Goal: Task Accomplishment & Management: Complete application form

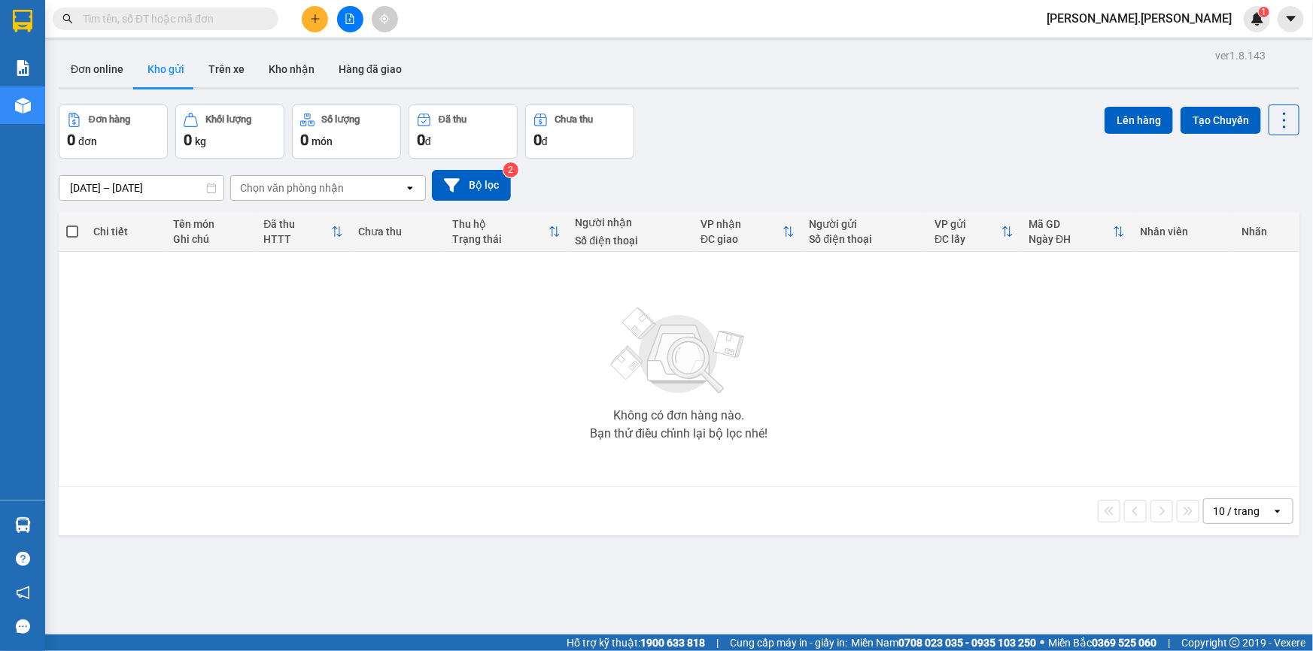
click at [1194, 11] on span "[PERSON_NAME].[PERSON_NAME]" at bounding box center [1138, 18] width 209 height 19
click at [1189, 46] on span "Đăng xuất" at bounding box center [1197, 46] width 74 height 17
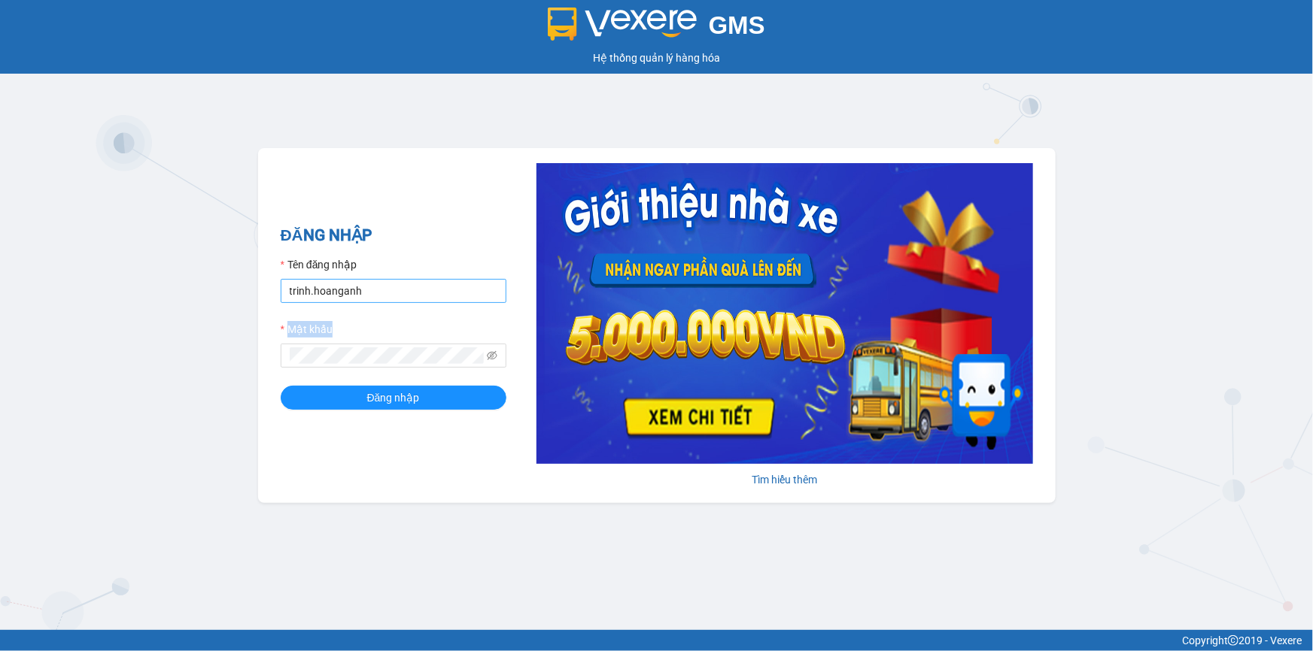
drag, startPoint x: 378, startPoint y: 306, endPoint x: 353, endPoint y: 298, distance: 26.9
click at [341, 298] on form "Tên đăng nhập [PERSON_NAME].[PERSON_NAME] Mật [PERSON_NAME] nhập" at bounding box center [394, 333] width 226 height 153
drag, startPoint x: 414, startPoint y: 293, endPoint x: 266, endPoint y: 296, distance: 147.5
click at [266, 296] on div "ĐĂNG NHẬP Tên đăng nhập [PERSON_NAME].[PERSON_NAME] Mật [PERSON_NAME] nhập [PER…" at bounding box center [656, 325] width 797 height 355
type input "thientrang.hoanganh"
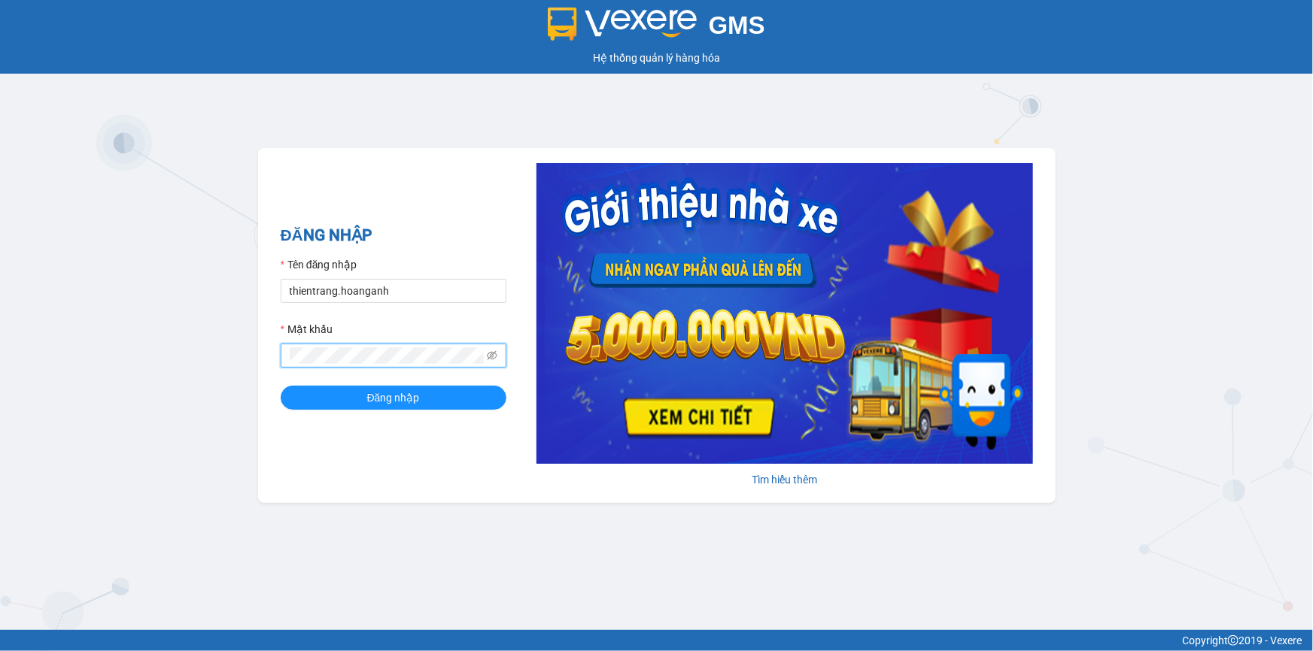
click at [256, 362] on div "GMS Hệ thống [PERSON_NAME] hàng [PERSON_NAME] NHẬP Tên đăng nhập thientrang.hoa…" at bounding box center [656, 315] width 1313 height 630
click at [281, 386] on button "Đăng nhập" at bounding box center [394, 398] width 226 height 24
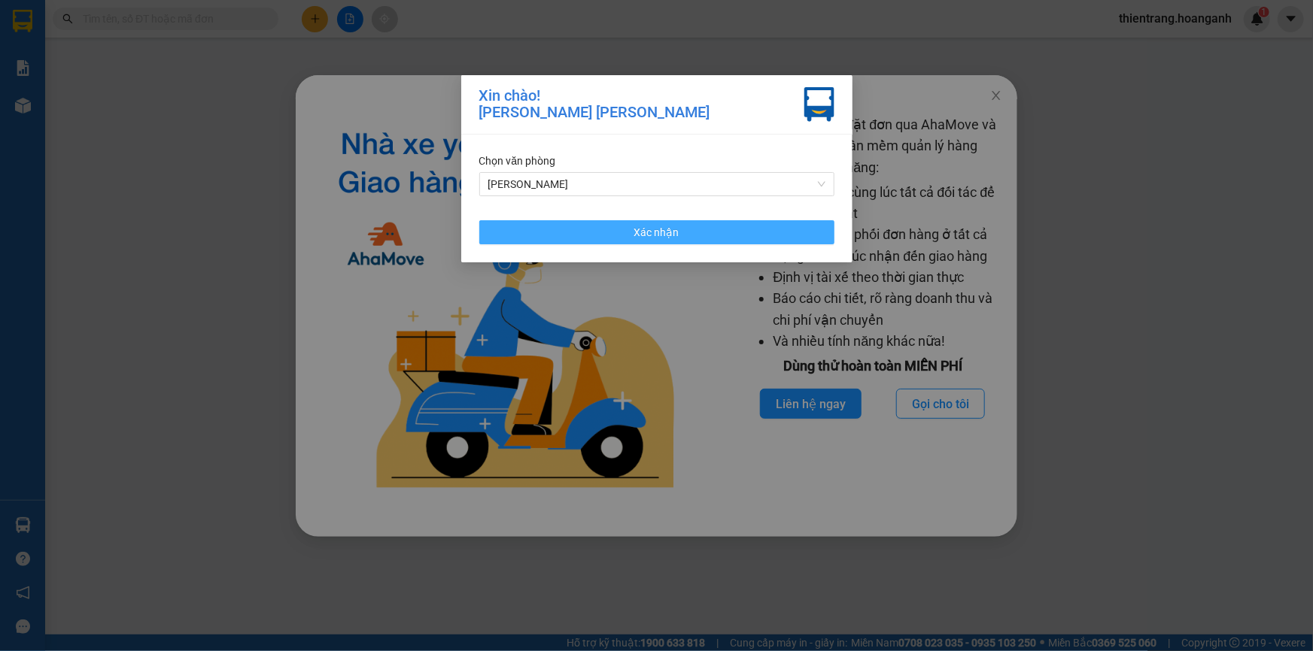
click at [694, 231] on button "Xác nhận" at bounding box center [656, 232] width 355 height 24
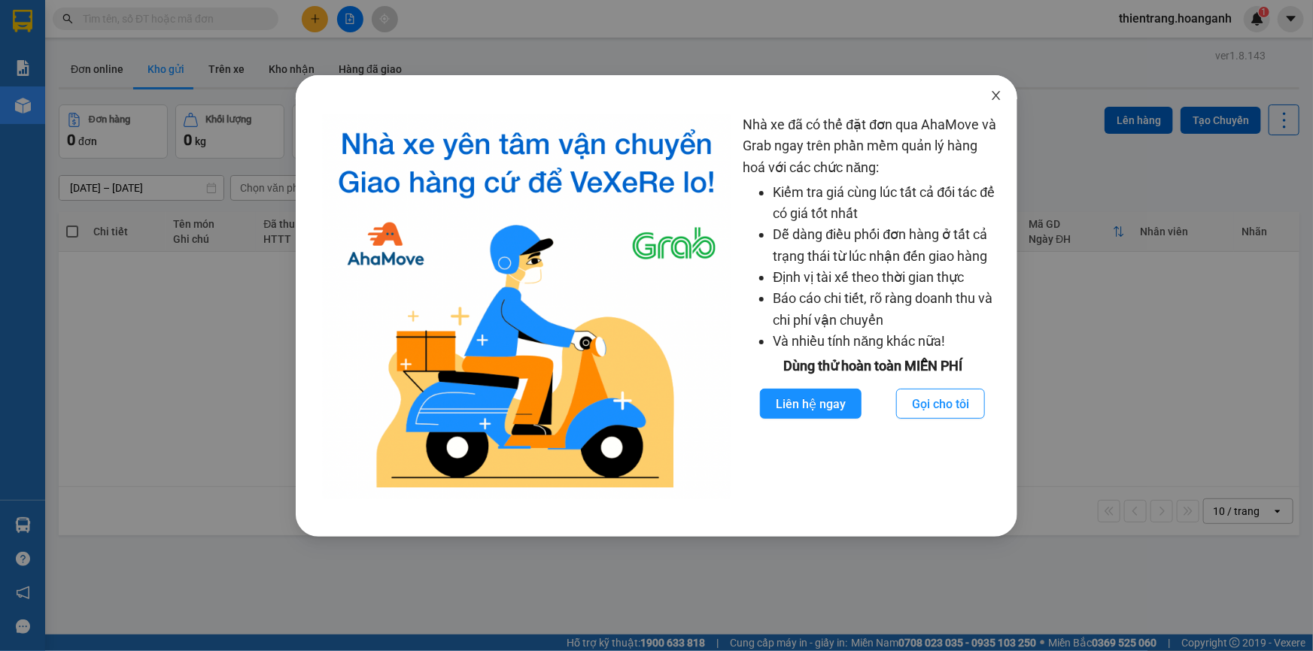
click at [1000, 105] on span "Close" at bounding box center [996, 96] width 42 height 42
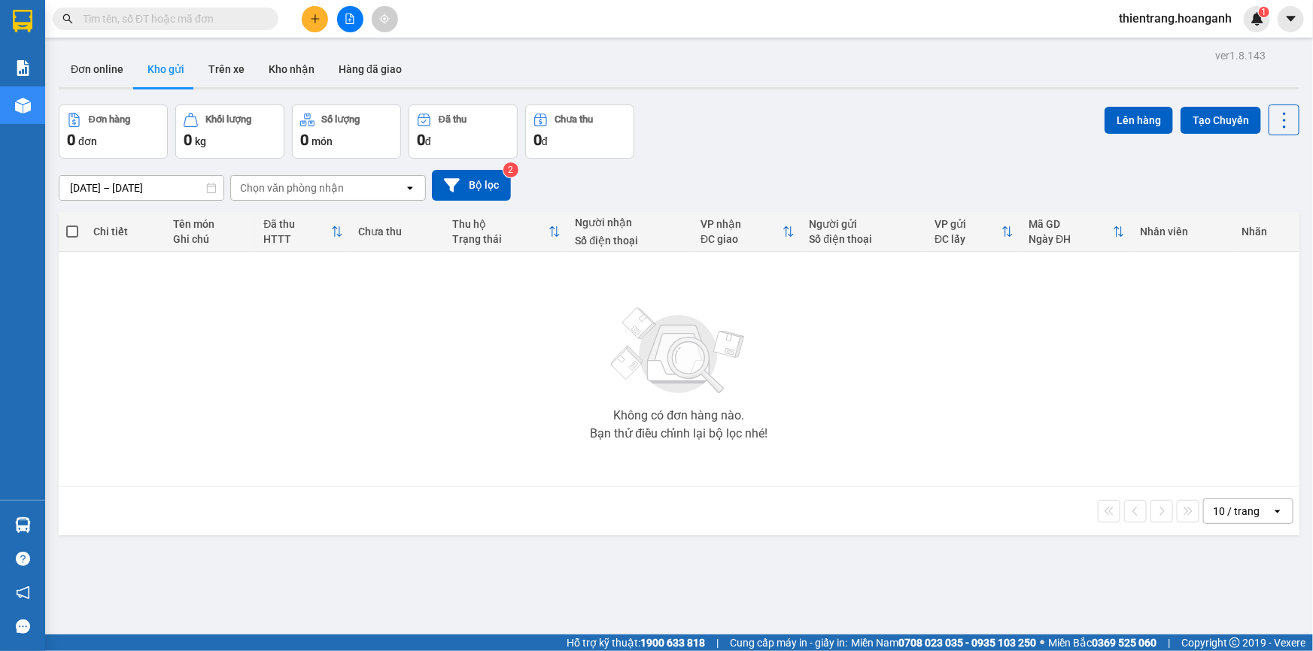
click at [240, 23] on input "text" at bounding box center [172, 19] width 178 height 17
click at [169, 18] on input "text" at bounding box center [172, 19] width 178 height 17
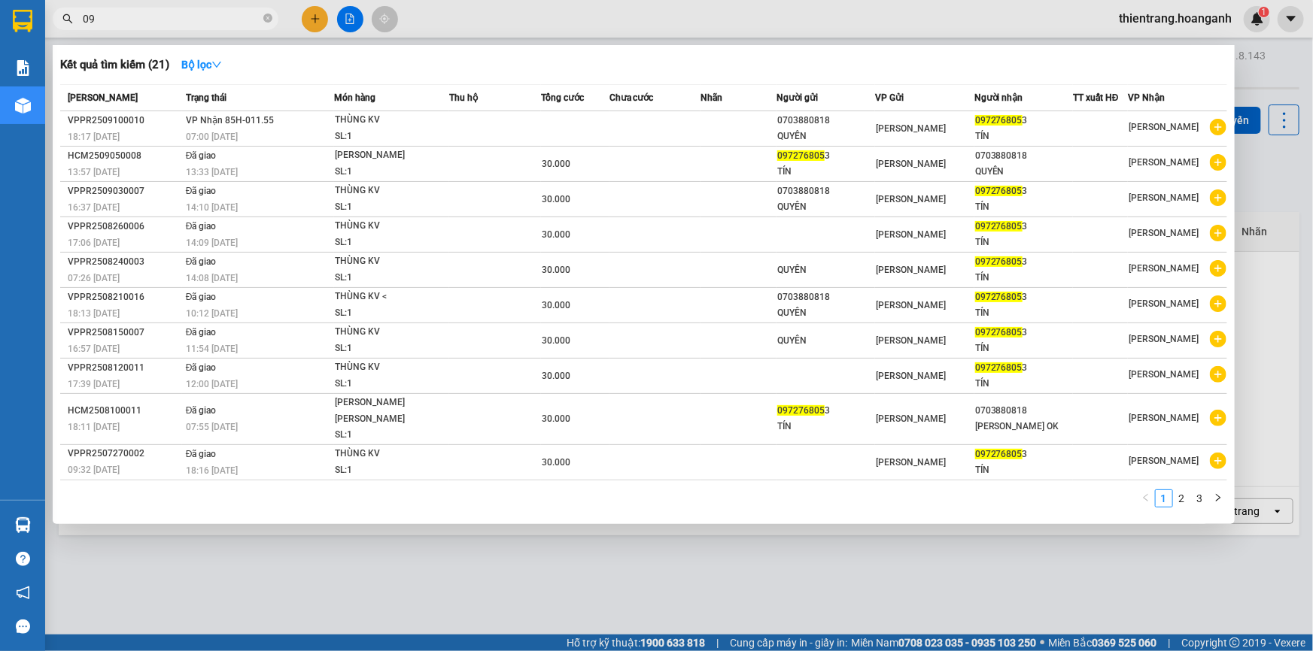
type input "0"
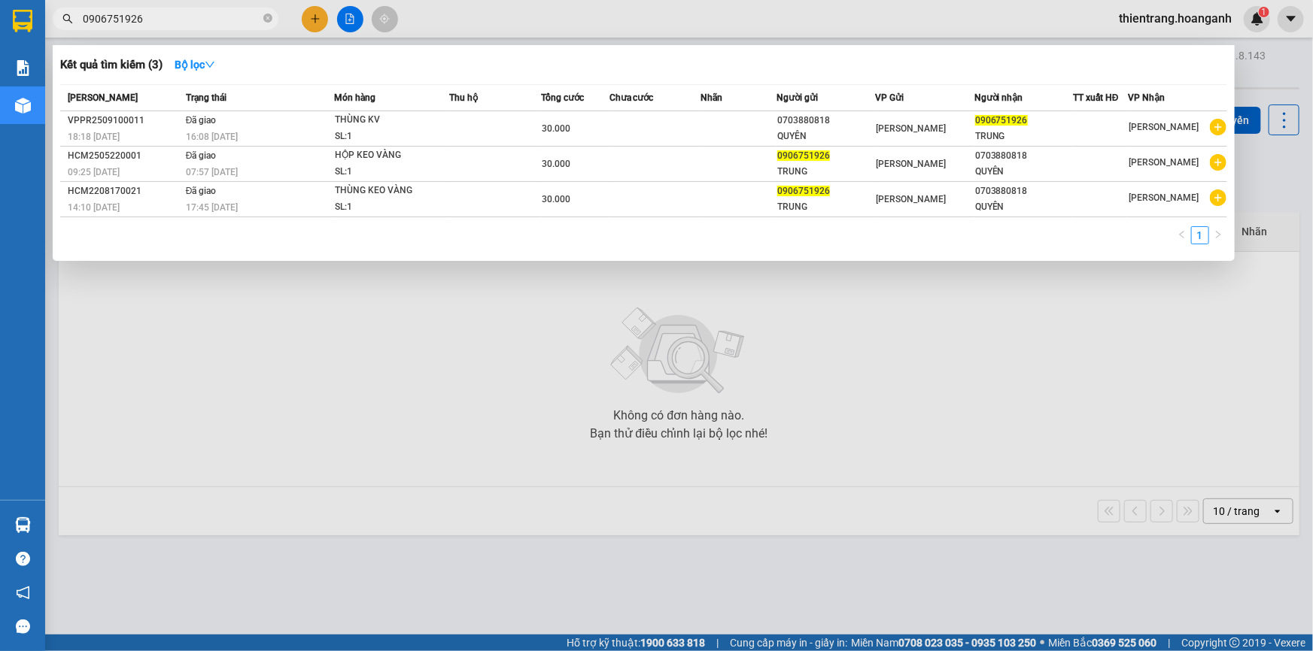
type input "0906751926"
click at [344, 29] on div at bounding box center [656, 325] width 1313 height 651
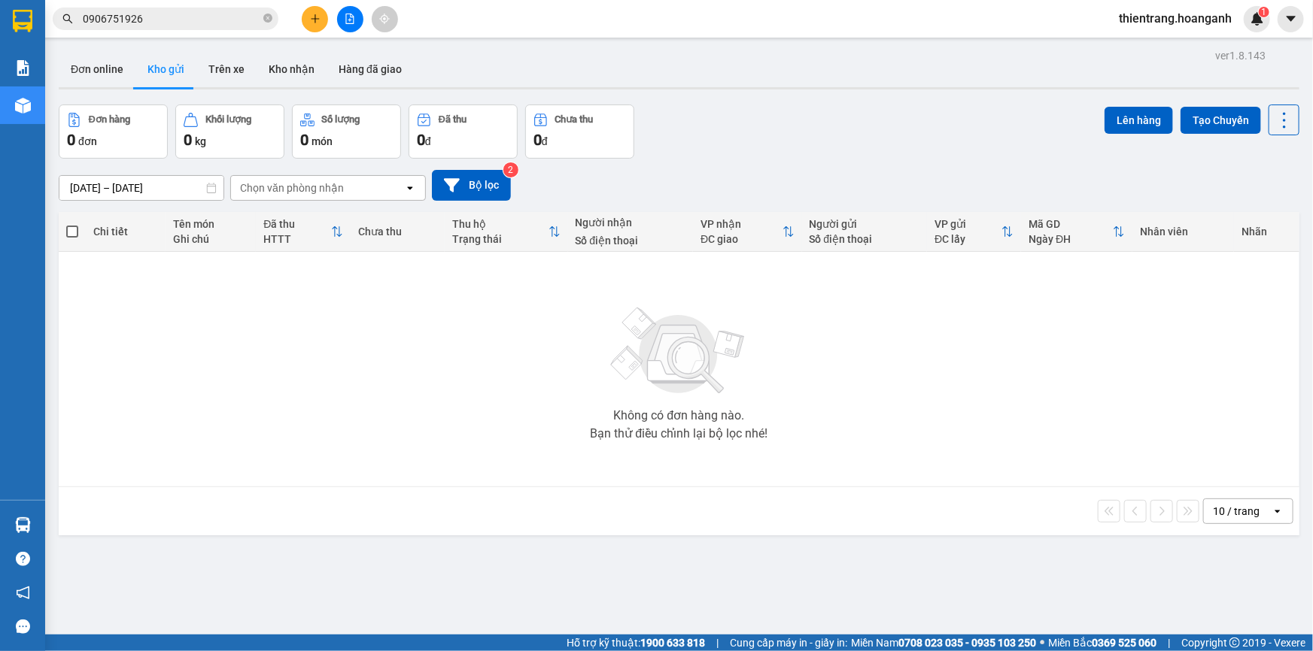
click at [357, 23] on button at bounding box center [350, 19] width 26 height 26
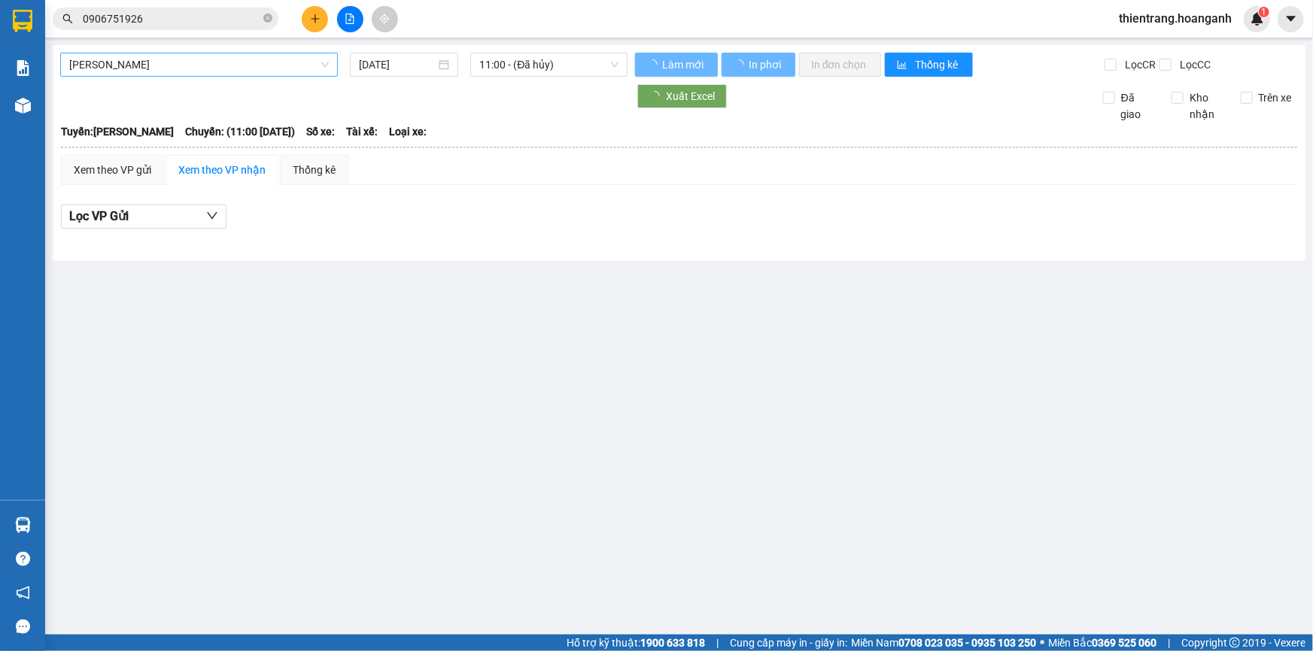
click at [290, 68] on span "[PERSON_NAME]" at bounding box center [199, 64] width 260 height 23
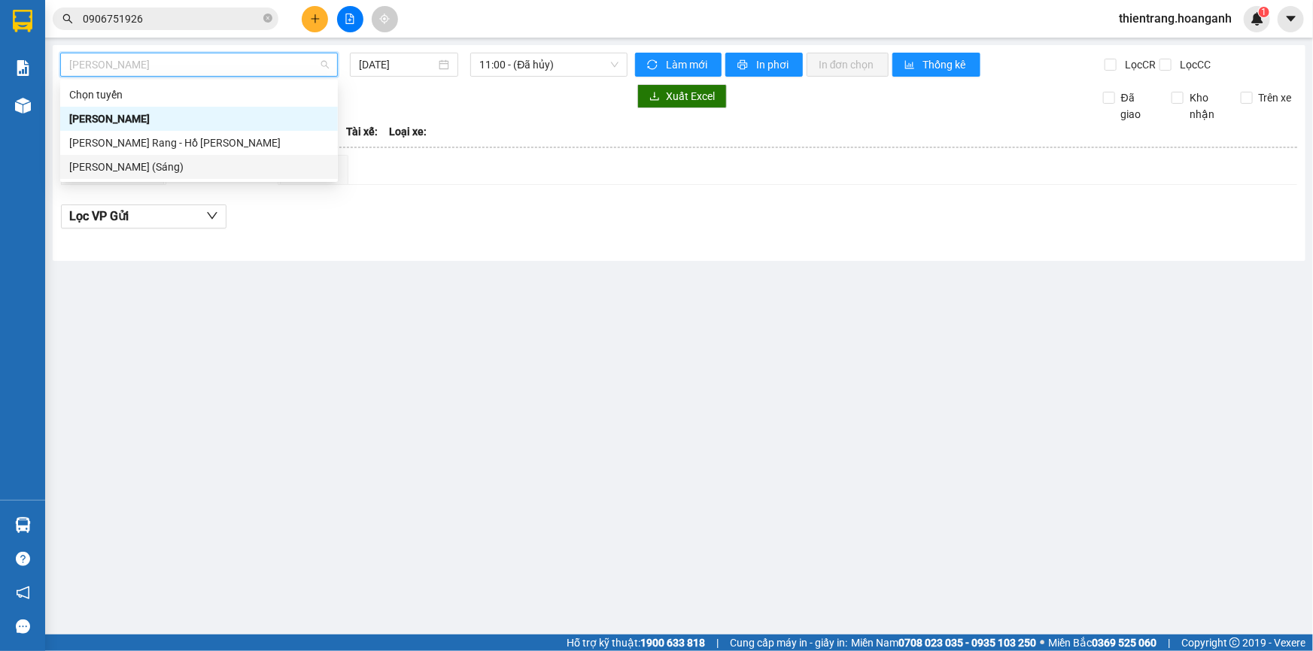
click at [251, 165] on div "[PERSON_NAME] (Sáng)" at bounding box center [199, 167] width 260 height 17
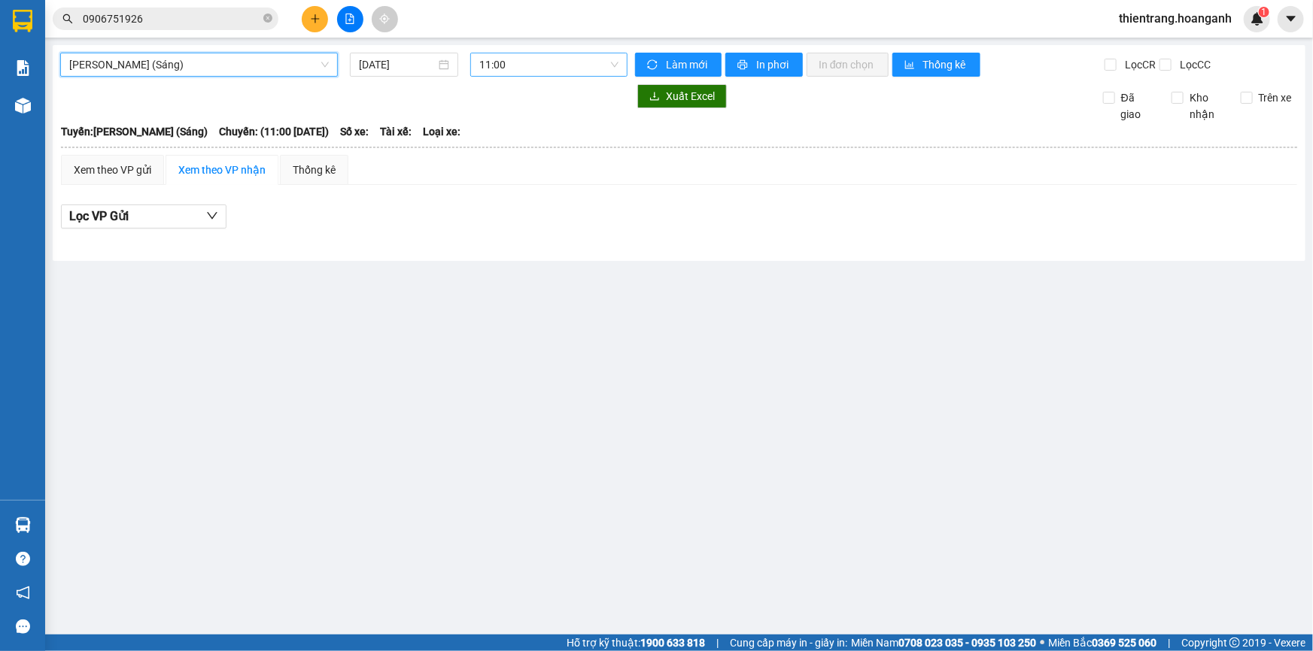
click at [501, 63] on span "11:00" at bounding box center [548, 64] width 139 height 23
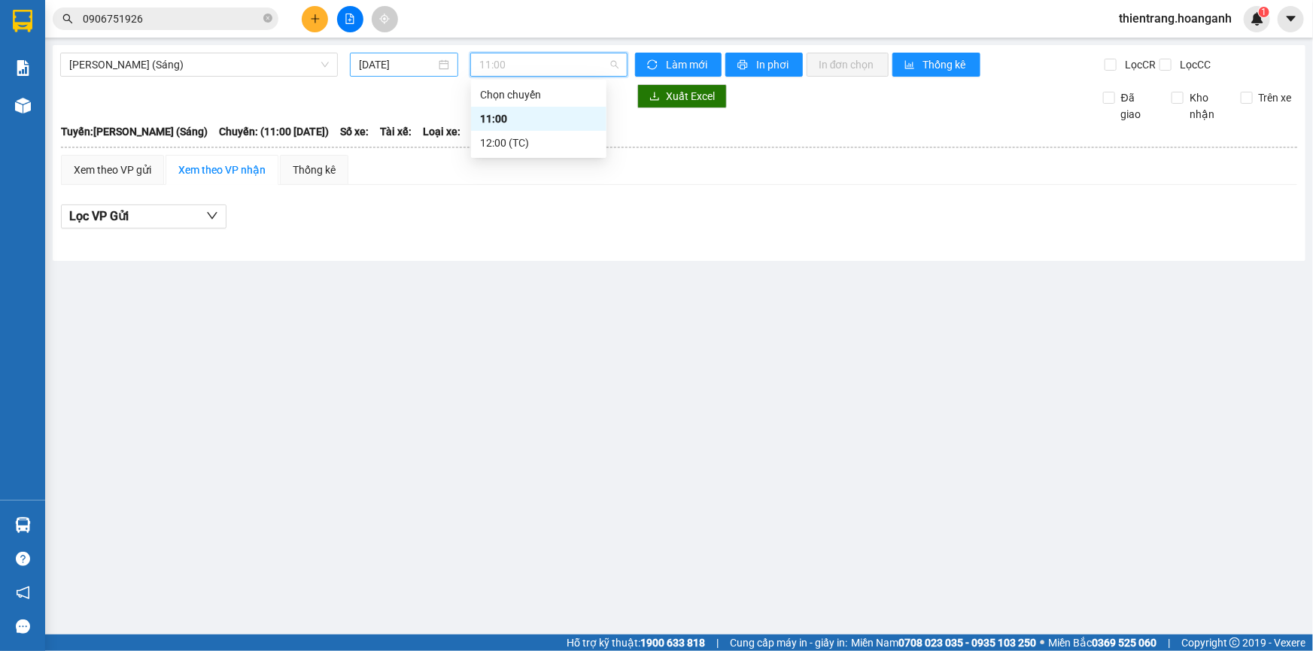
click at [418, 59] on input "[DATE]" at bounding box center [397, 64] width 77 height 17
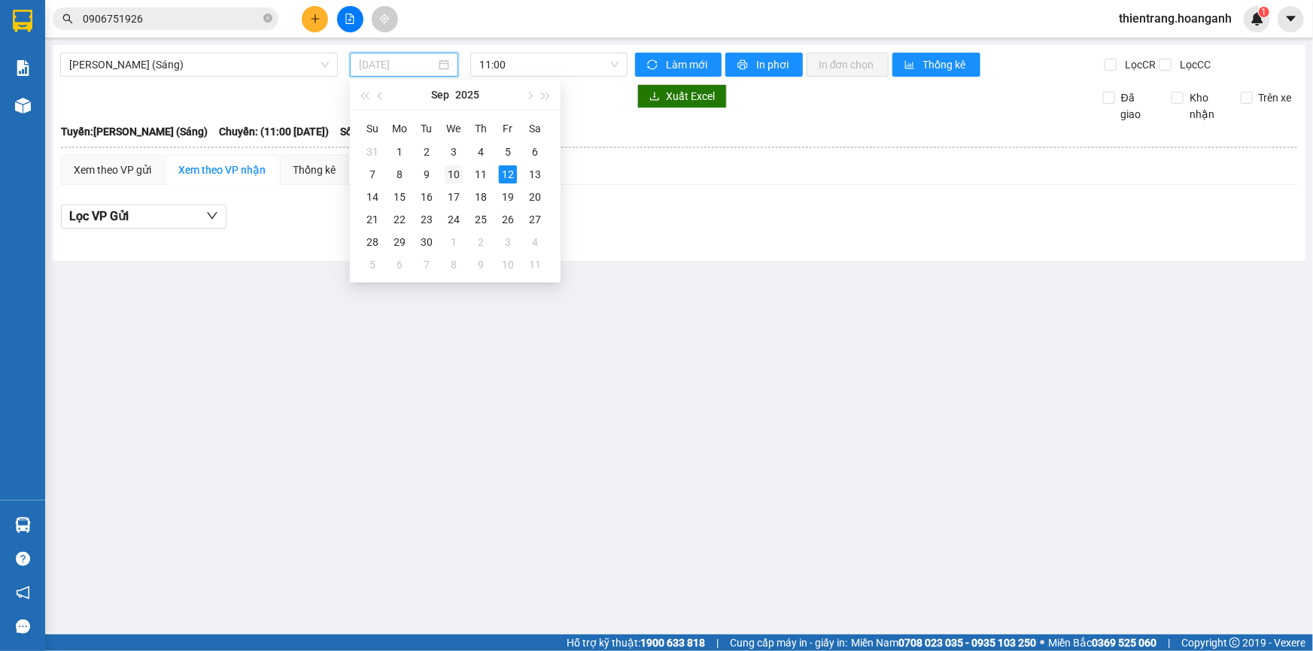
click at [448, 175] on div "10" at bounding box center [454, 174] width 18 height 18
type input "[DATE]"
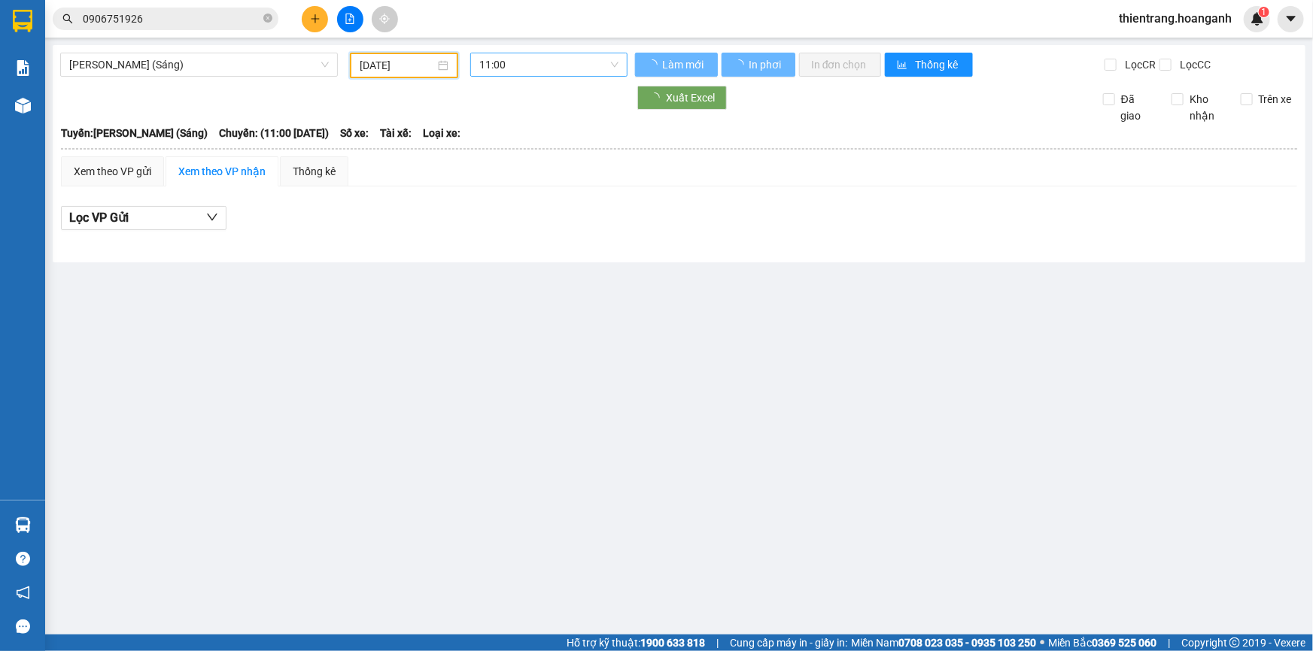
click at [563, 68] on span "11:00" at bounding box center [548, 64] width 139 height 23
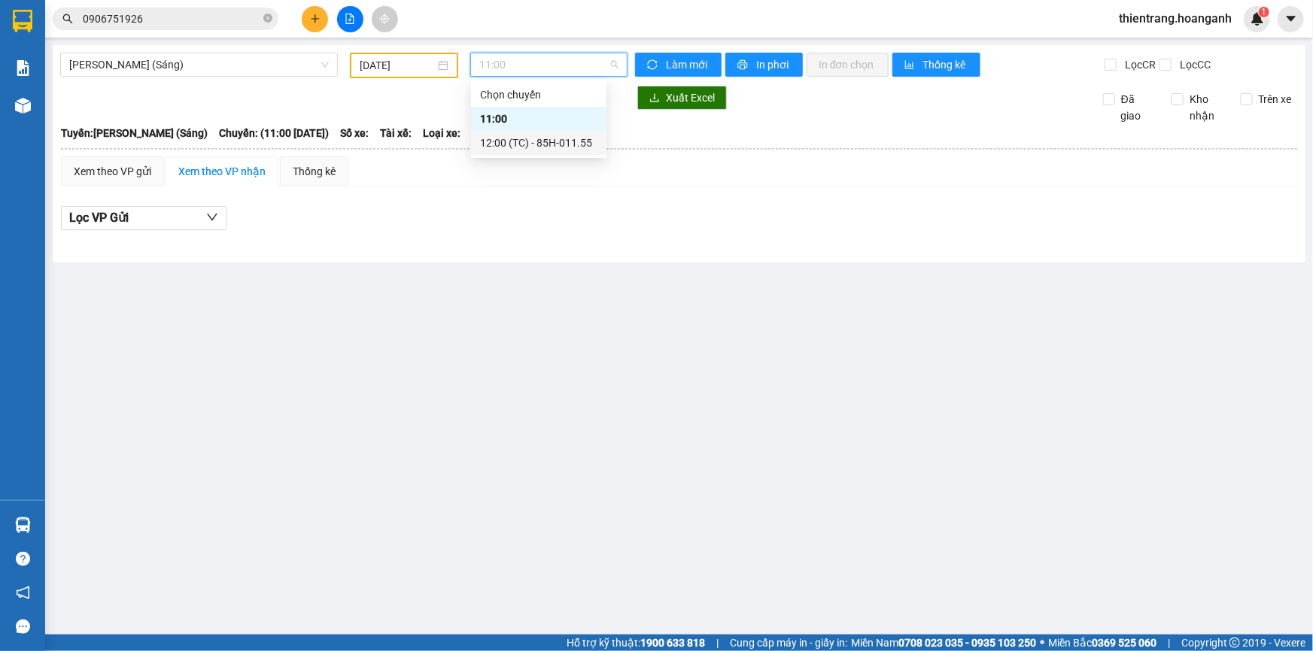
click at [544, 147] on div "12:00 (TC) - 85H-011.55" at bounding box center [538, 143] width 117 height 17
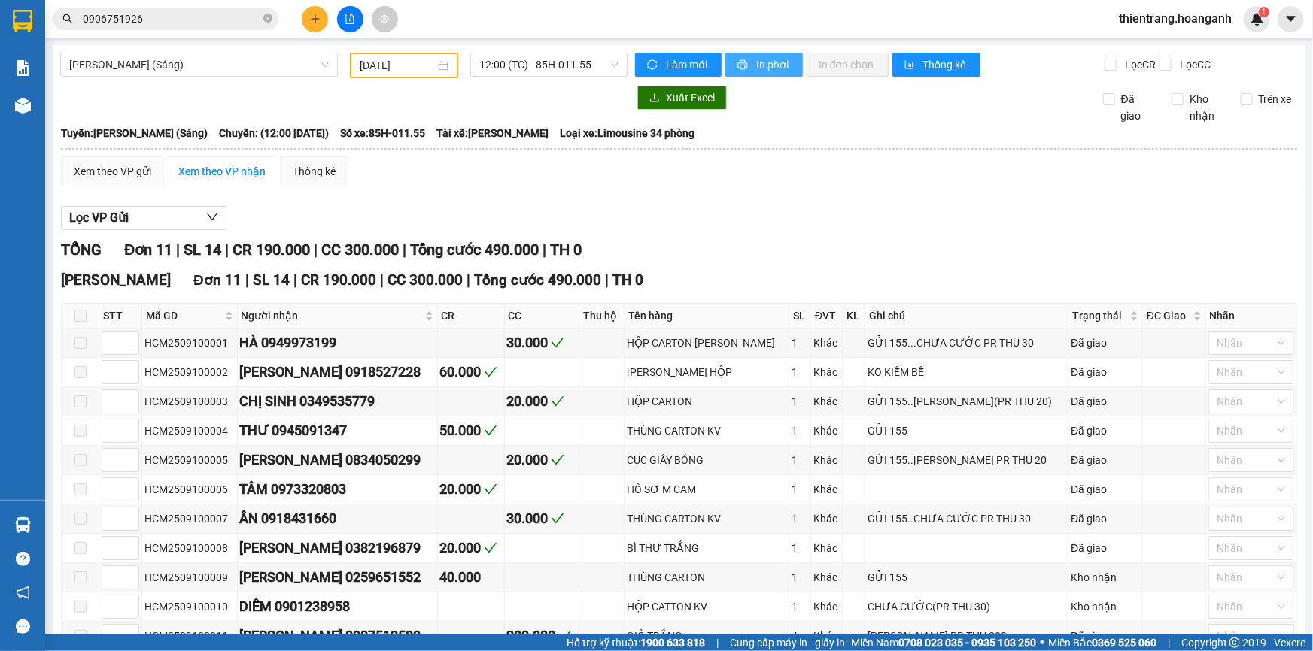
click at [738, 73] on button "In phơi" at bounding box center [763, 65] width 77 height 24
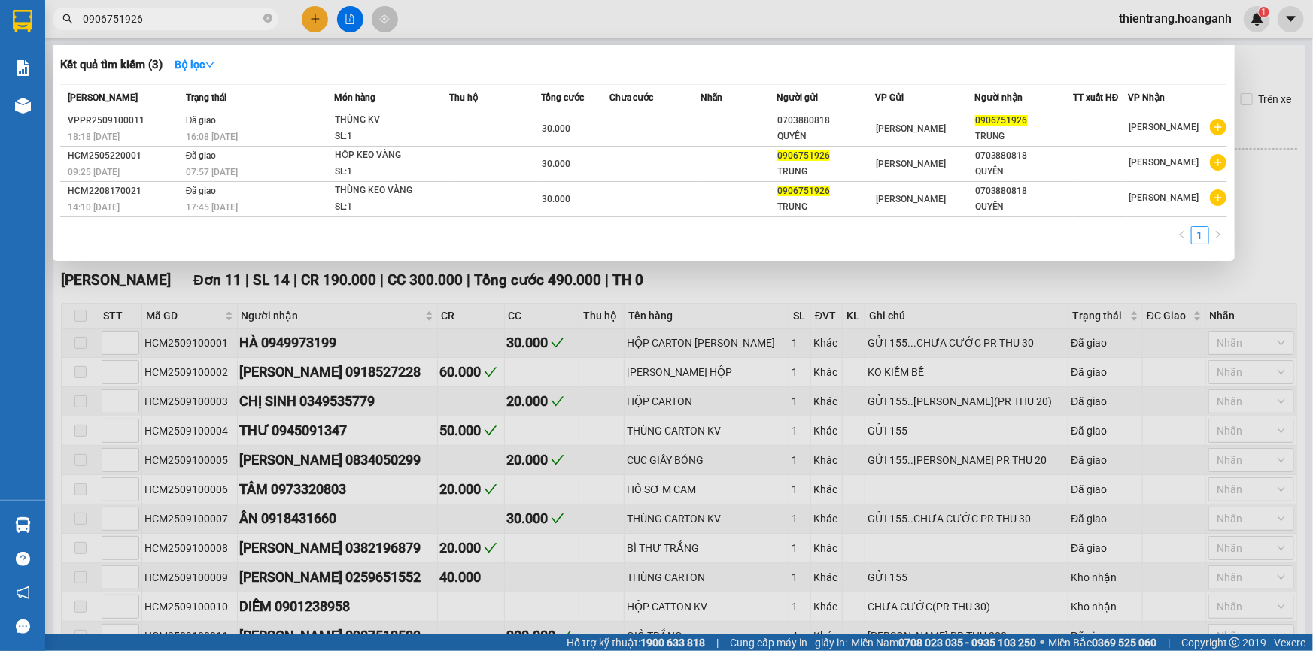
drag, startPoint x: 209, startPoint y: 22, endPoint x: 0, endPoint y: 45, distance: 210.4
click at [0, 45] on section "Kết quả [PERSON_NAME] ( 3 ) Bộ lọc Mã ĐH Trạng thái Món hàng Thu hộ Tổng [PERSO…" at bounding box center [656, 325] width 1313 height 651
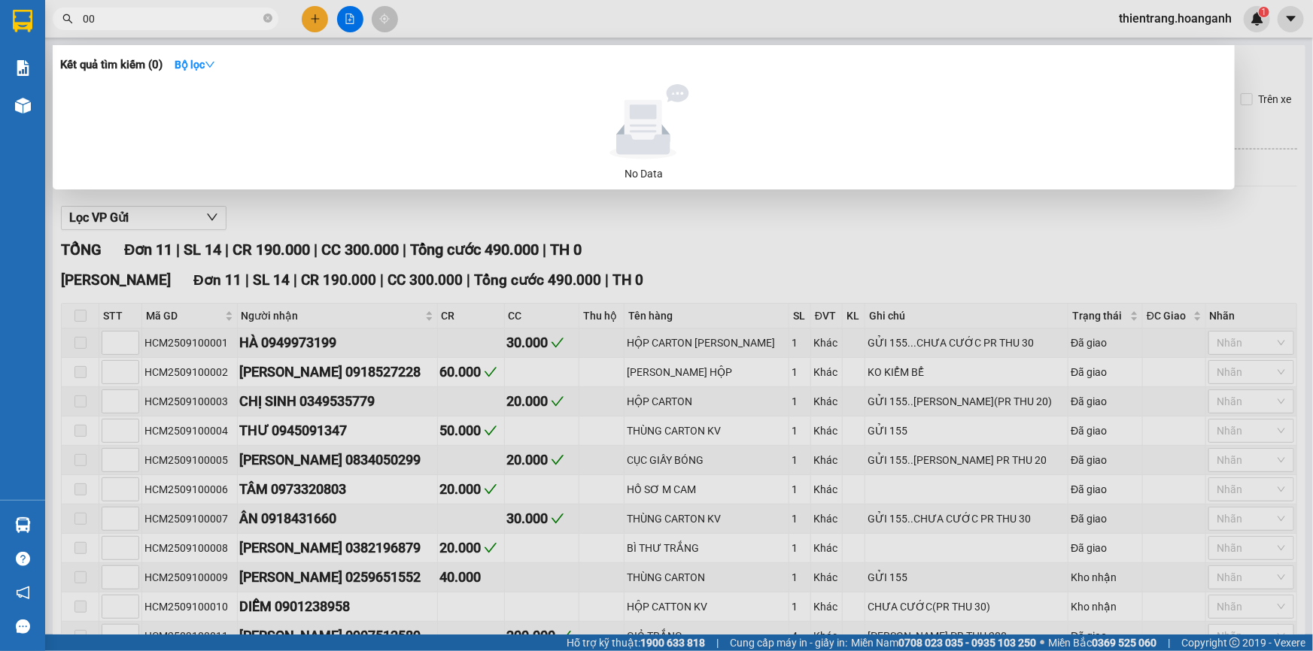
type input "0"
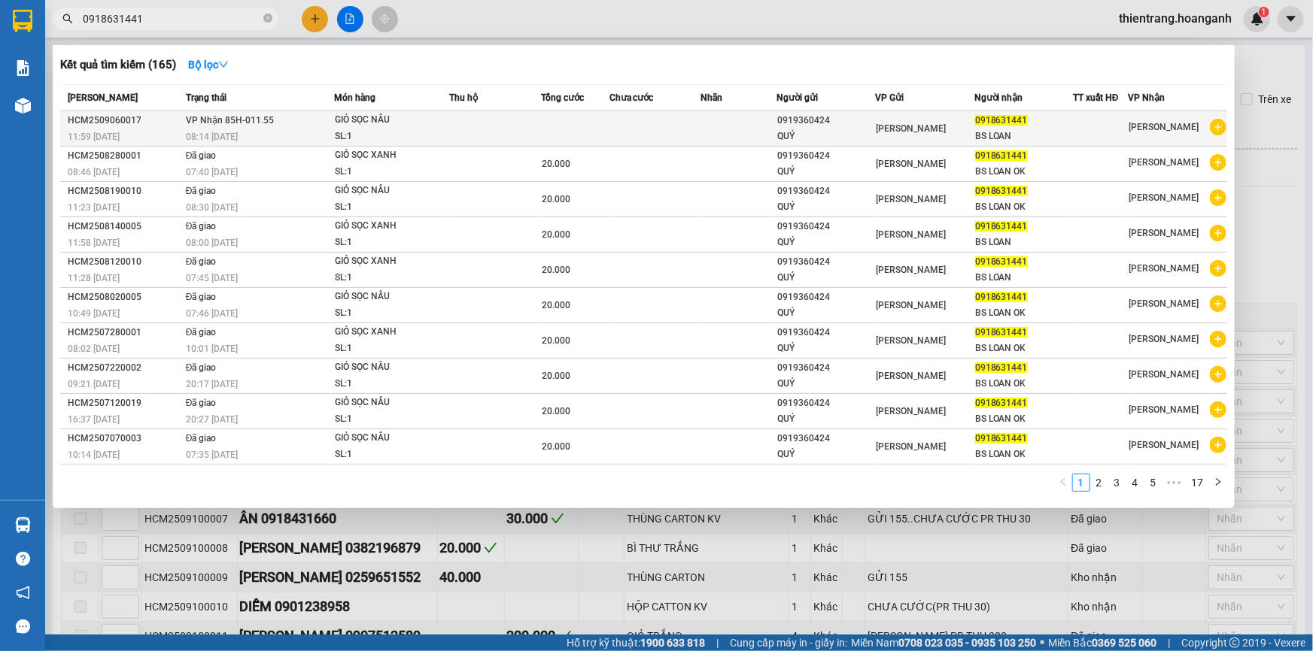
type input "0918631441"
click at [663, 139] on td at bounding box center [654, 128] width 91 height 35
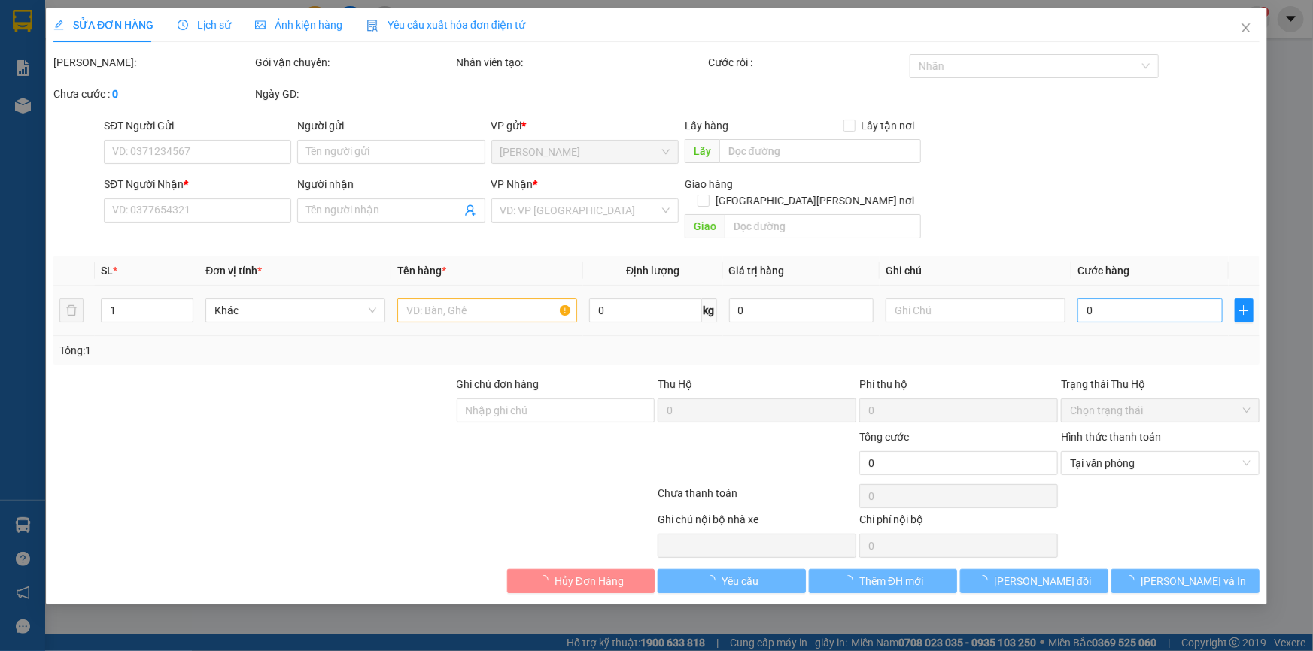
type input "0919360424"
type input "QUÝ"
type input "0918631441"
type input "BS LOAN"
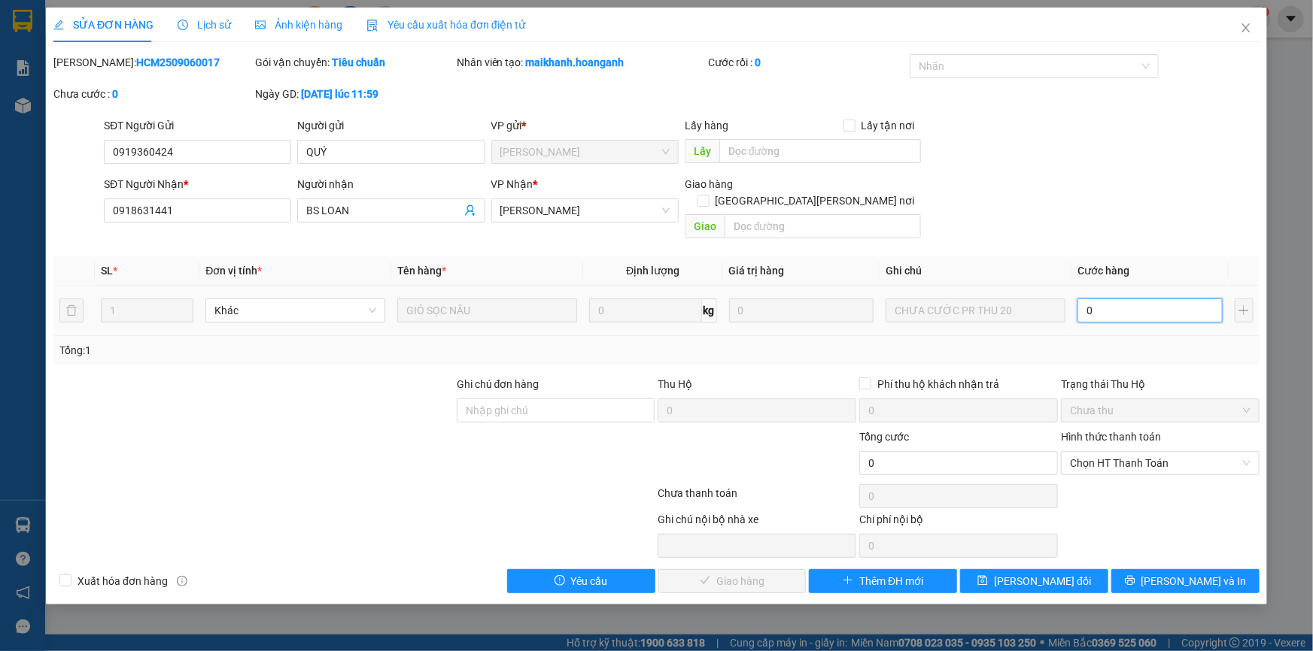
drag, startPoint x: 1113, startPoint y: 292, endPoint x: 1104, endPoint y: 299, distance: 10.7
click at [1113, 299] on input "0" at bounding box center [1149, 311] width 145 height 24
type input "2"
type input "20"
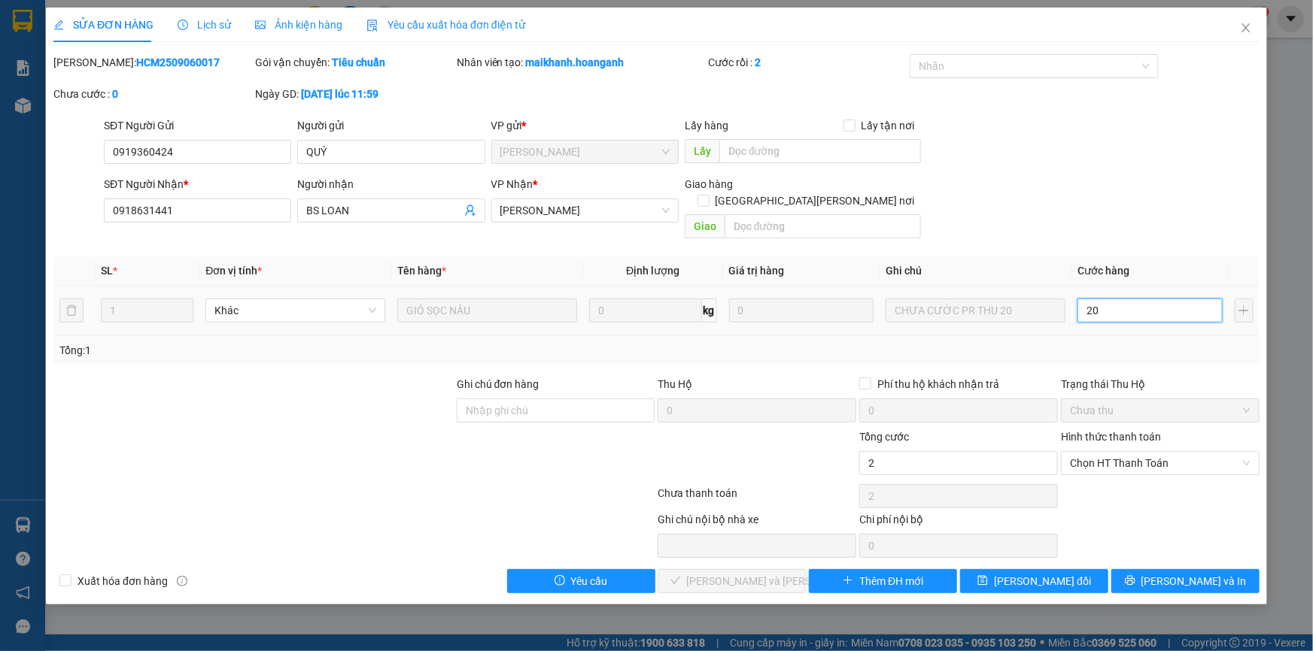
type input "20"
click at [1089, 452] on span "Chọn HT Thanh Toán" at bounding box center [1160, 463] width 181 height 23
type input "20"
type input "20.000"
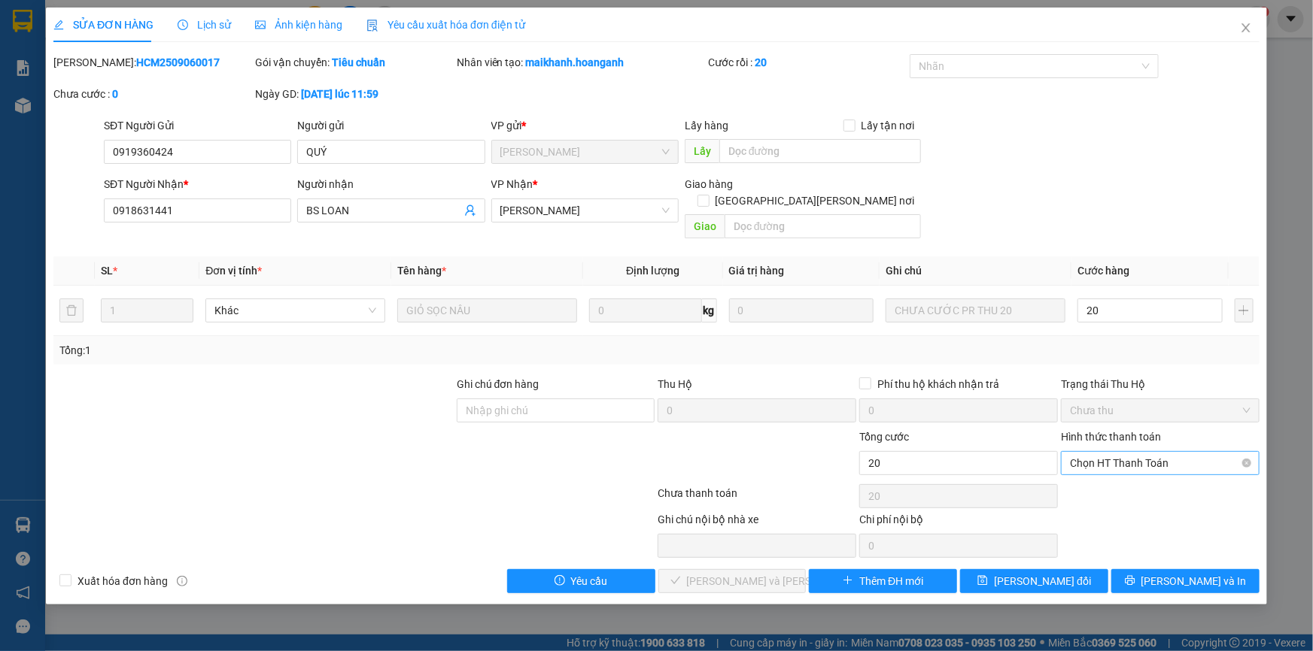
type input "20.000"
click at [1086, 475] on div "Tại văn phòng" at bounding box center [1160, 476] width 181 height 17
type input "0"
click at [681, 575] on icon "check" at bounding box center [675, 580] width 11 height 11
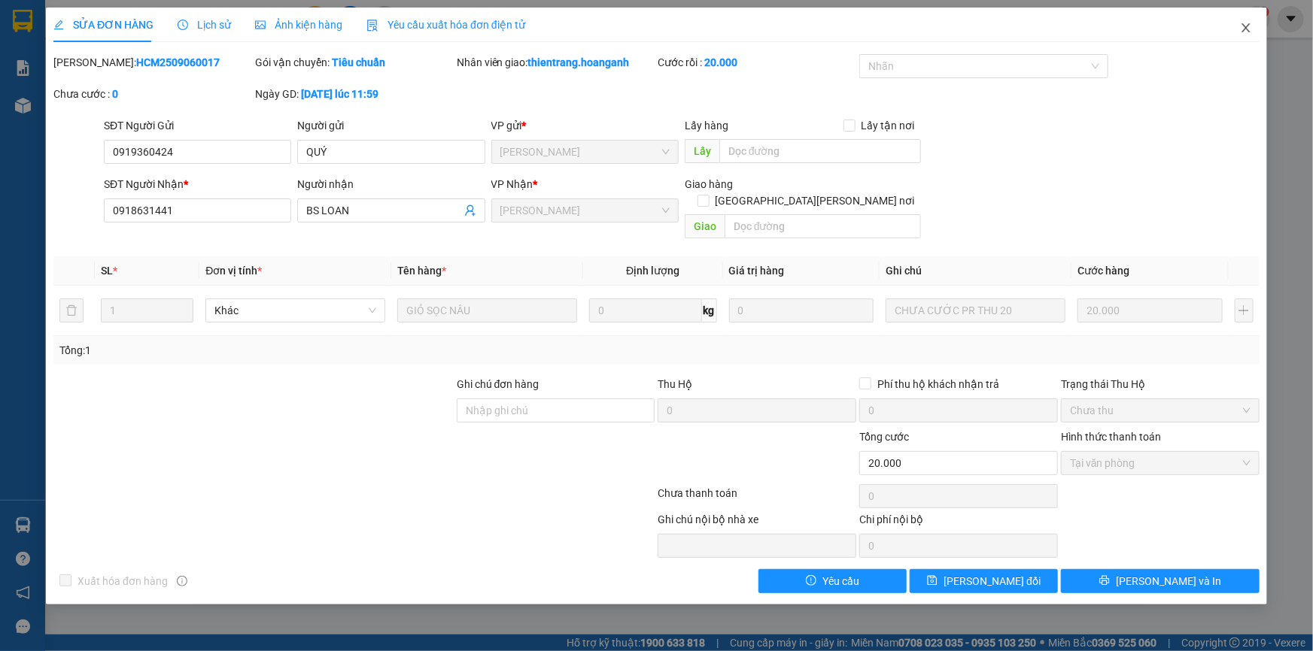
click at [1249, 24] on icon "close" at bounding box center [1245, 27] width 8 height 9
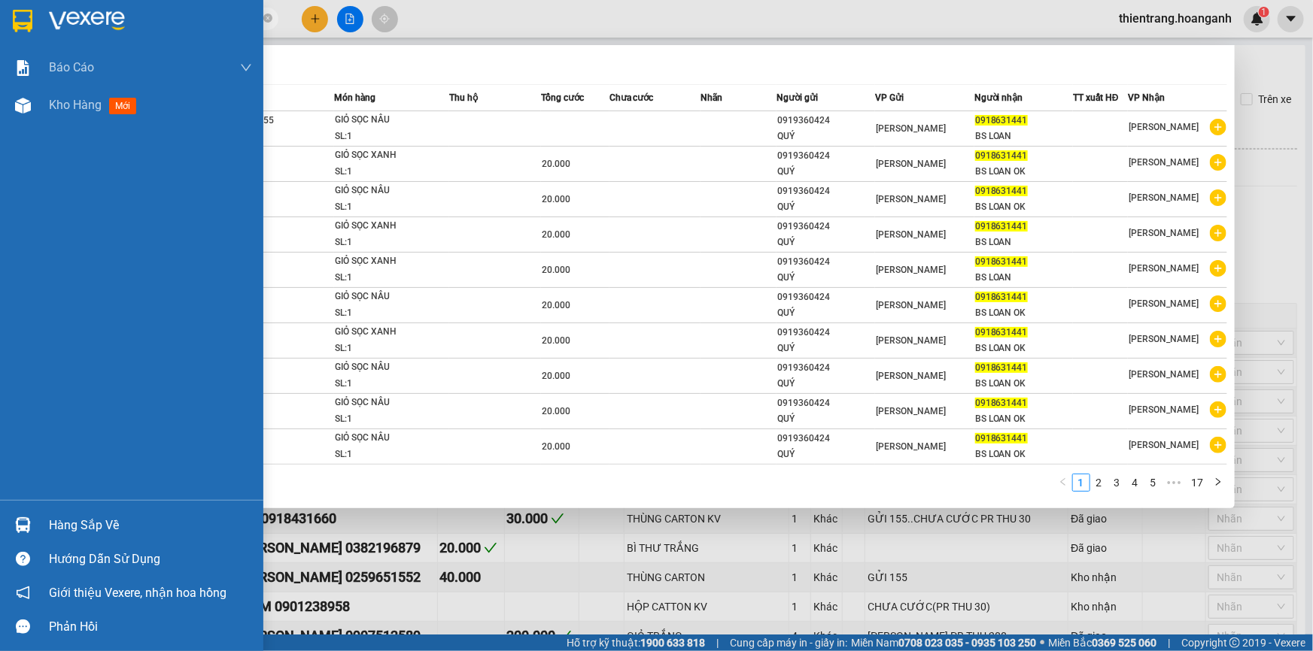
drag, startPoint x: 156, startPoint y: 16, endPoint x: 0, endPoint y: 38, distance: 157.2
click at [0, 38] on section "Kết quả [PERSON_NAME] ( 165 ) Bộ lọc Mã ĐH Trạng thái Món hàng Thu hộ Tổng [PER…" at bounding box center [656, 325] width 1313 height 651
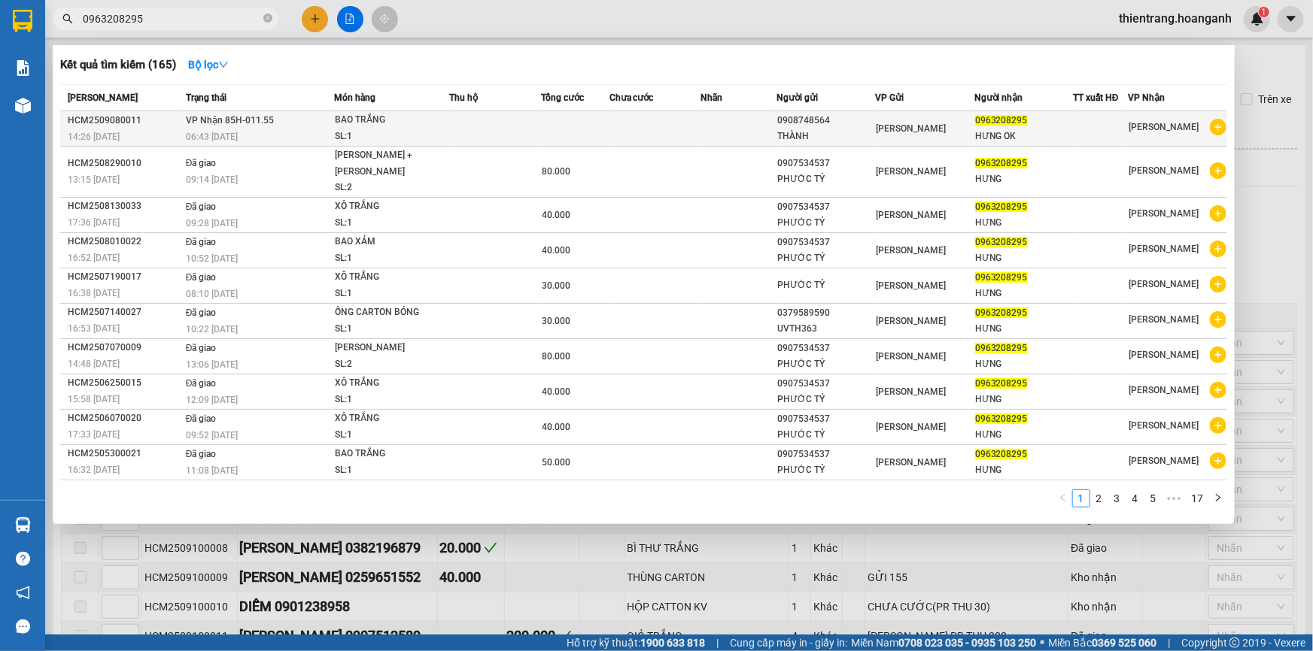
type input "0963208295"
click at [700, 128] on td at bounding box center [738, 128] width 76 height 35
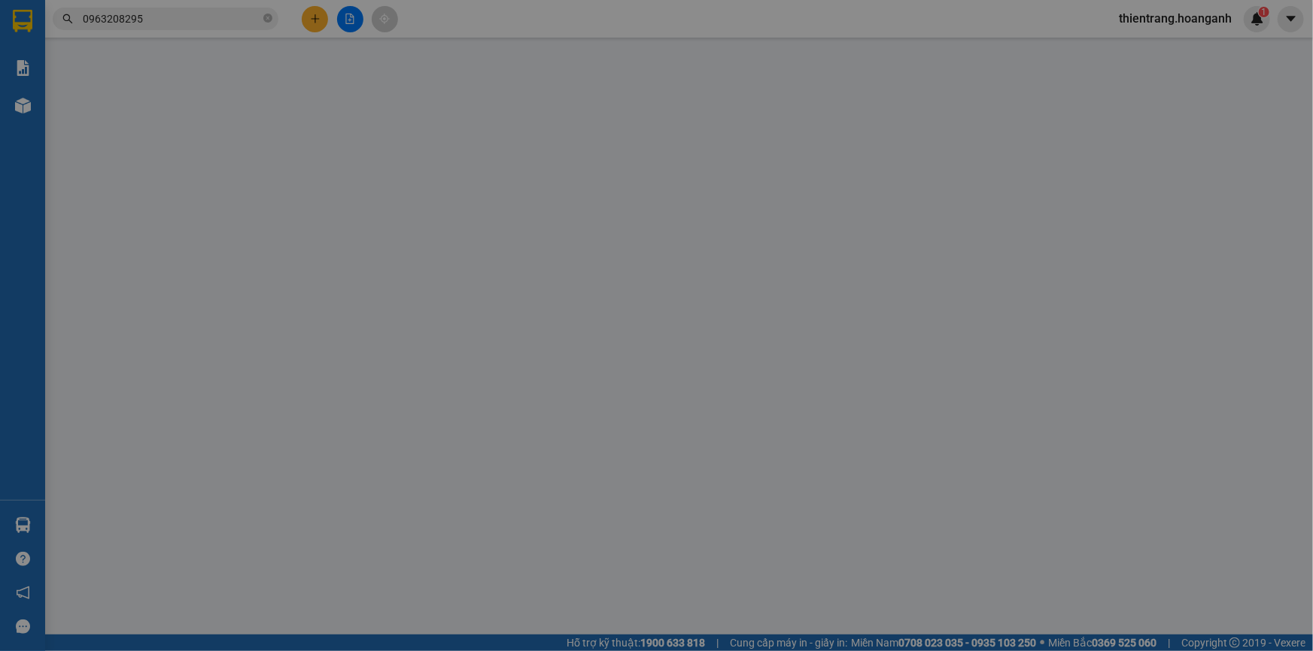
type input "0908748564"
type input "THÀNH"
type input "0963208295"
type input "HƯNG OK"
type input "GIAO 11/9=40K"
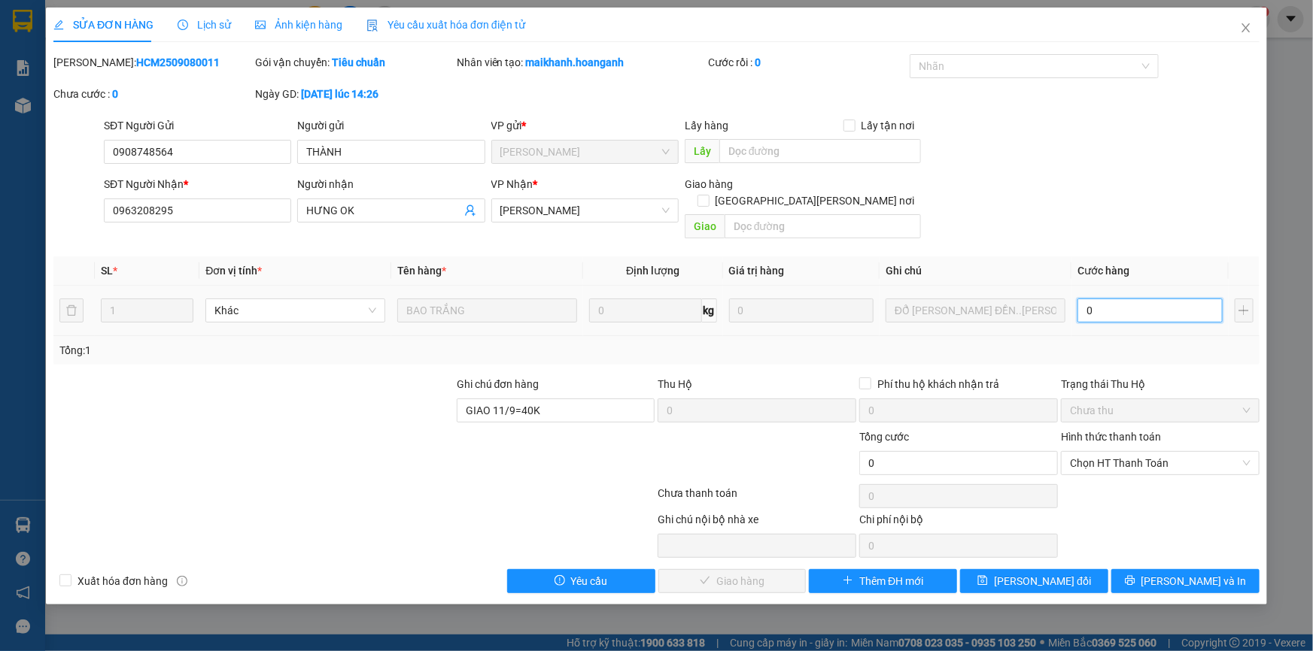
click at [1168, 299] on input "0" at bounding box center [1149, 311] width 145 height 24
type input "4"
type input "40"
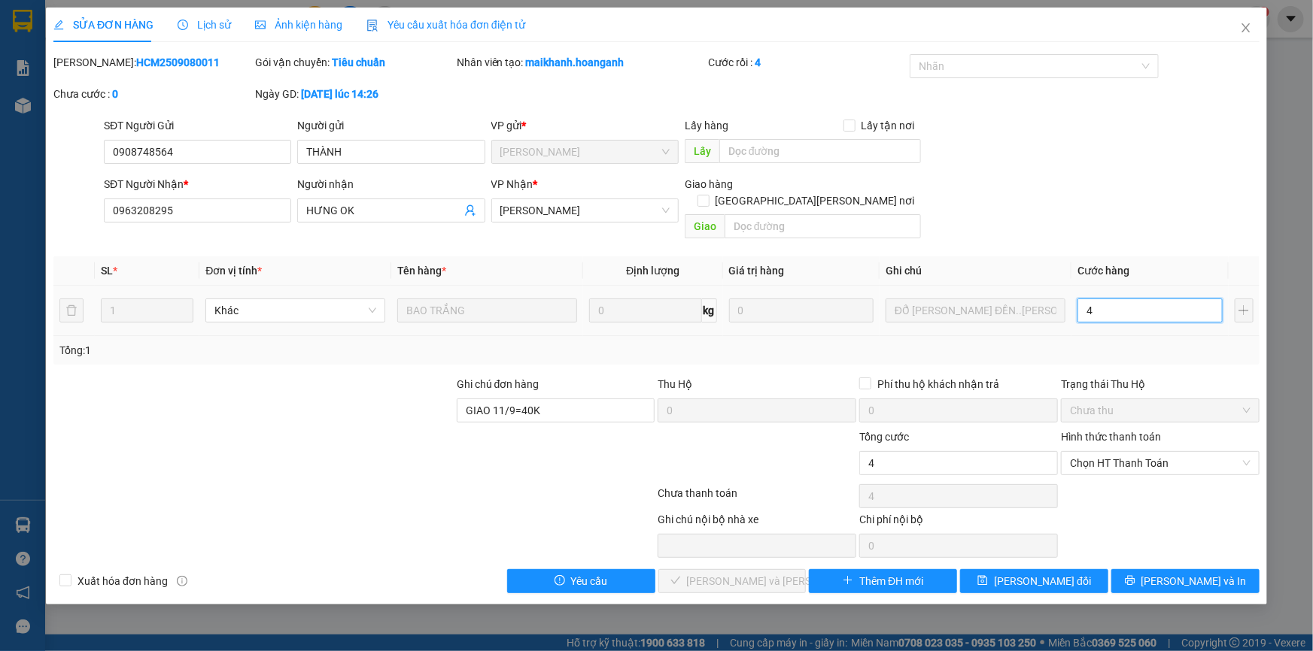
type input "40"
click at [1125, 452] on span "Chọn HT Thanh Toán" at bounding box center [1160, 463] width 181 height 23
type input "40"
type input "40.000"
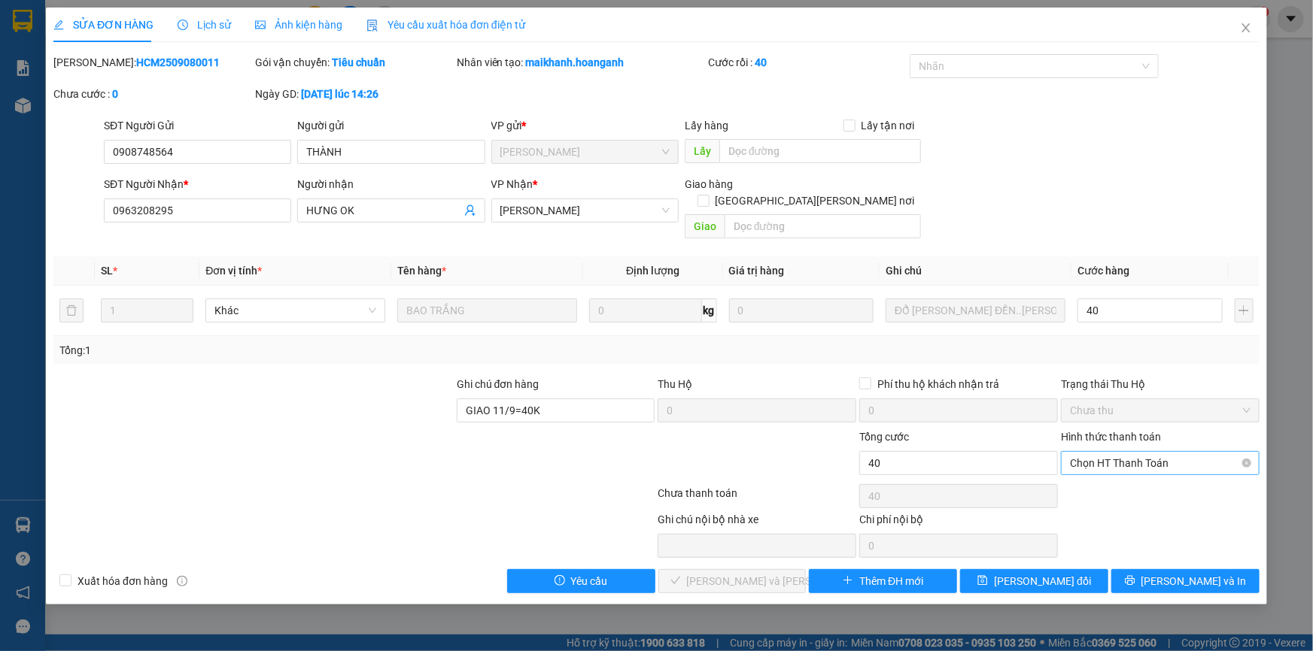
type input "40.000"
click at [1111, 472] on div "Tại văn phòng" at bounding box center [1160, 476] width 181 height 17
type input "0"
click at [762, 573] on span "[PERSON_NAME] và [PERSON_NAME] hàng" at bounding box center [788, 581] width 203 height 17
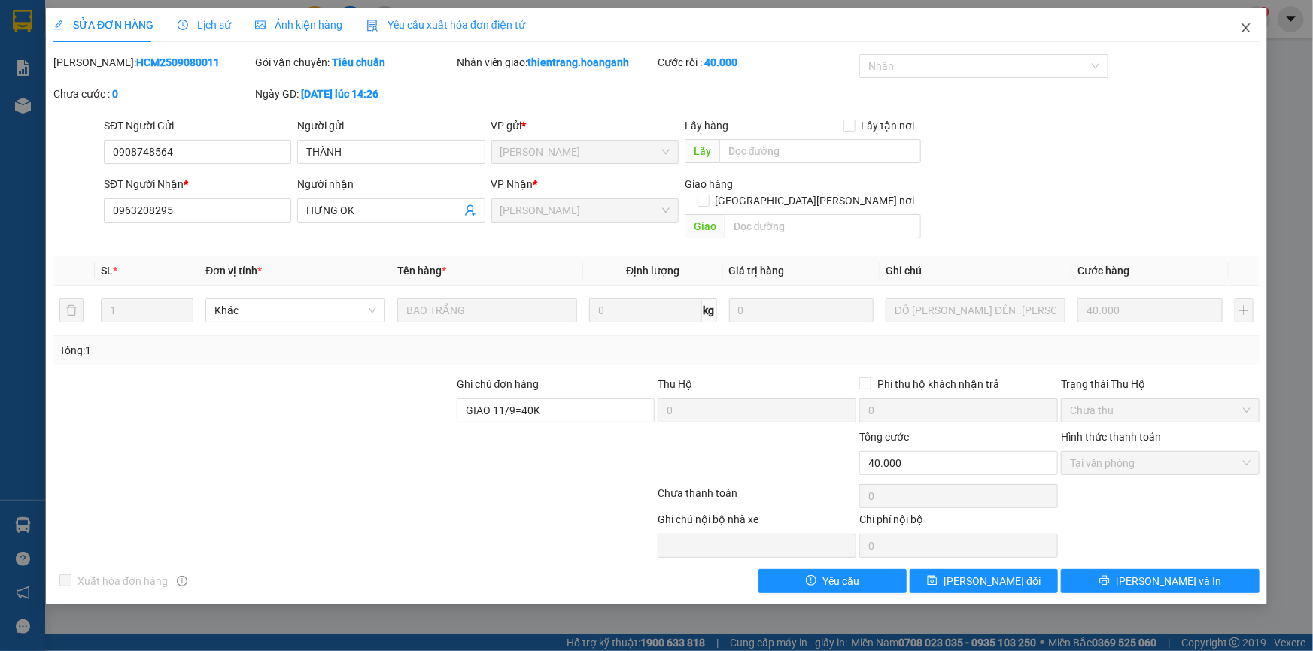
click at [1251, 29] on icon "close" at bounding box center [1246, 28] width 12 height 12
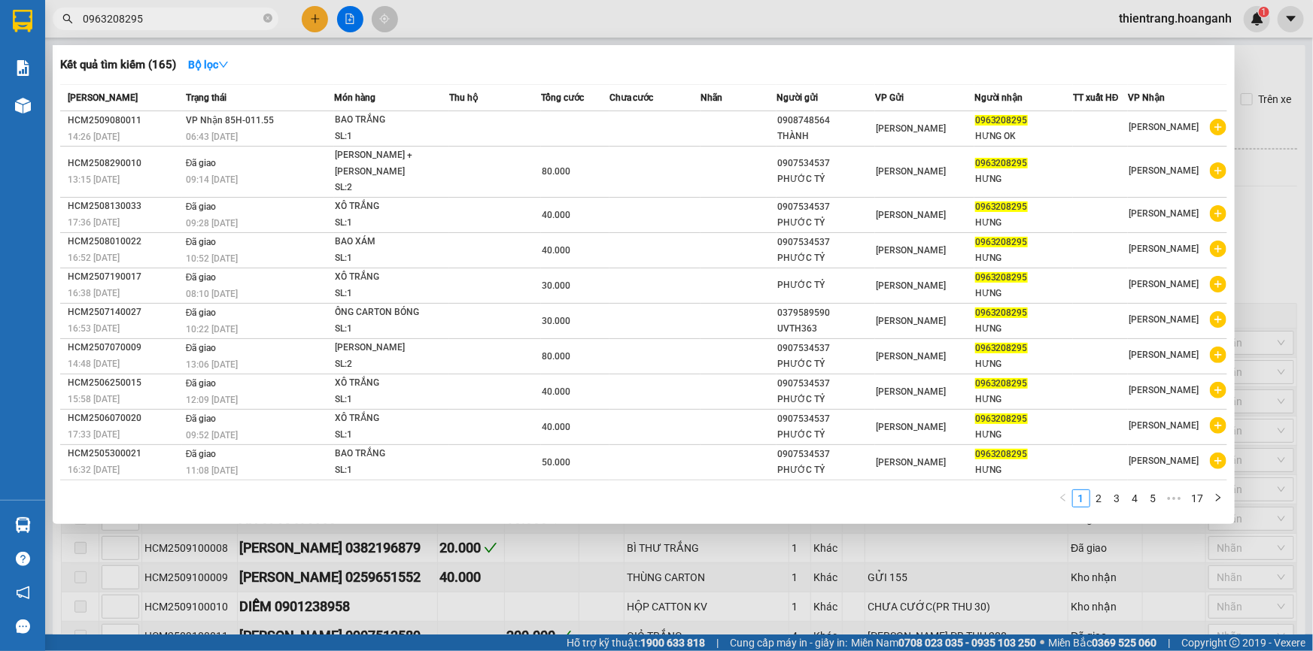
drag, startPoint x: 208, startPoint y: 10, endPoint x: 0, endPoint y: 35, distance: 209.2
click at [0, 35] on section "Kết quả [PERSON_NAME] ( 165 ) Bộ lọc Mã ĐH Trạng thái Món hàng Thu hộ Tổng [PER…" at bounding box center [656, 325] width 1313 height 651
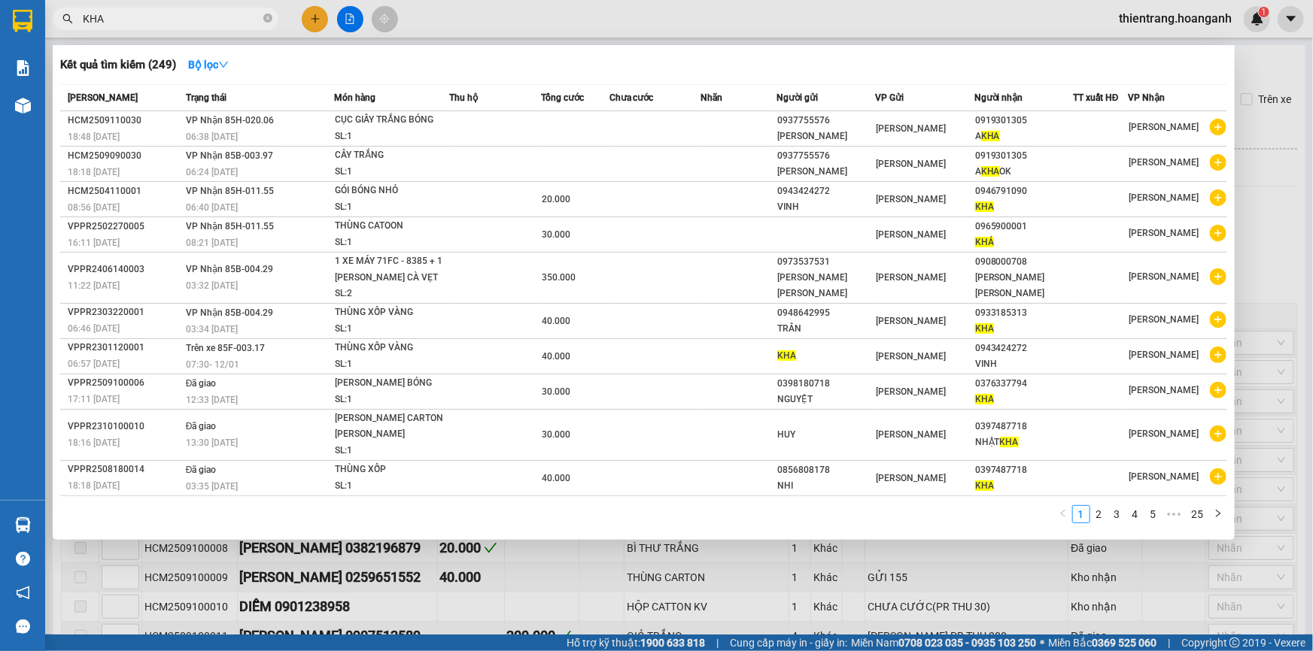
type input "KHA"
click at [345, 29] on div at bounding box center [656, 325] width 1313 height 651
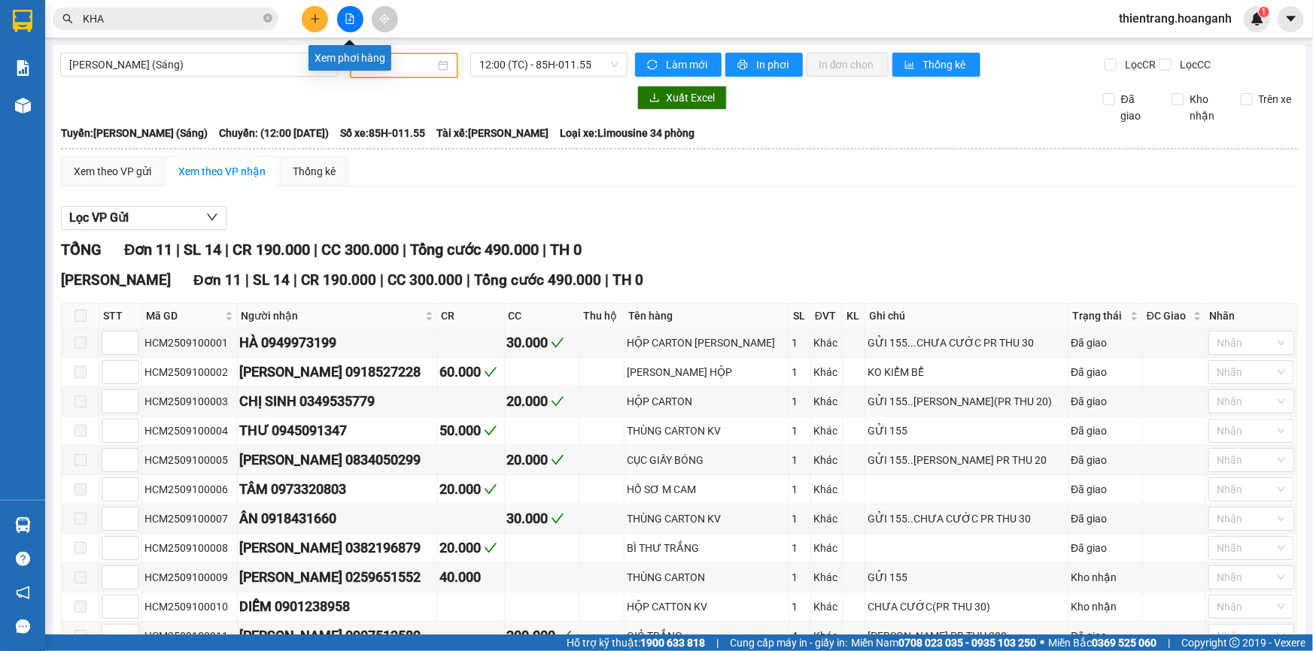
click at [348, 26] on button at bounding box center [350, 19] width 26 height 26
drag, startPoint x: 283, startPoint y: 65, endPoint x: 293, endPoint y: 66, distance: 10.6
click at [282, 66] on span "[PERSON_NAME] (Sáng)" at bounding box center [199, 64] width 260 height 23
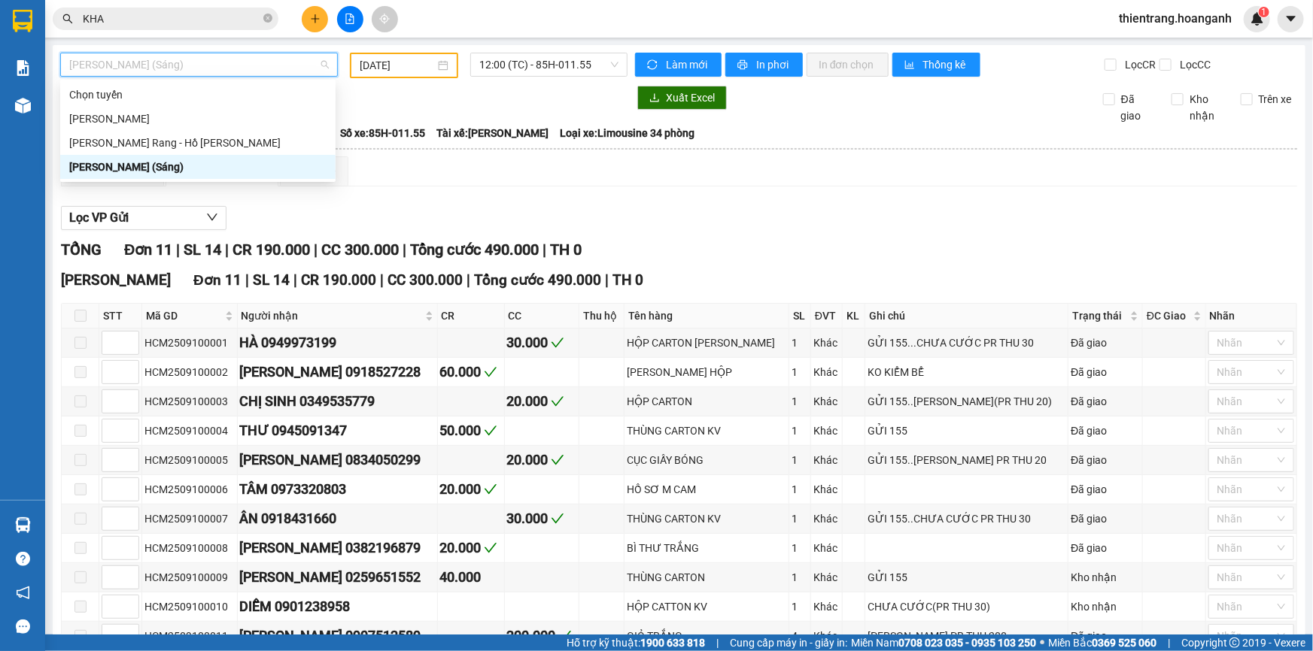
click at [371, 68] on input "[DATE]" at bounding box center [397, 65] width 75 height 17
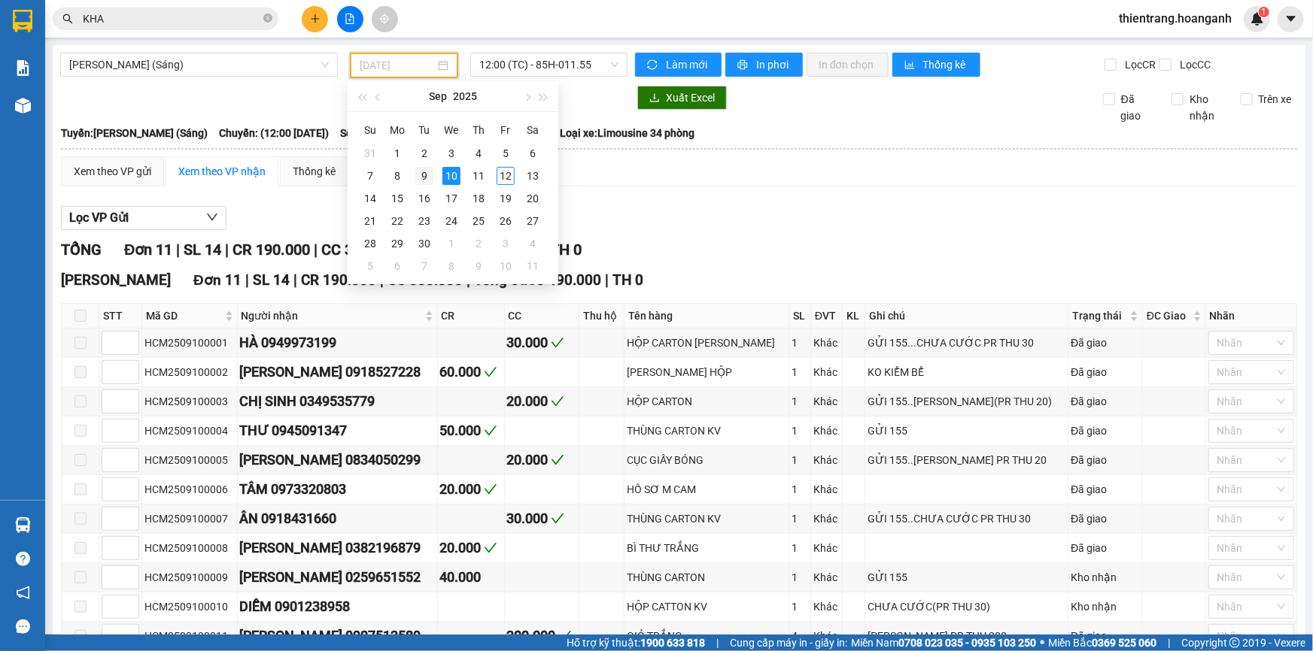
click at [416, 175] on div "9" at bounding box center [424, 176] width 18 height 18
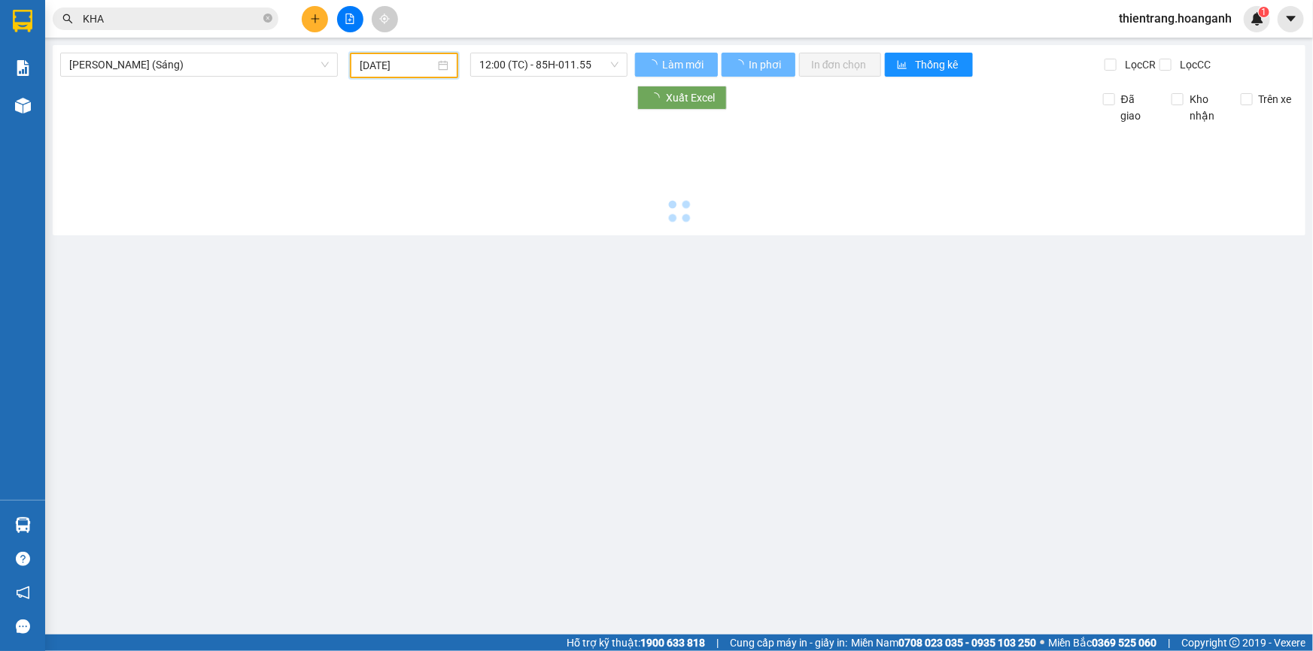
type input "[DATE]"
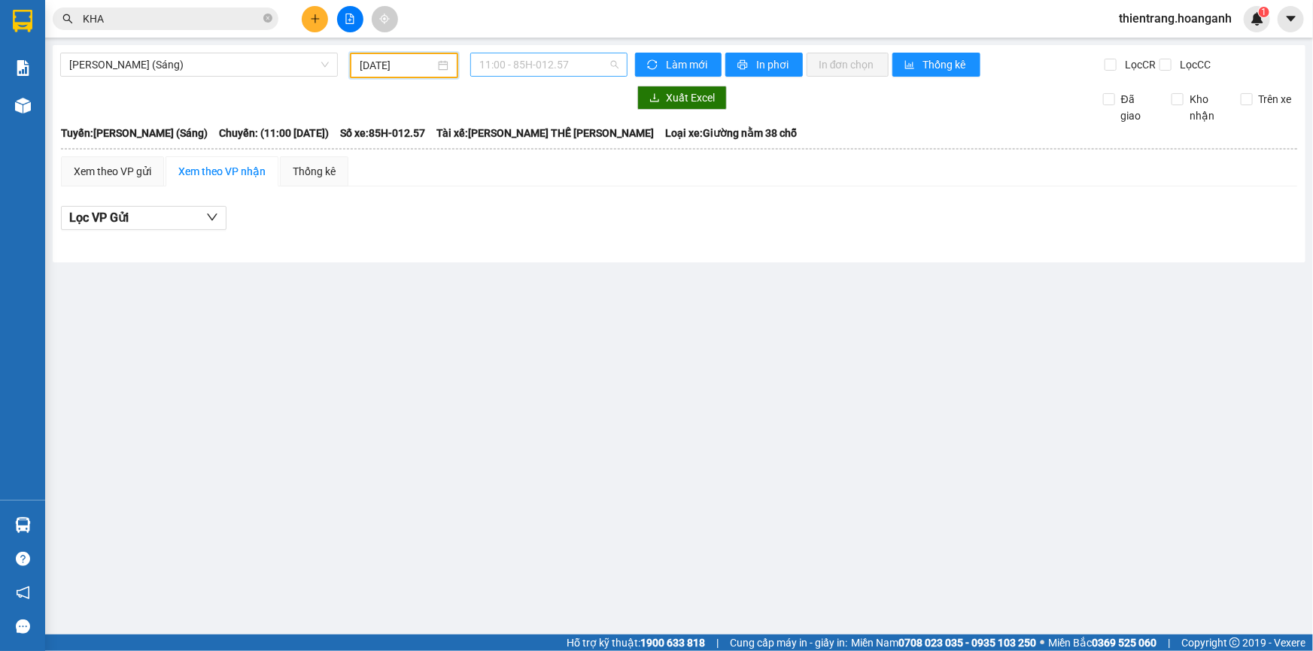
click at [566, 68] on span "11:00 - 85H-012.57" at bounding box center [548, 64] width 139 height 23
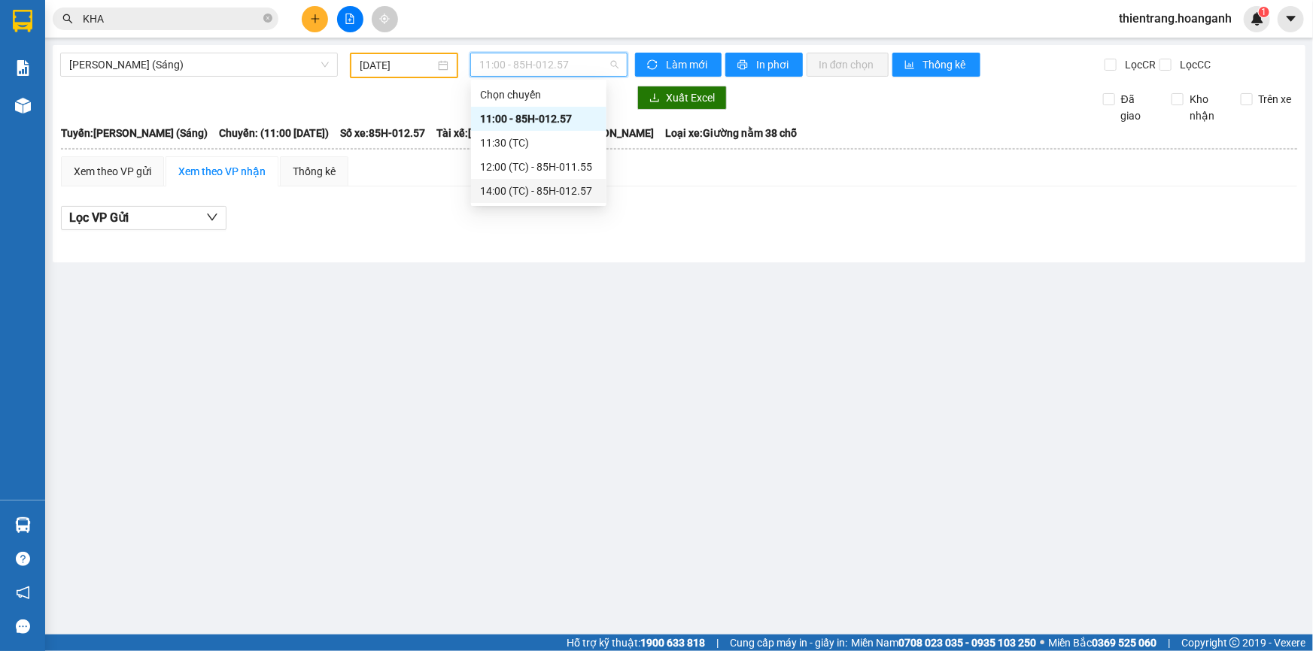
click at [549, 196] on div "14:00 (TC) - 85H-012.57" at bounding box center [538, 191] width 117 height 17
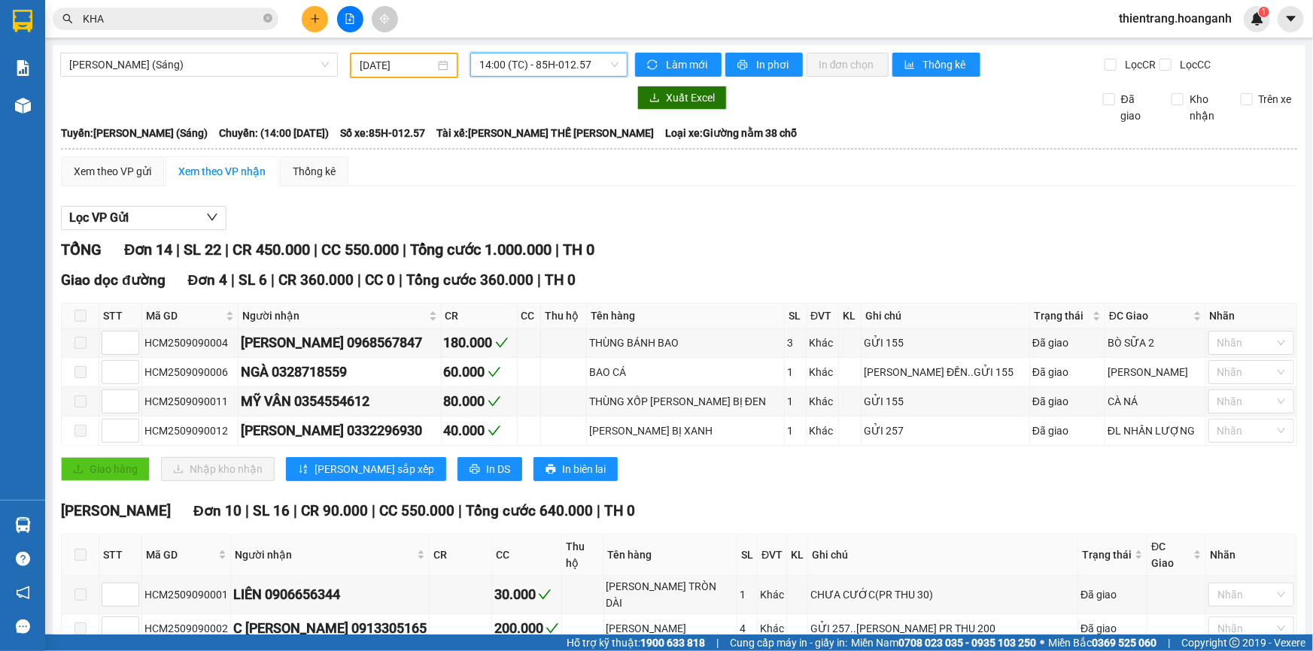
click at [248, 69] on span "[PERSON_NAME] (Sáng)" at bounding box center [199, 64] width 260 height 23
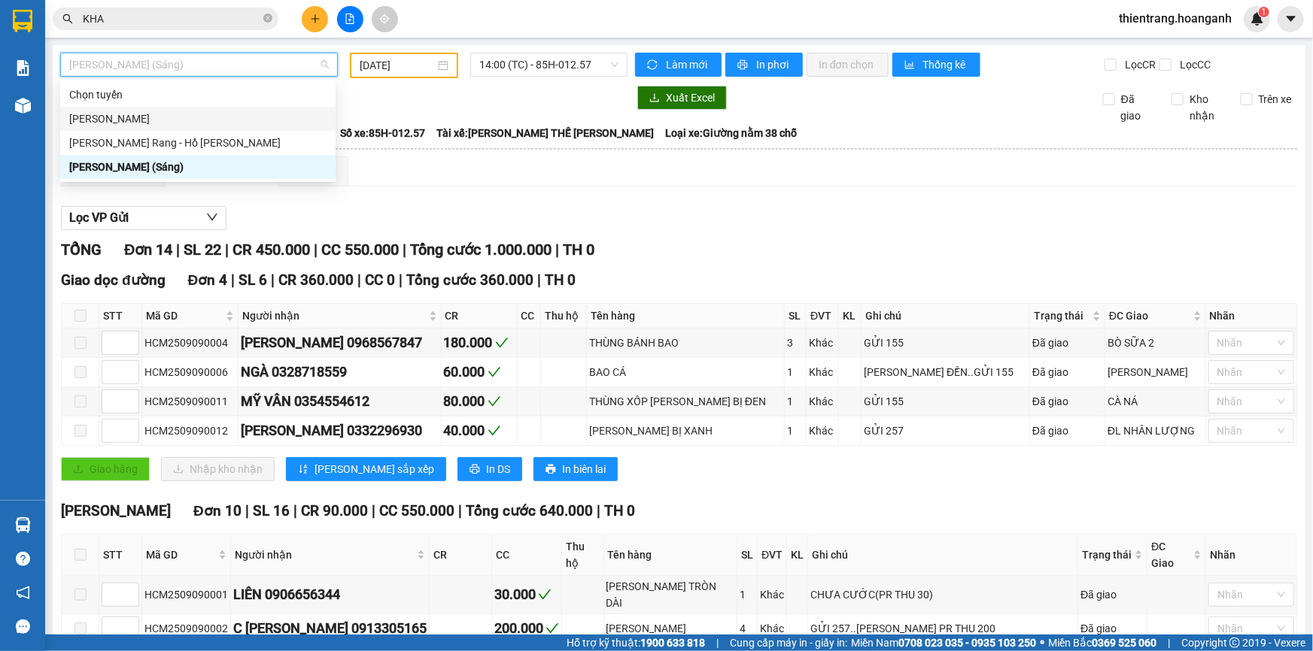
click at [228, 112] on div "[PERSON_NAME]" at bounding box center [197, 119] width 257 height 17
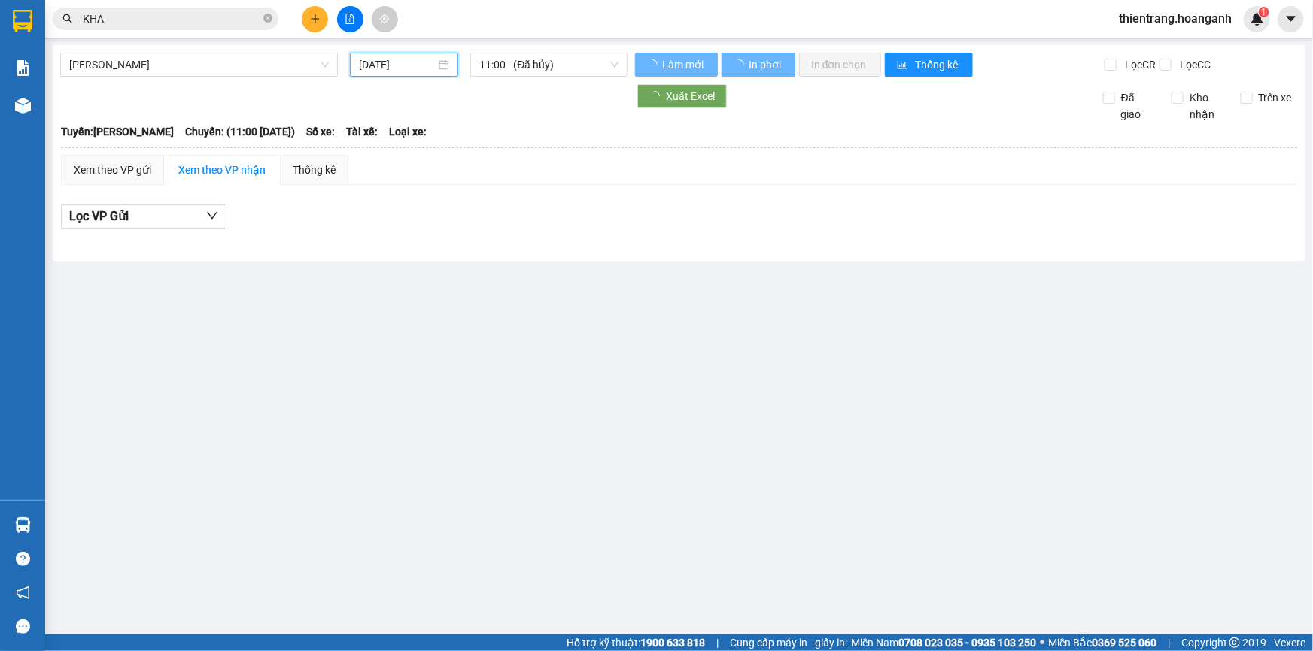
click at [406, 69] on input "[DATE]" at bounding box center [397, 64] width 77 height 17
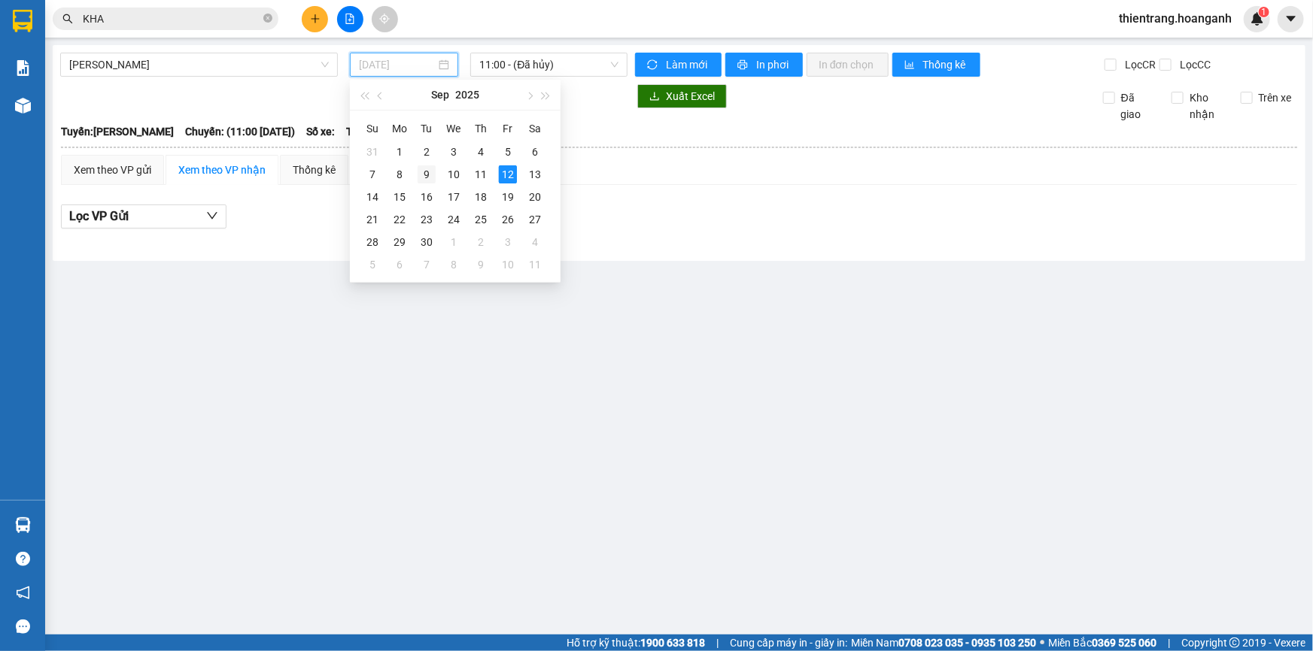
click at [419, 175] on div "9" at bounding box center [427, 174] width 18 height 18
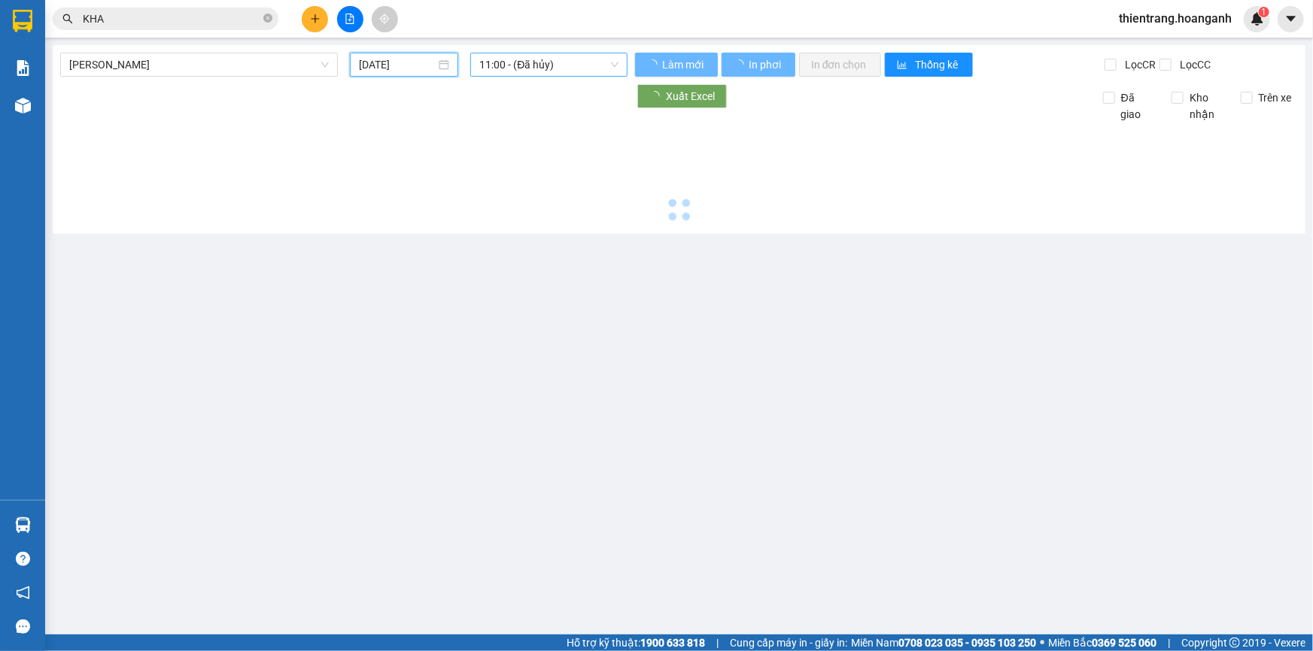
type input "[DATE]"
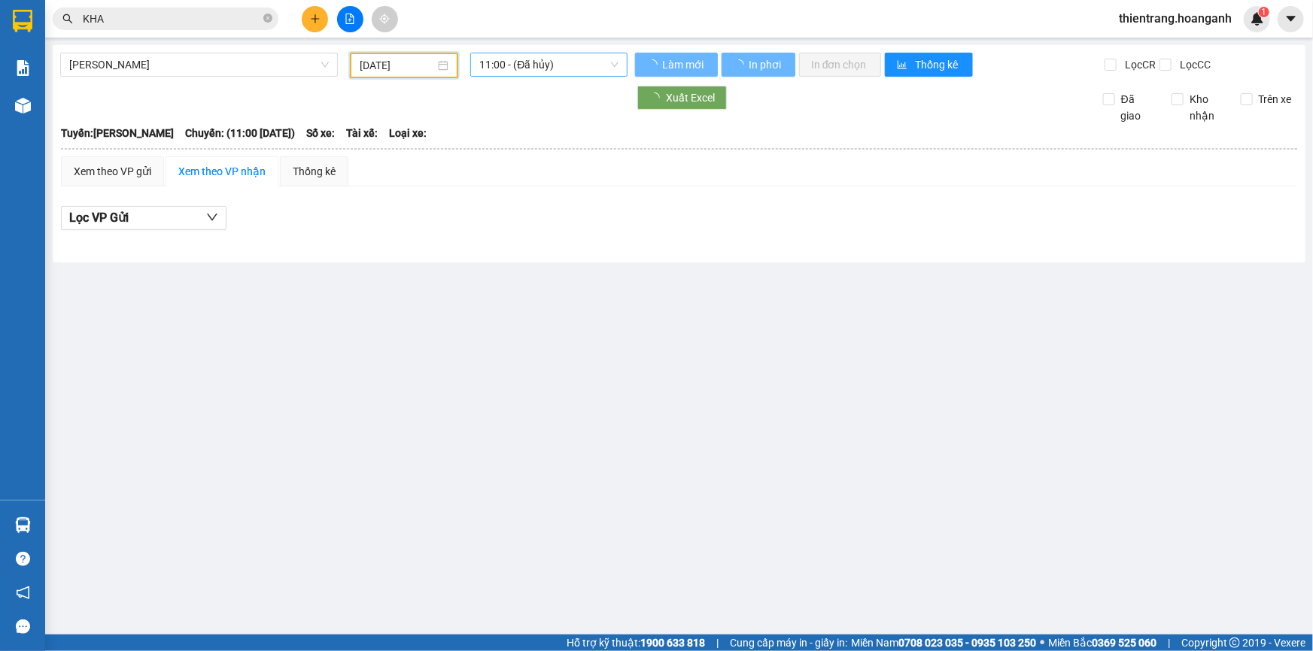
click at [534, 68] on span "11:00 - (Đã hủy)" at bounding box center [548, 64] width 139 height 23
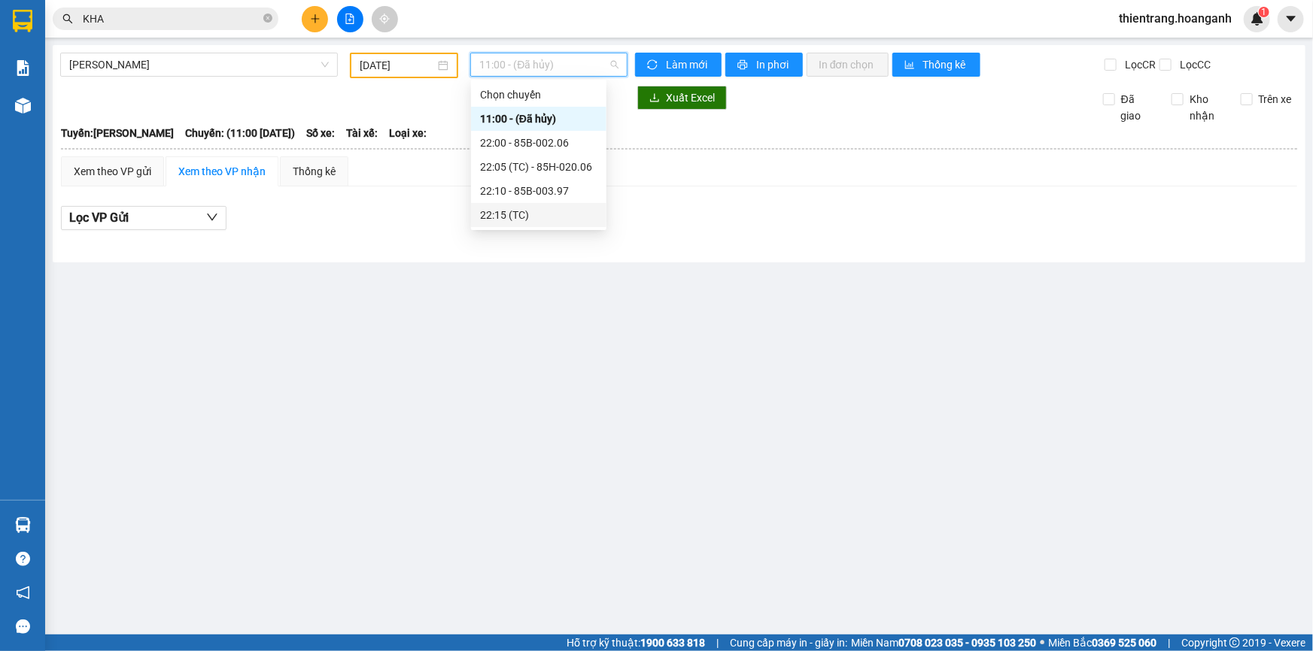
click at [535, 218] on div "22:15 (TC)" at bounding box center [538, 215] width 117 height 17
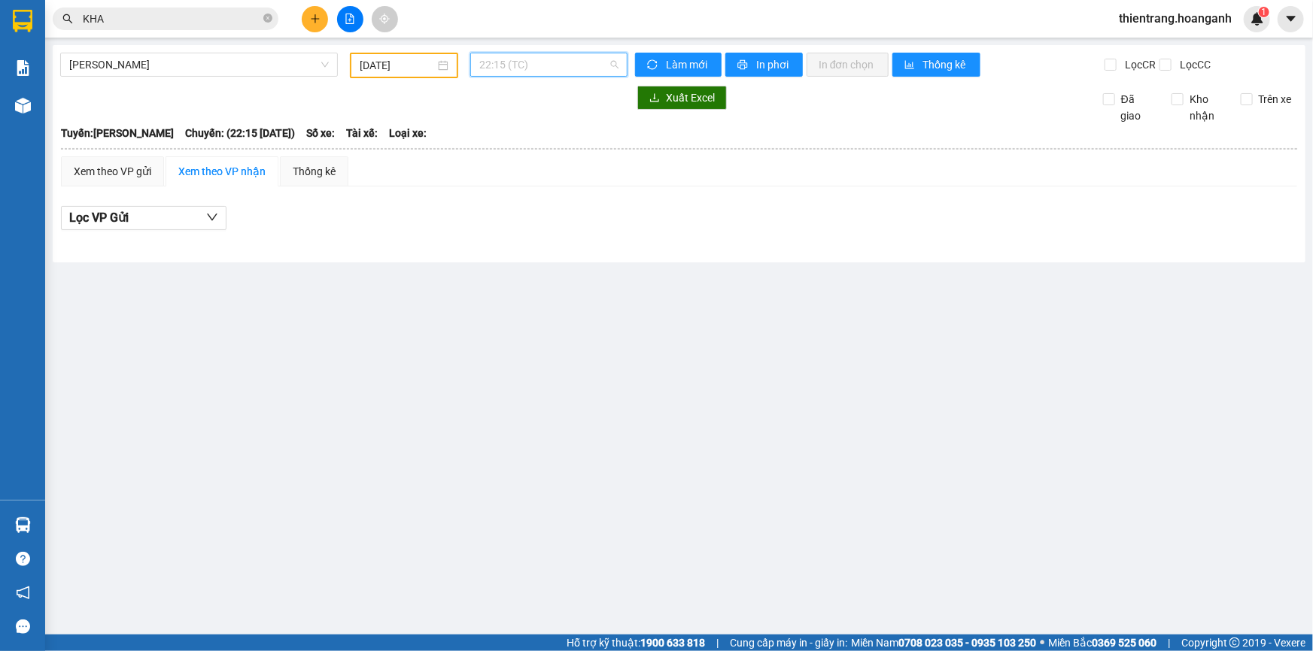
click at [573, 69] on span "22:15 (TC)" at bounding box center [548, 64] width 139 height 23
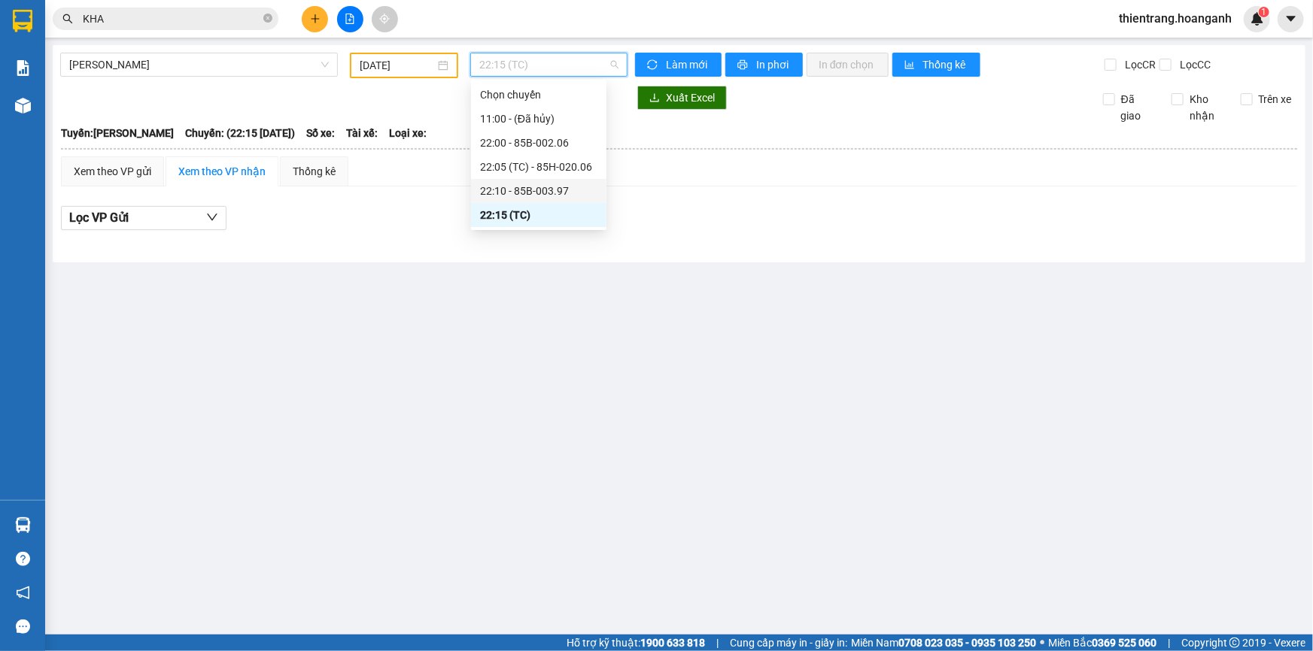
click at [542, 190] on div "22:10 - 85B-003.97" at bounding box center [538, 191] width 117 height 17
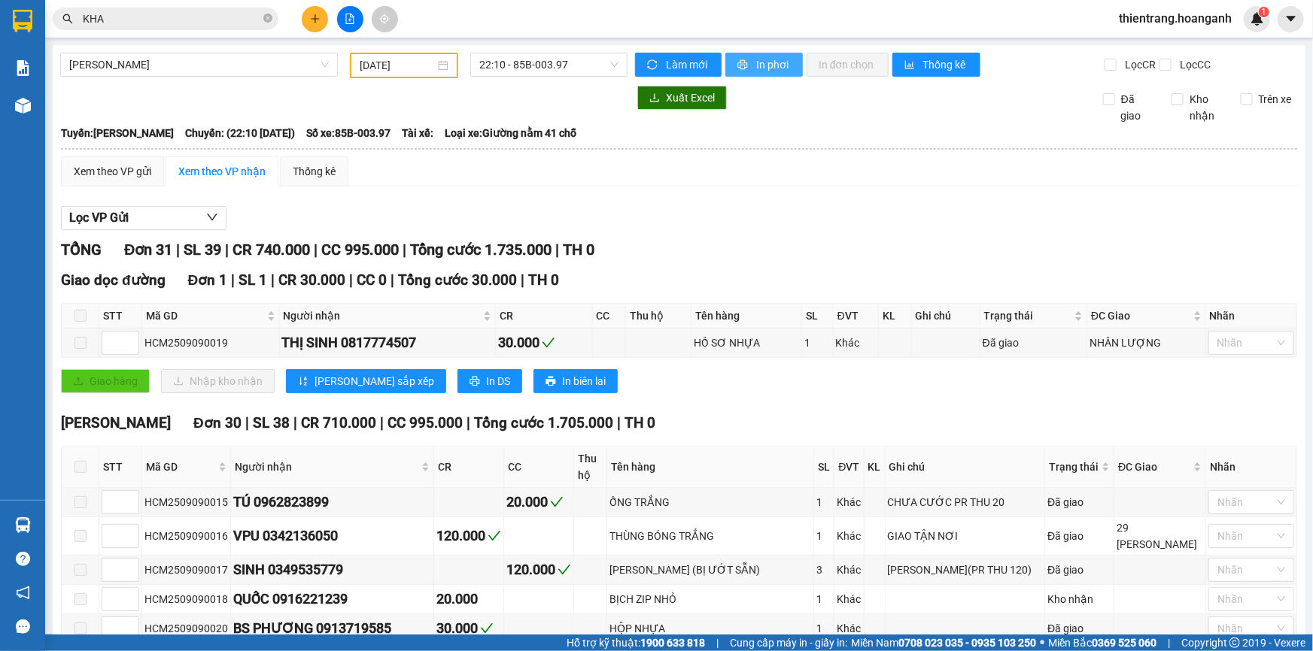
click at [731, 56] on button "In phơi" at bounding box center [763, 65] width 77 height 24
click at [271, 23] on span at bounding box center [267, 19] width 9 height 14
click at [222, 17] on input "text" at bounding box center [172, 19] width 178 height 17
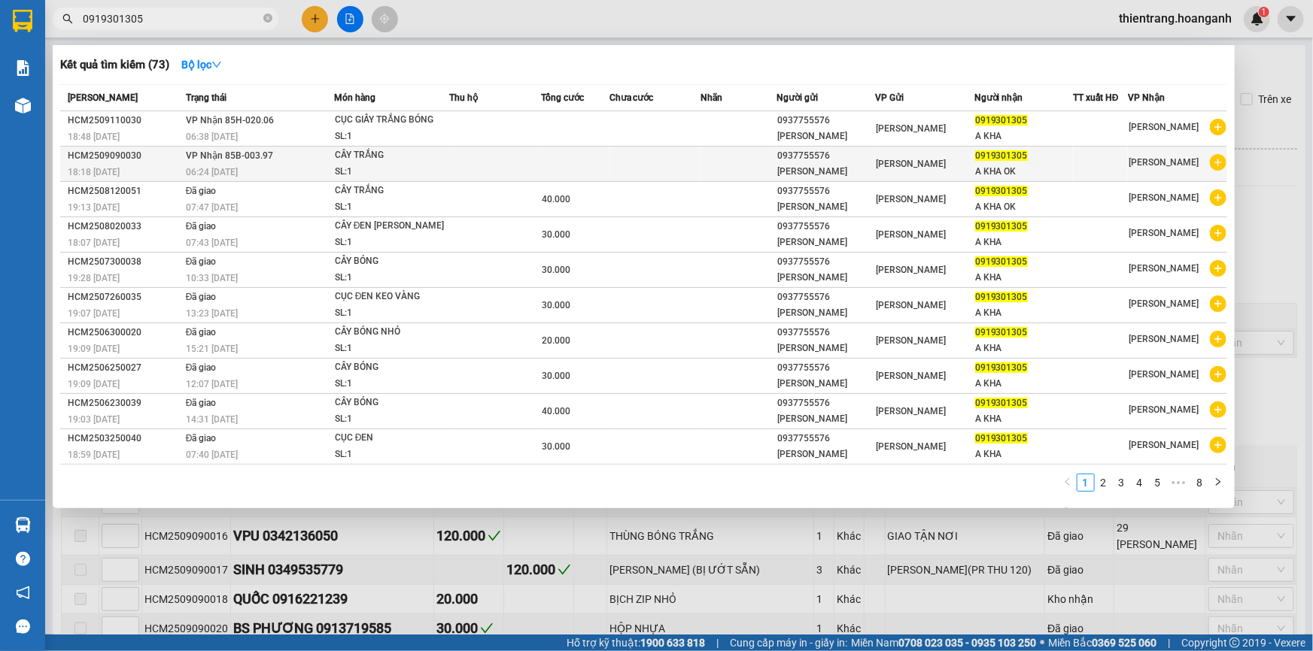
type input "0919301305"
click at [498, 165] on td at bounding box center [494, 164] width 91 height 35
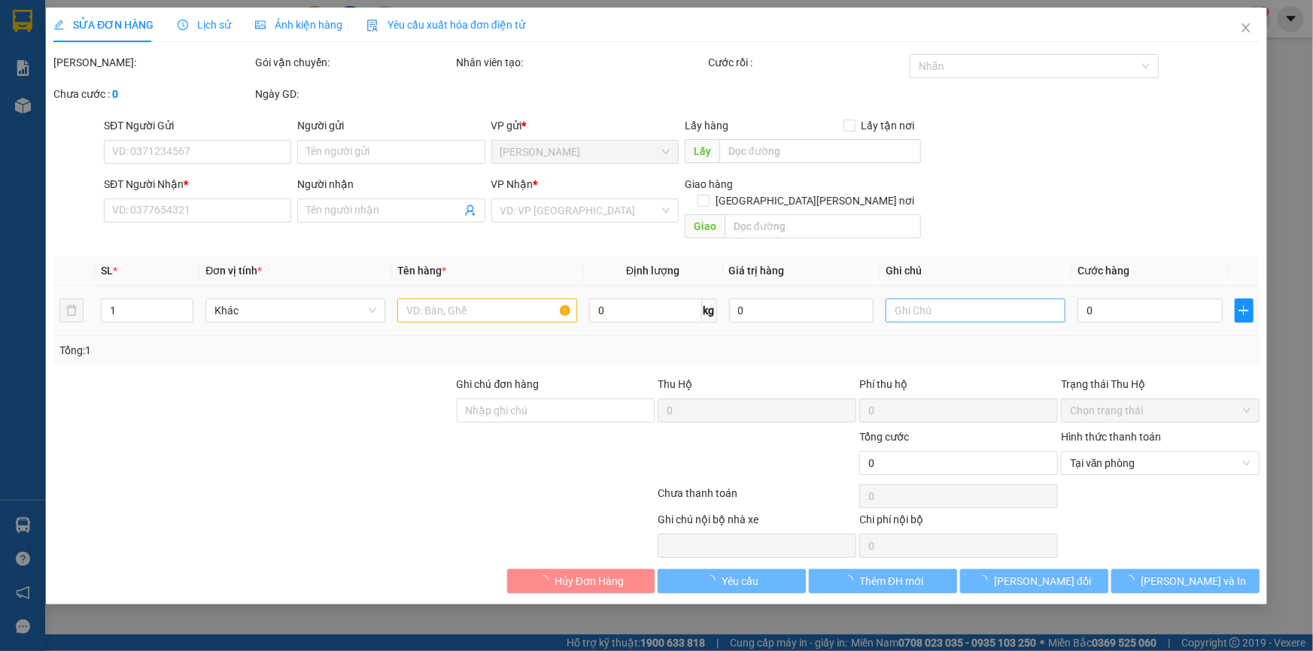
type input "0937755576"
type input "[PERSON_NAME]"
type input "0919301305"
type input "A KHA OK"
type input "GIAO 11/9=40K"
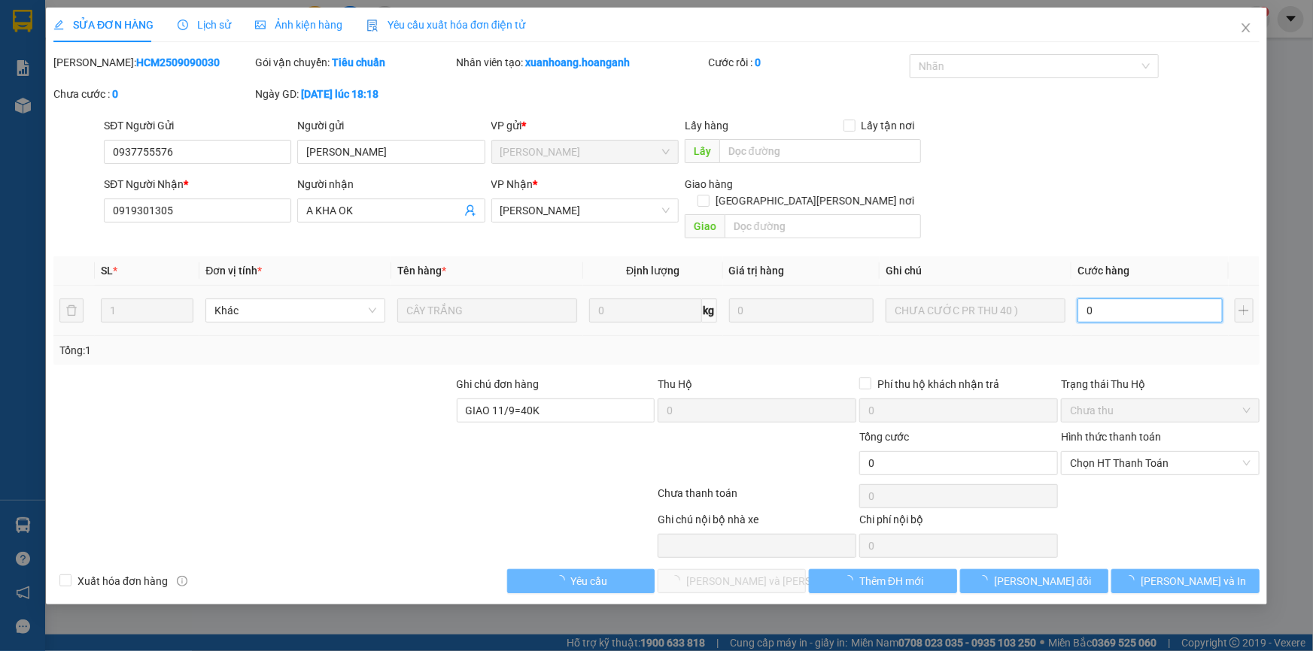
click at [1103, 299] on input "0" at bounding box center [1149, 311] width 145 height 24
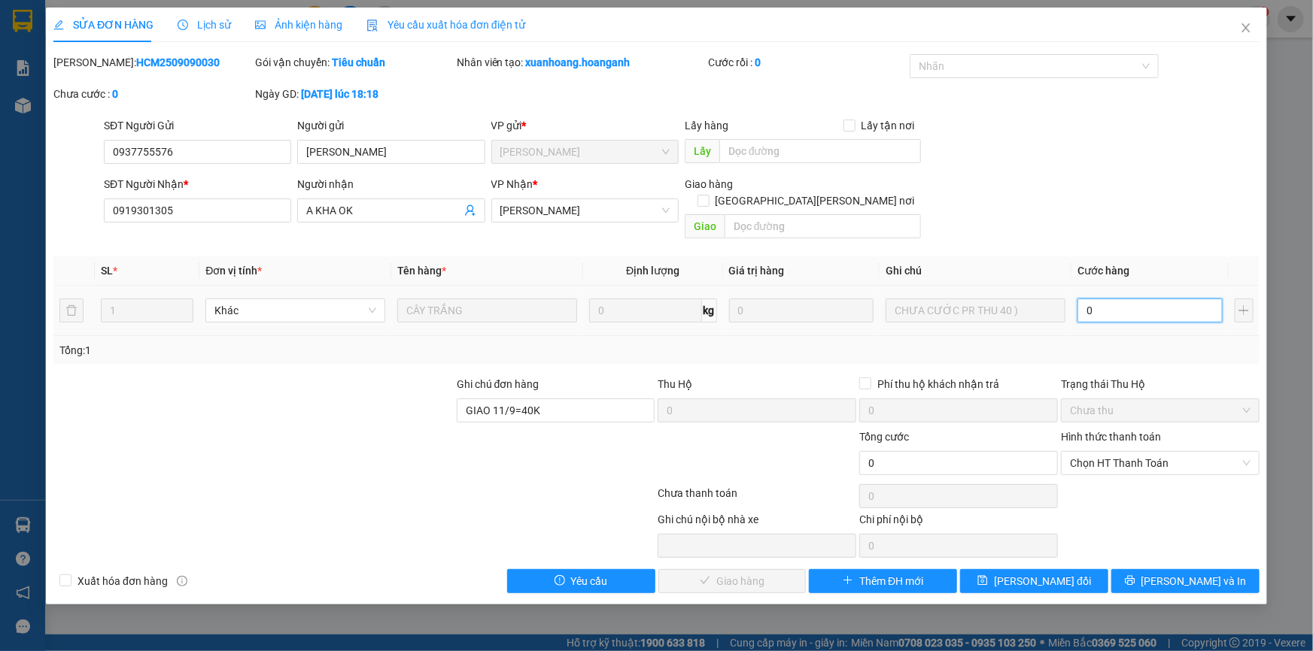
type input "4"
type input "40"
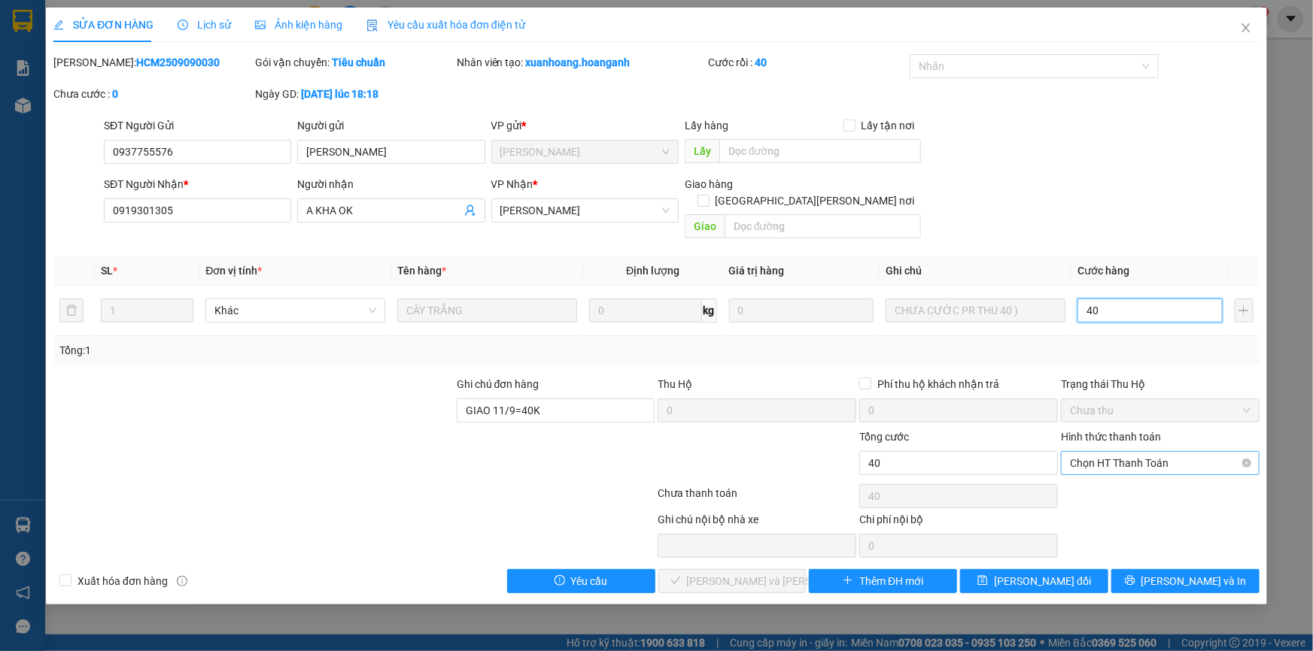
click at [1140, 452] on span "Chọn HT Thanh Toán" at bounding box center [1160, 463] width 181 height 23
type input "40"
type input "40.000"
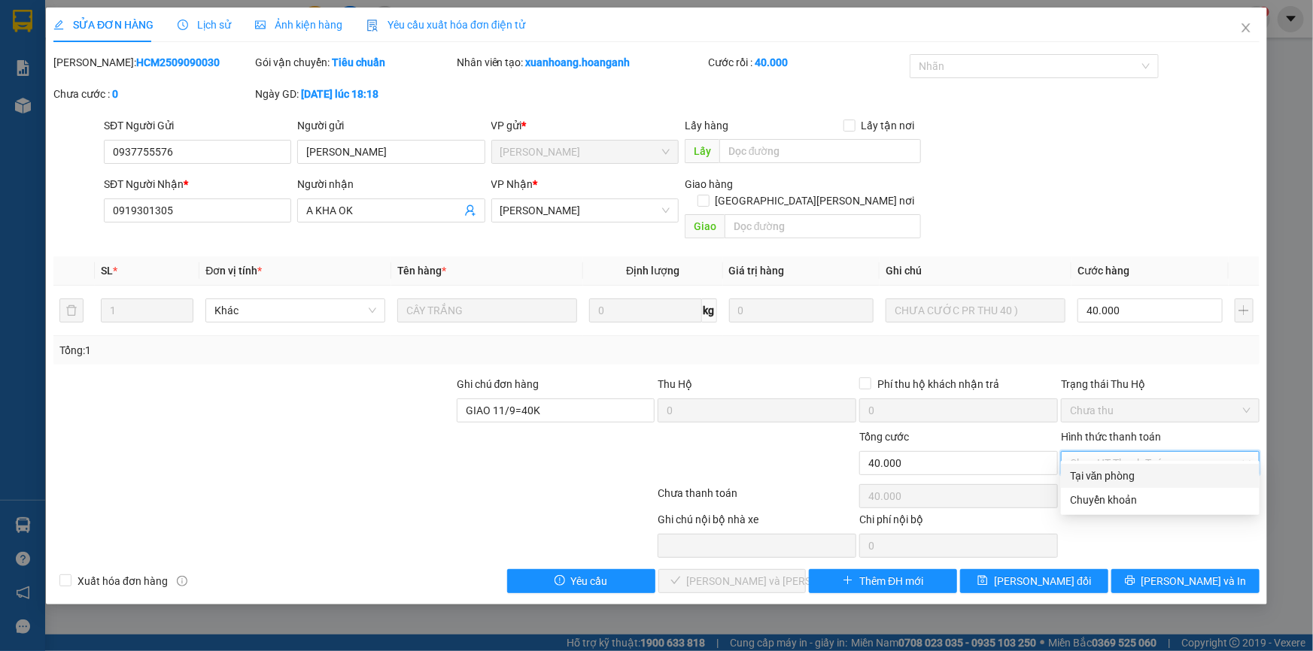
click at [1122, 472] on div "Tại văn phòng" at bounding box center [1160, 476] width 181 height 17
type input "0"
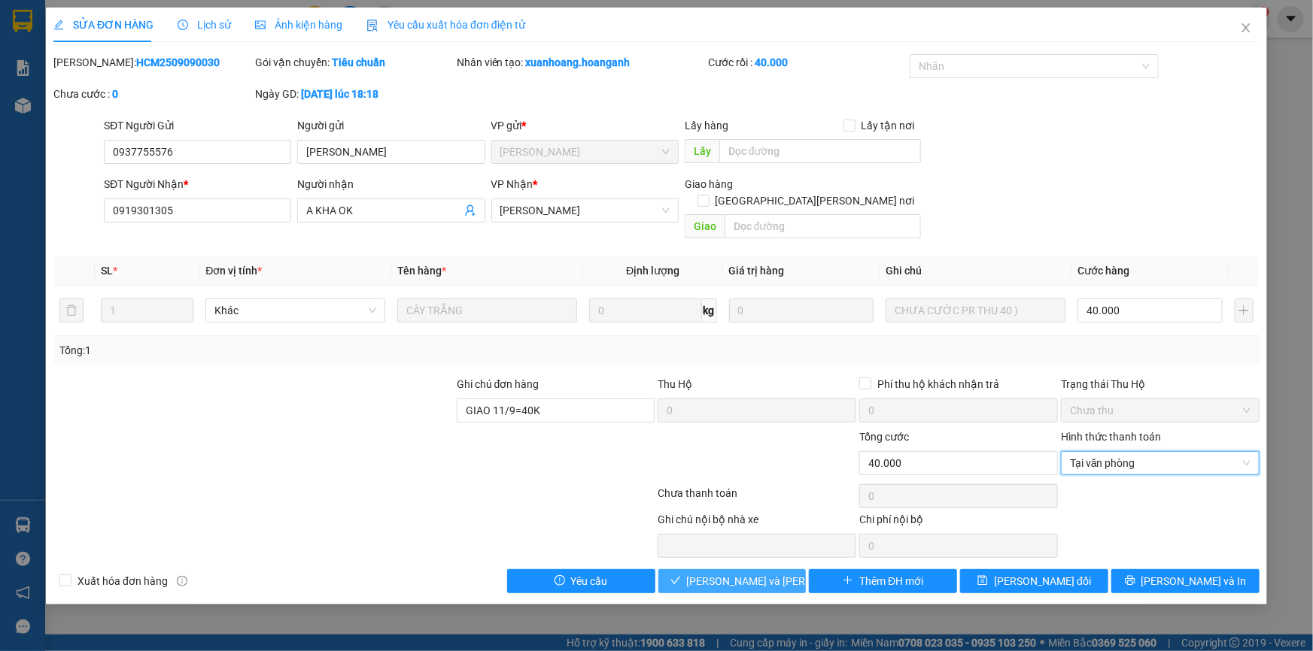
drag, startPoint x: 744, startPoint y: 572, endPoint x: 752, endPoint y: 558, distance: 15.5
click at [743, 573] on span "[PERSON_NAME] và [PERSON_NAME] hàng" at bounding box center [788, 581] width 203 height 17
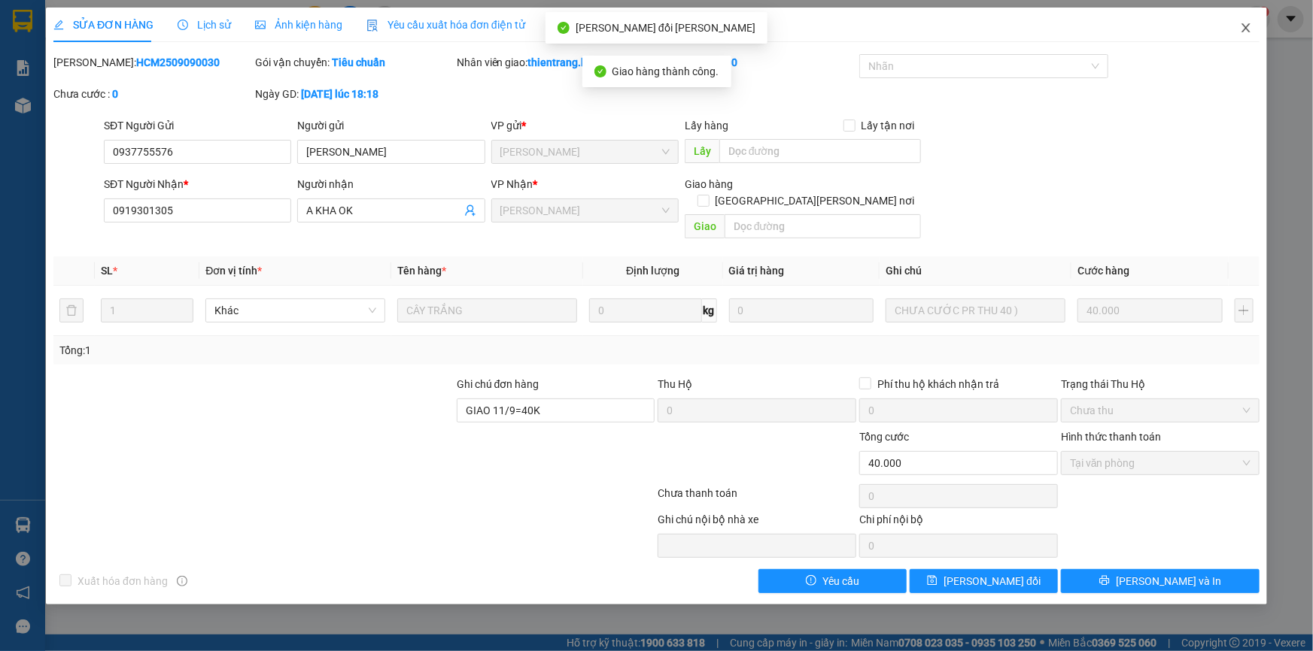
click at [1249, 31] on icon "close" at bounding box center [1246, 28] width 12 height 12
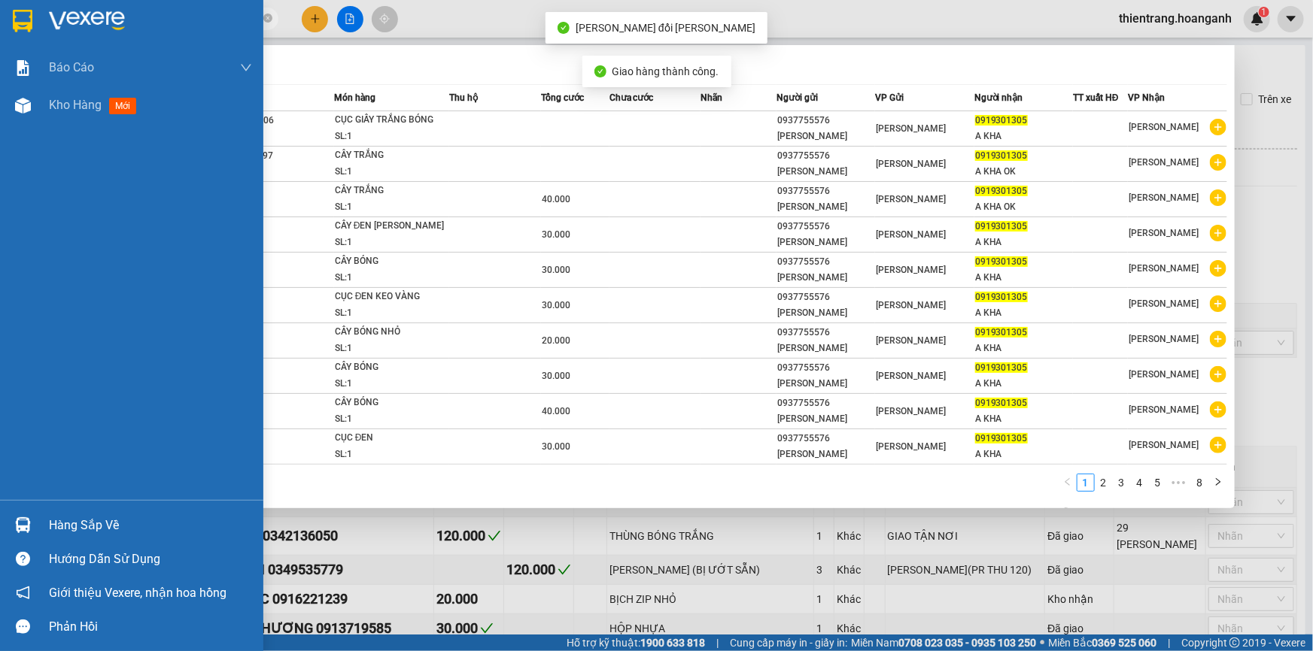
drag, startPoint x: 178, startPoint y: 17, endPoint x: 38, endPoint y: 38, distance: 141.4
click at [0, 50] on section "Kết quả [PERSON_NAME] ( 73 ) Bộ lọc Mã ĐH Trạng thái Món hàng Thu hộ Tổng [PERS…" at bounding box center [656, 325] width 1313 height 651
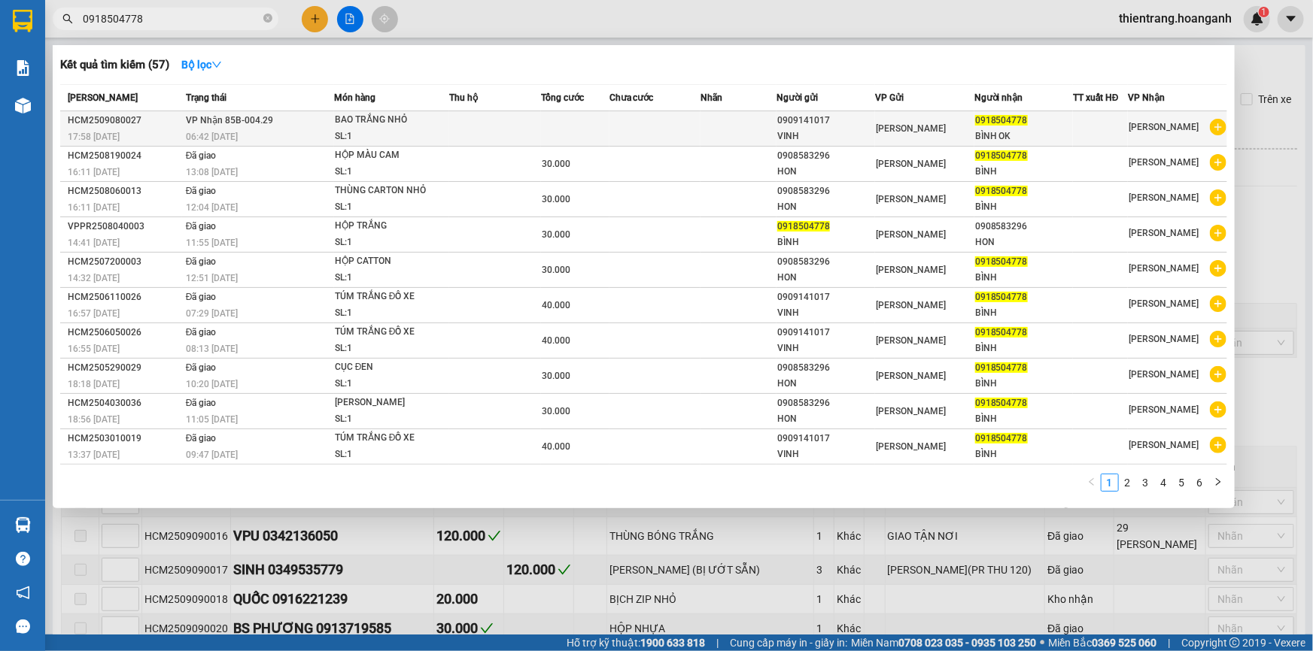
type input "0918504778"
click at [496, 135] on td at bounding box center [494, 128] width 91 height 35
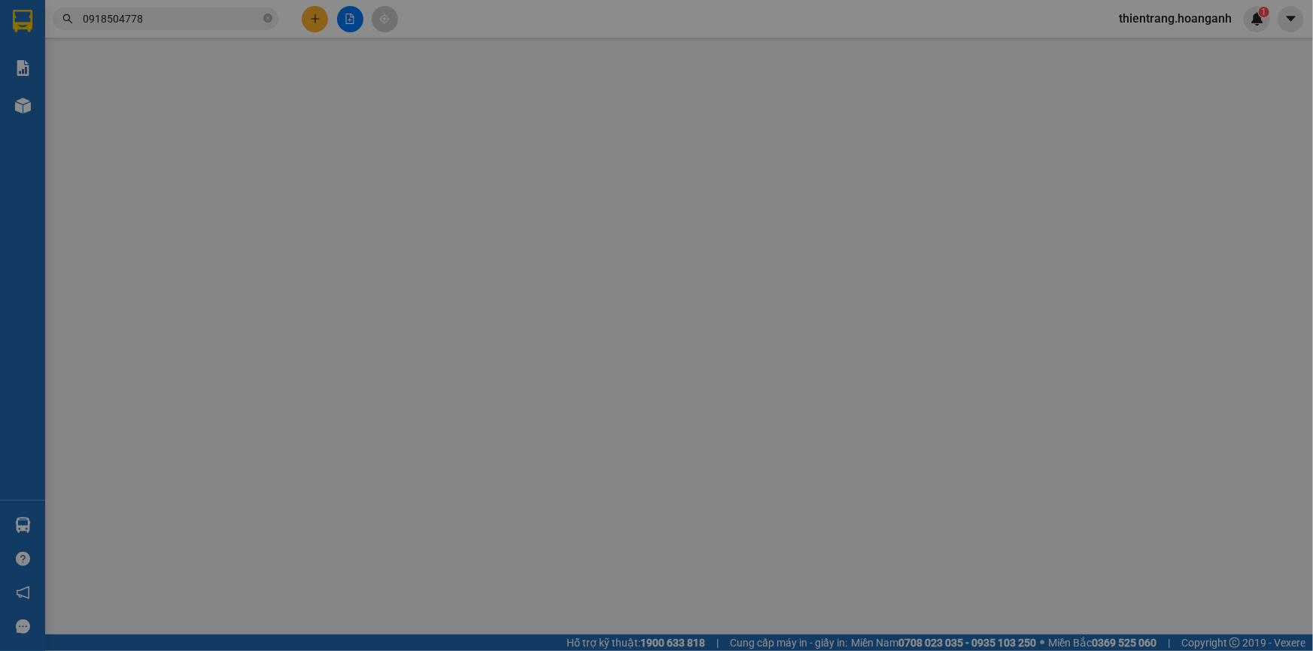
type input "0909141017"
type input "VINH"
type input "0918504778"
type input "BÌNH OK"
type input "GIAO 10/9=30K"
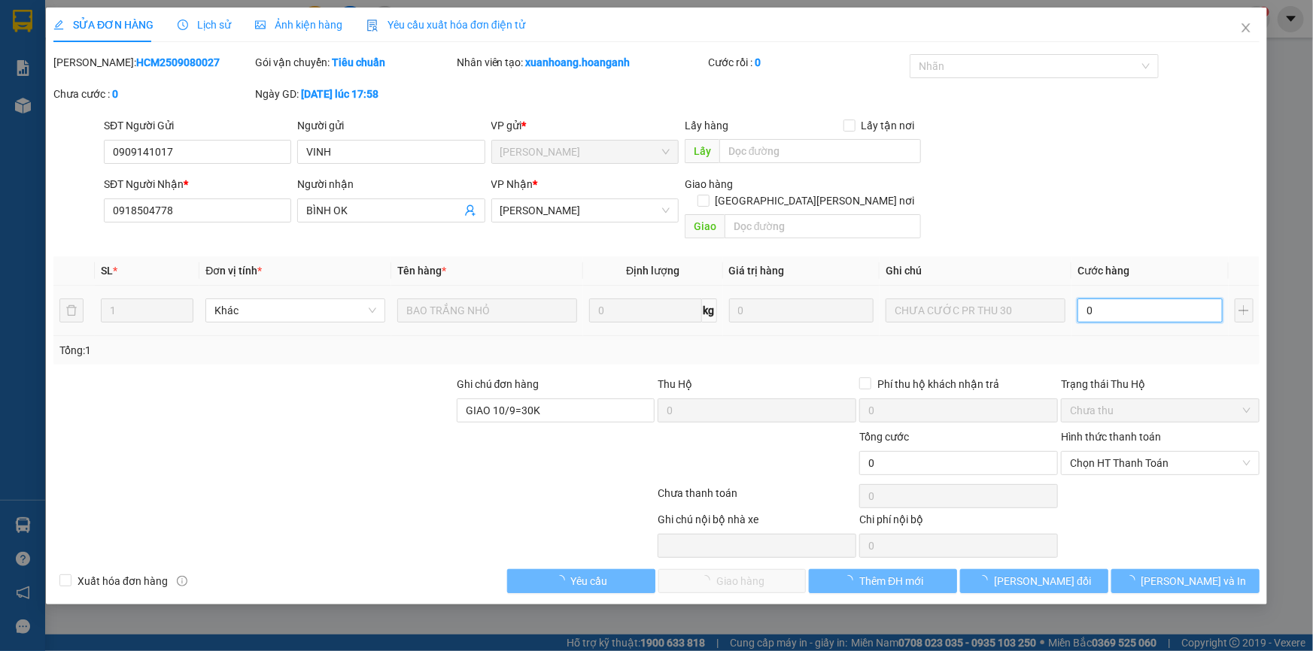
click at [1101, 299] on input "0" at bounding box center [1149, 311] width 145 height 24
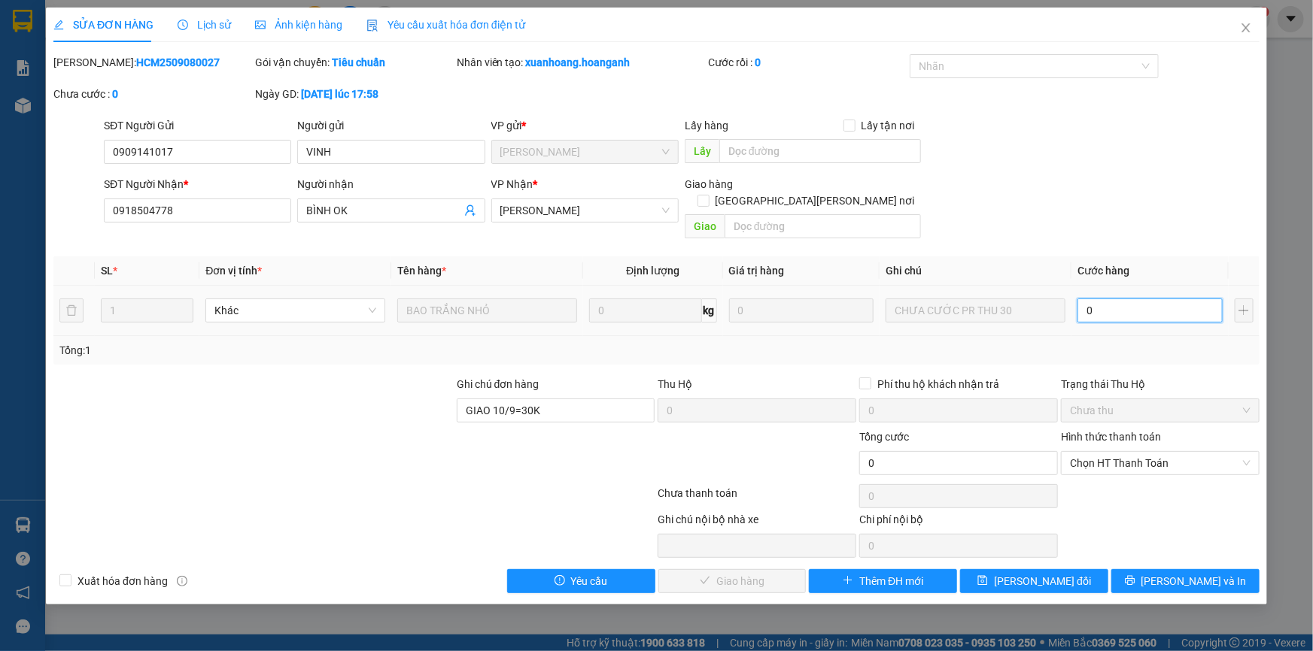
type input "3"
type input "30"
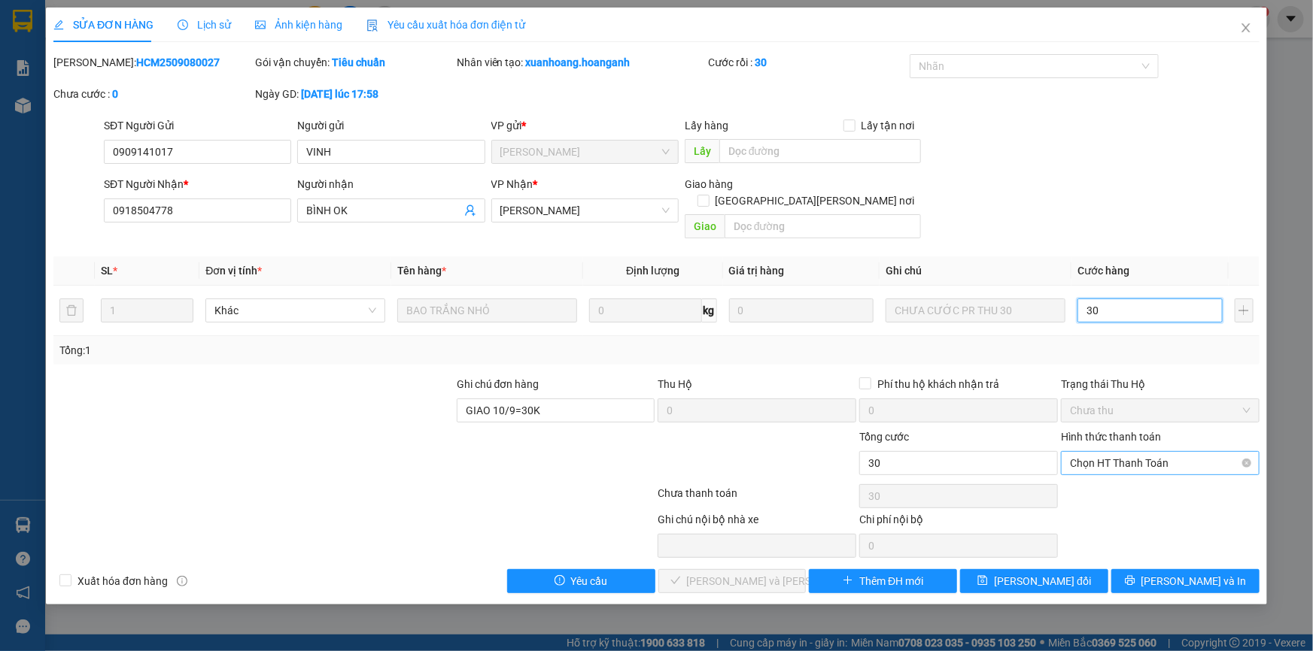
click at [1073, 452] on span "Chọn HT Thanh Toán" at bounding box center [1160, 463] width 181 height 23
type input "30"
type input "30.000"
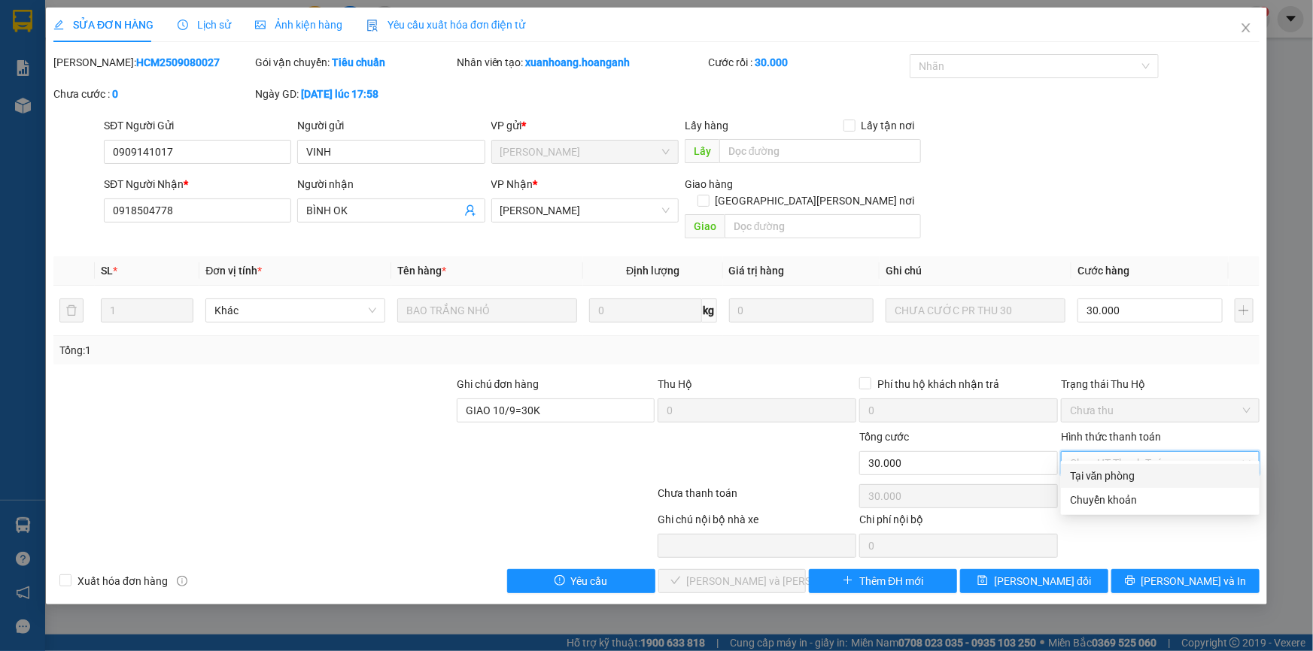
click at [1079, 469] on div "Tại văn phòng" at bounding box center [1160, 476] width 181 height 17
type input "0"
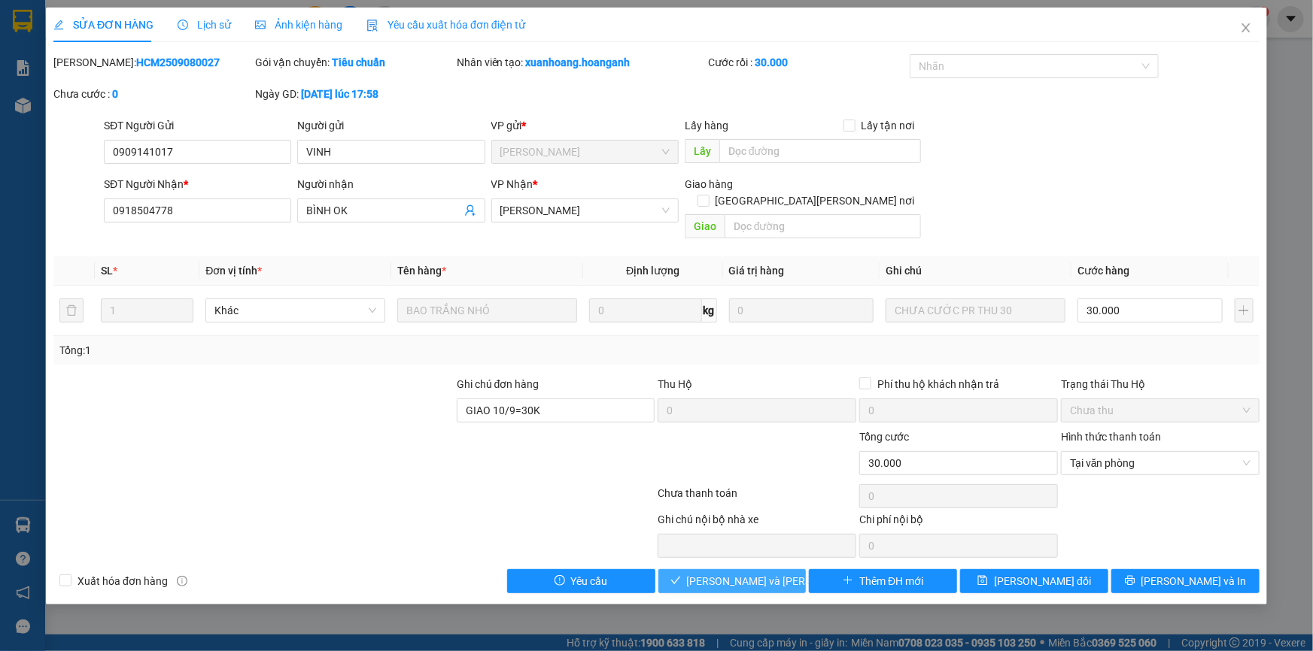
click at [782, 569] on button "[PERSON_NAME] và [PERSON_NAME] hàng" at bounding box center [732, 581] width 148 height 24
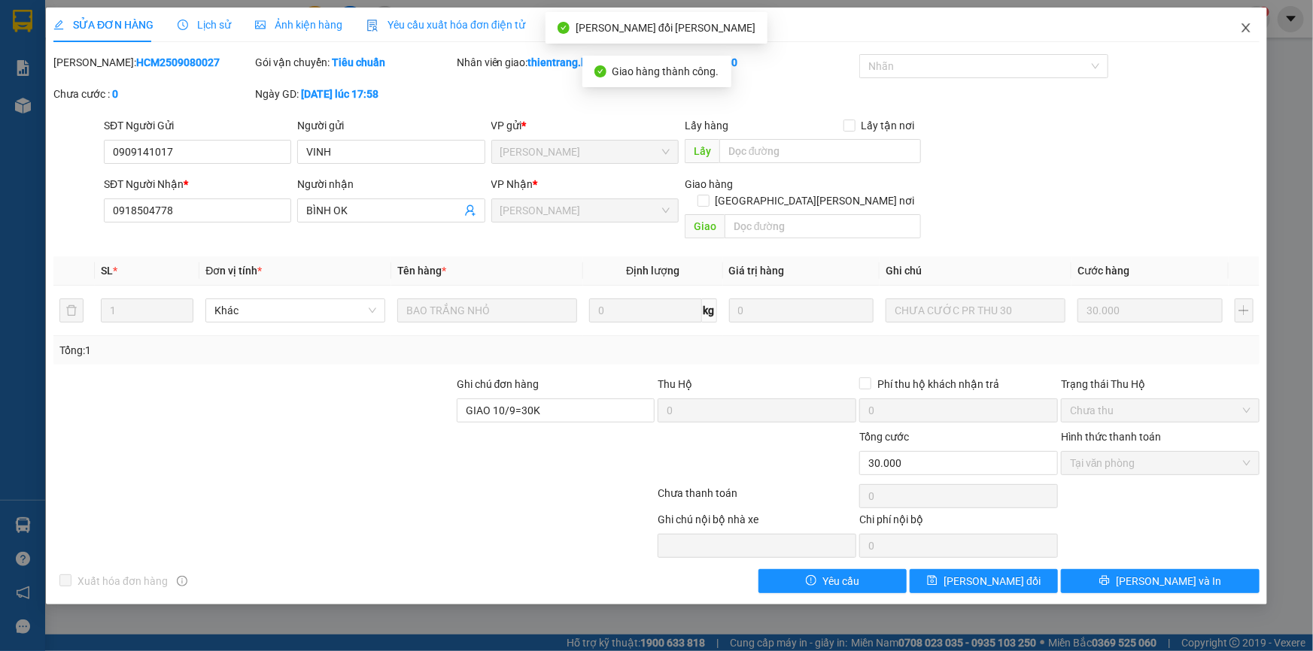
click at [1249, 32] on icon "close" at bounding box center [1245, 27] width 8 height 9
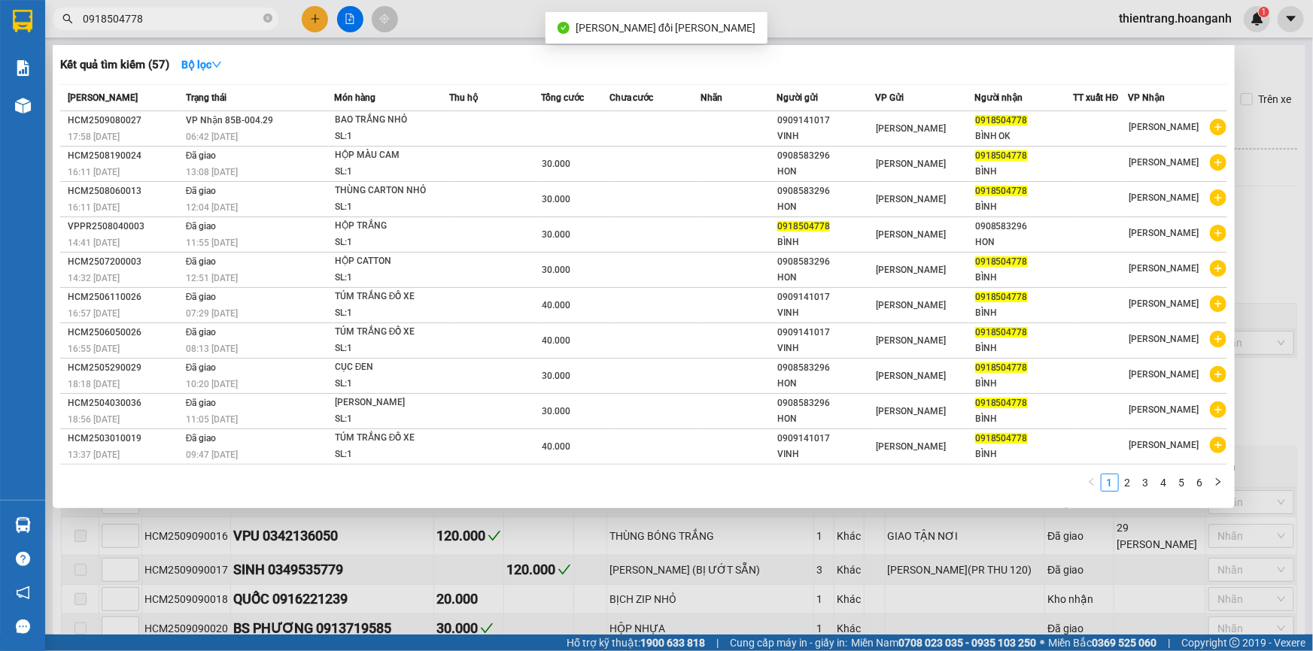
drag, startPoint x: 175, startPoint y: 15, endPoint x: 0, endPoint y: -44, distance: 184.4
click at [0, 0] on html "Kết quả [PERSON_NAME] ( 57 ) Bộ lọc Mã ĐH Trạng thái Món hàng Thu hộ Tổng [PERS…" at bounding box center [656, 325] width 1313 height 651
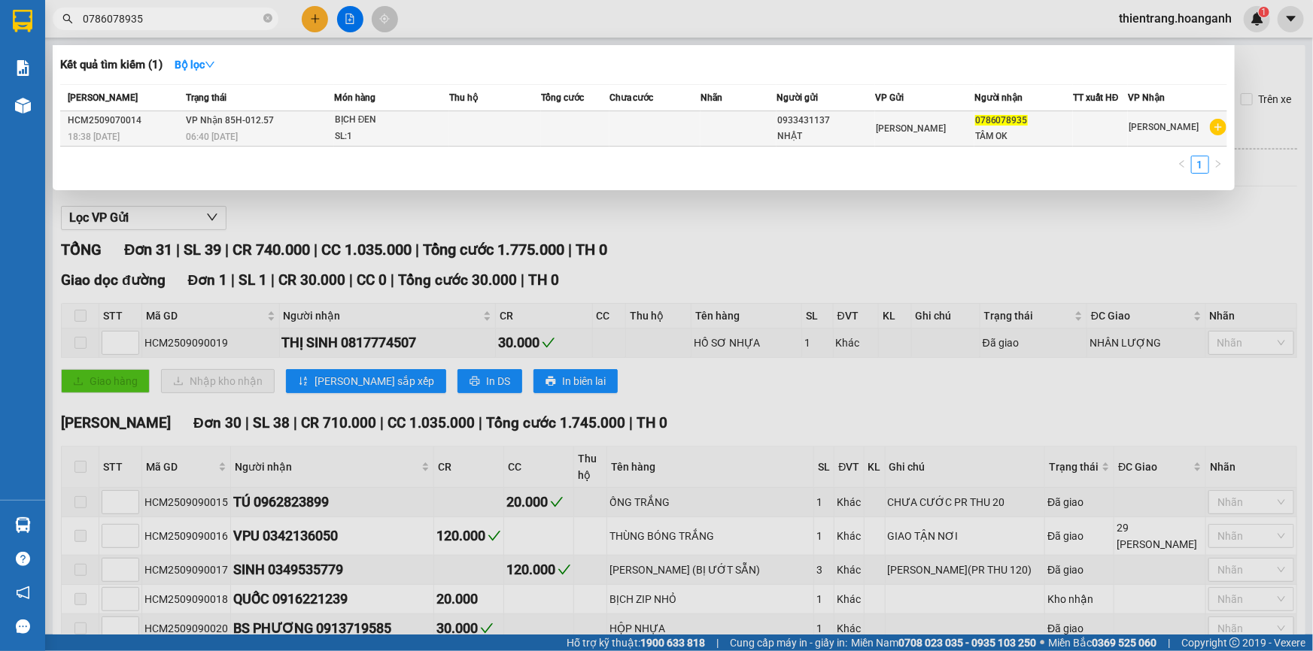
type input "0786078935"
click at [319, 120] on td "[PERSON_NAME] 85H-012.57 06:40 [DATE]" at bounding box center [258, 128] width 152 height 35
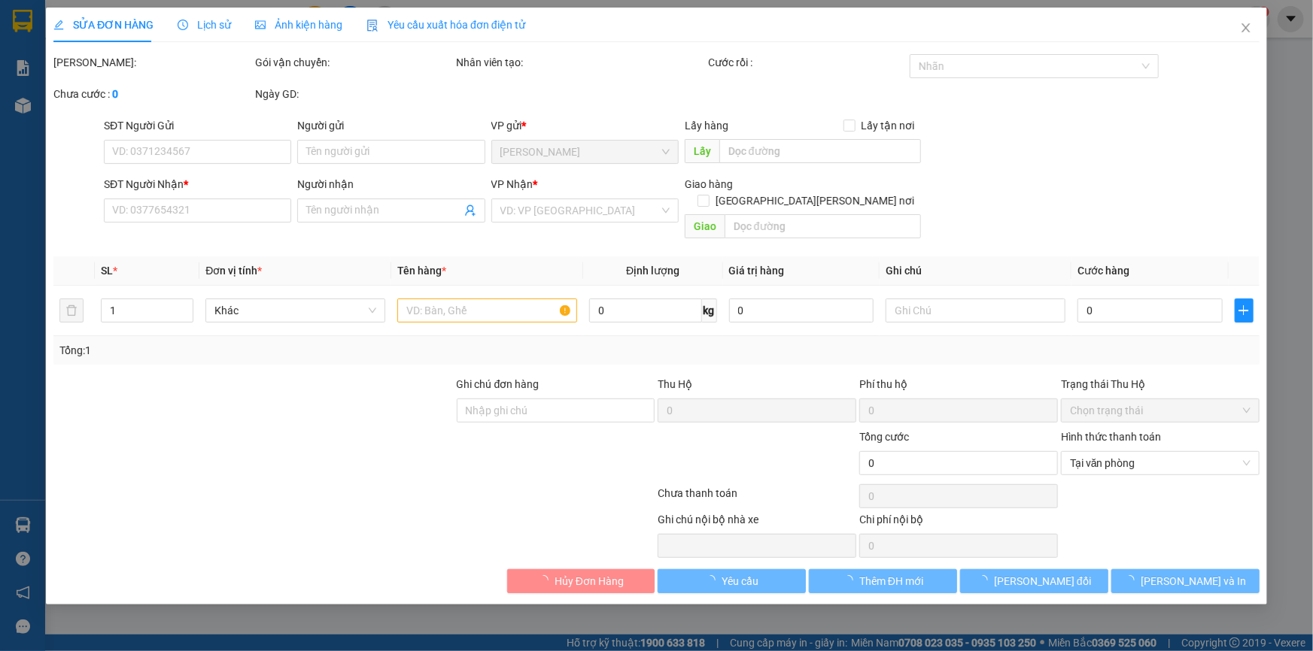
type input "0933431137"
type input "NHẬT"
type input "0786078935"
type input "TÂM OK"
type input "GIAO 10/9=20K CK"
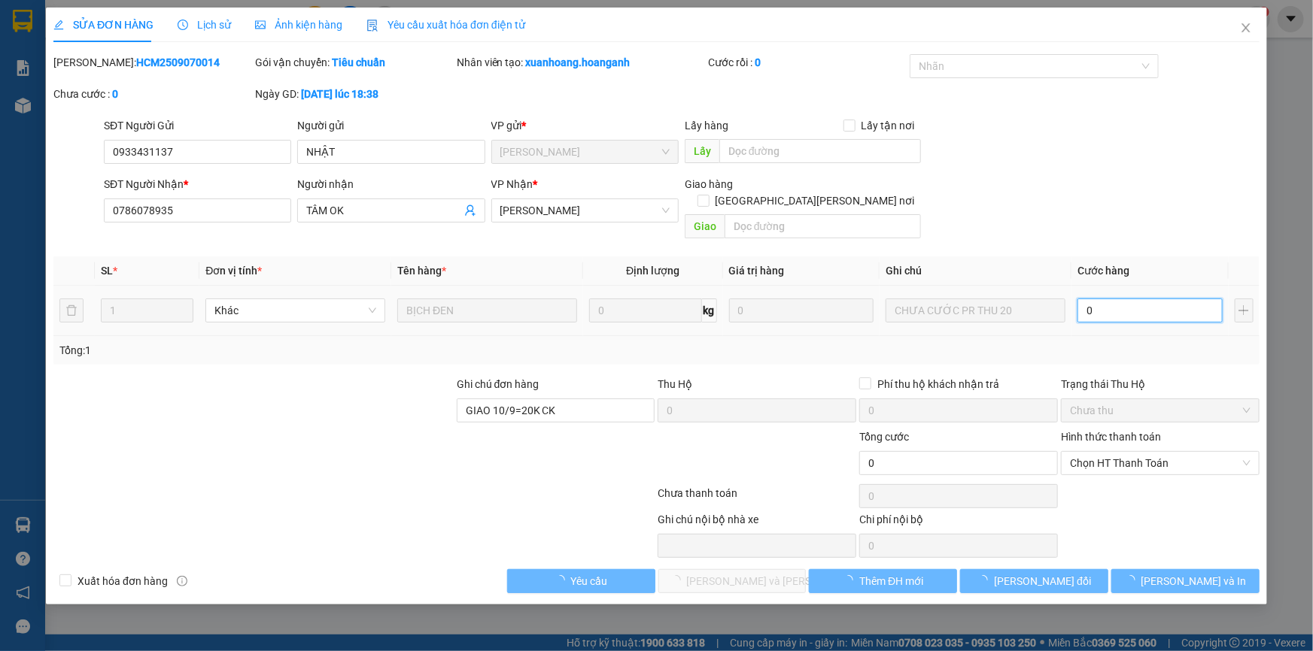
click at [1113, 299] on input "0" at bounding box center [1149, 311] width 145 height 24
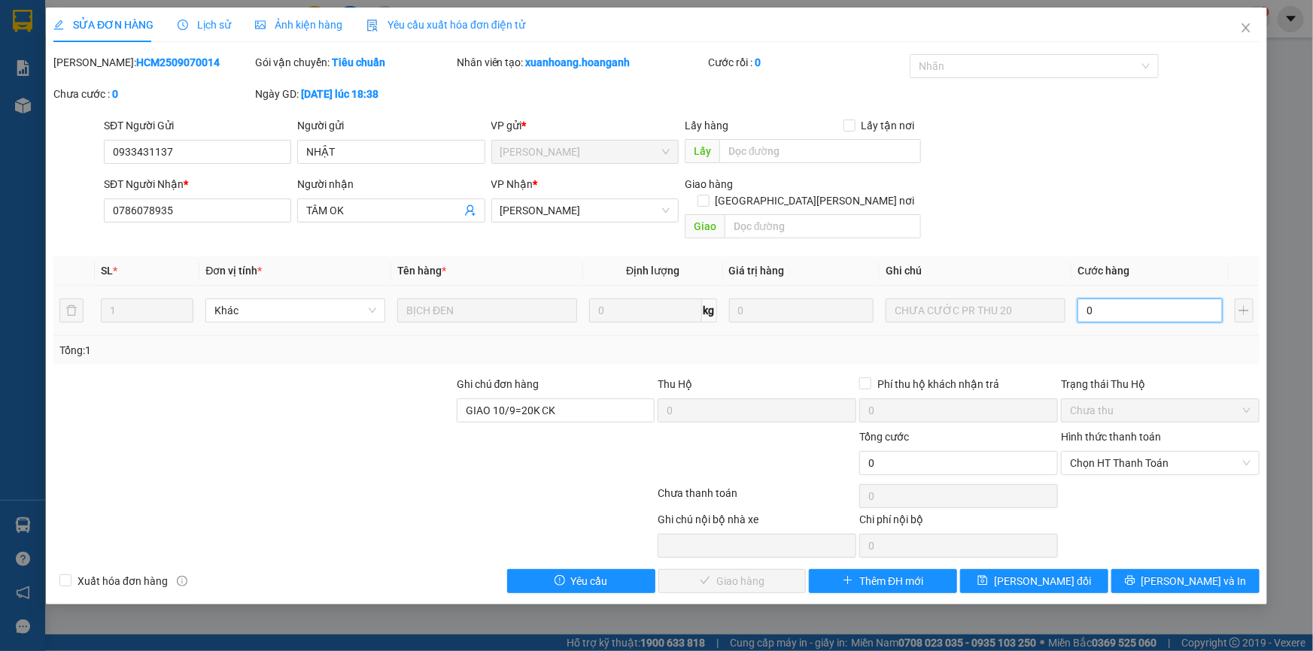
type input "2"
type input "20"
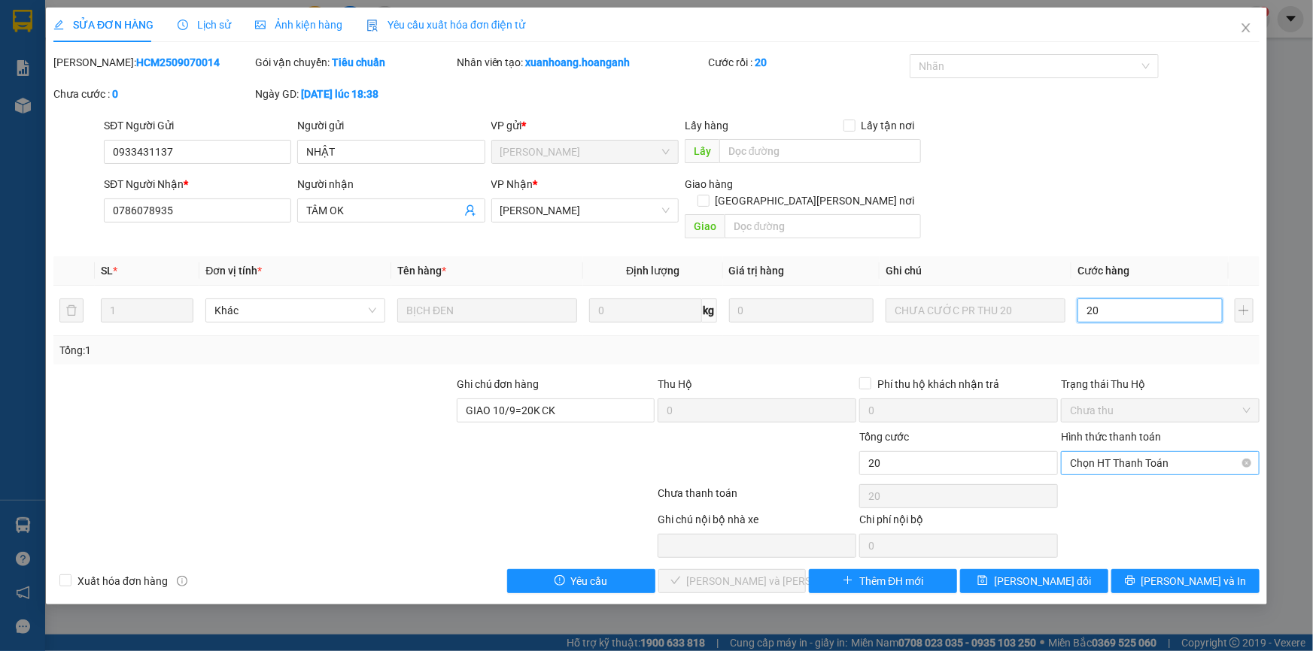
click at [1143, 452] on span "Chọn HT Thanh Toán" at bounding box center [1160, 463] width 181 height 23
type input "20"
type input "20.000"
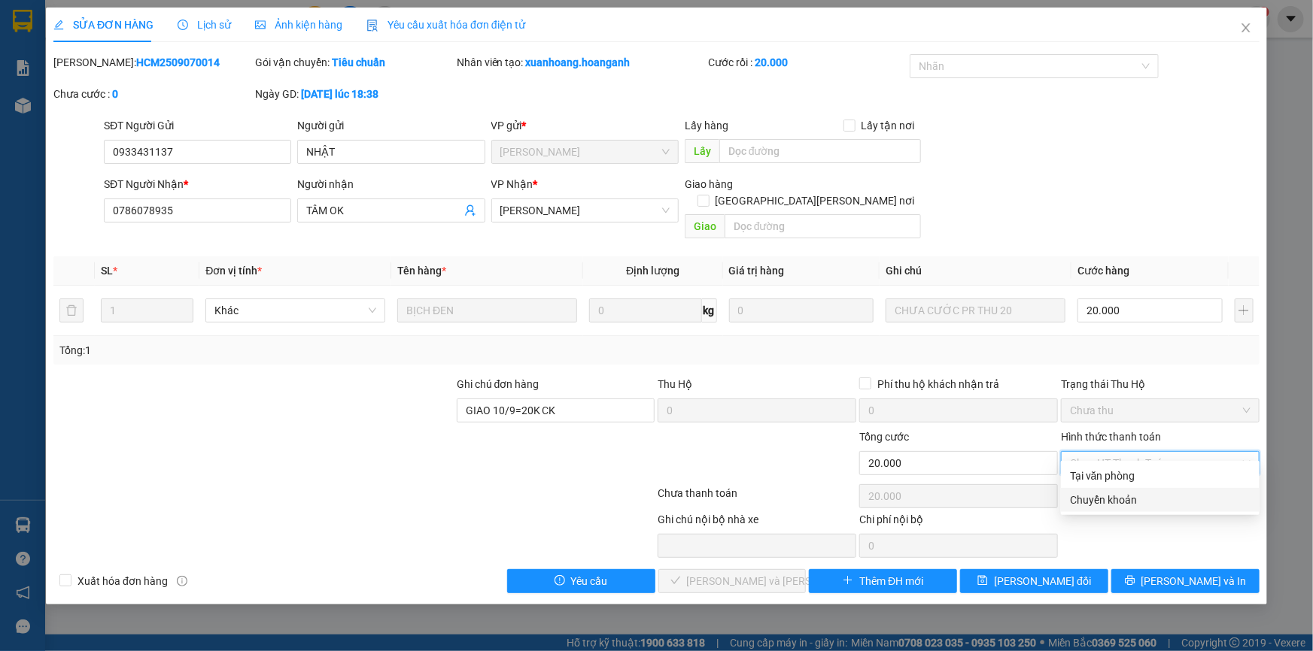
click at [1131, 496] on div "Chuyển khoản" at bounding box center [1160, 500] width 181 height 17
type input "0"
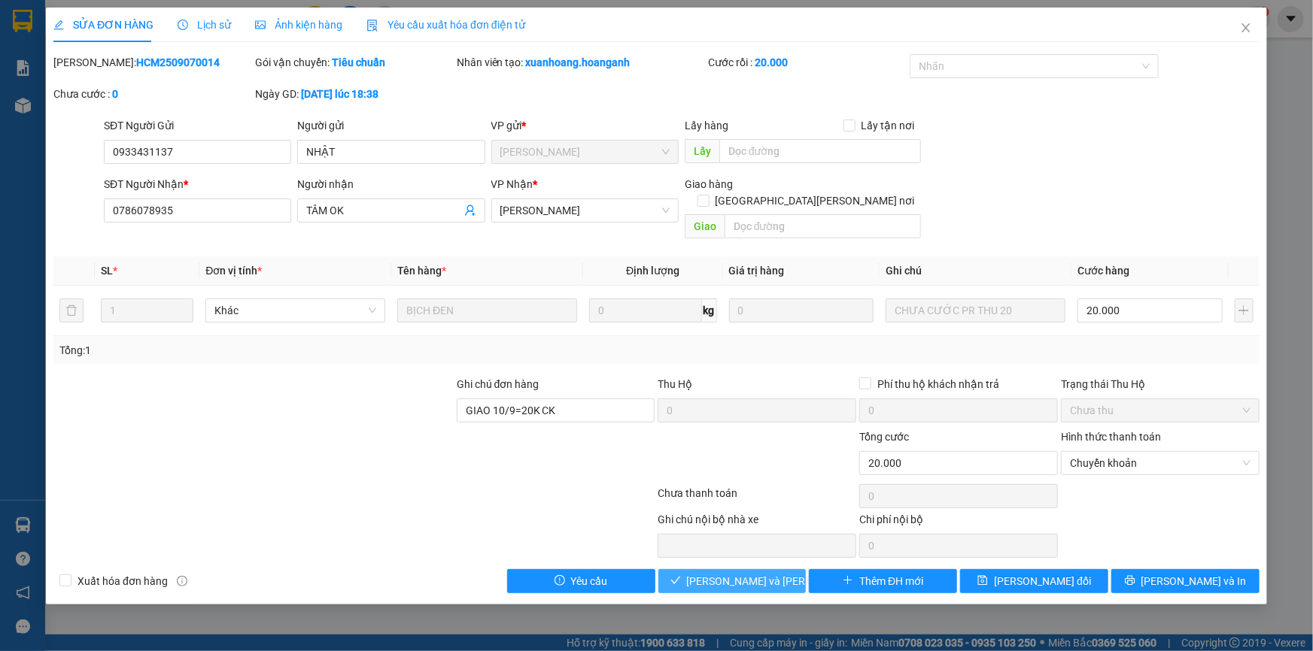
click at [779, 573] on span "[PERSON_NAME] và [PERSON_NAME] hàng" at bounding box center [788, 581] width 203 height 17
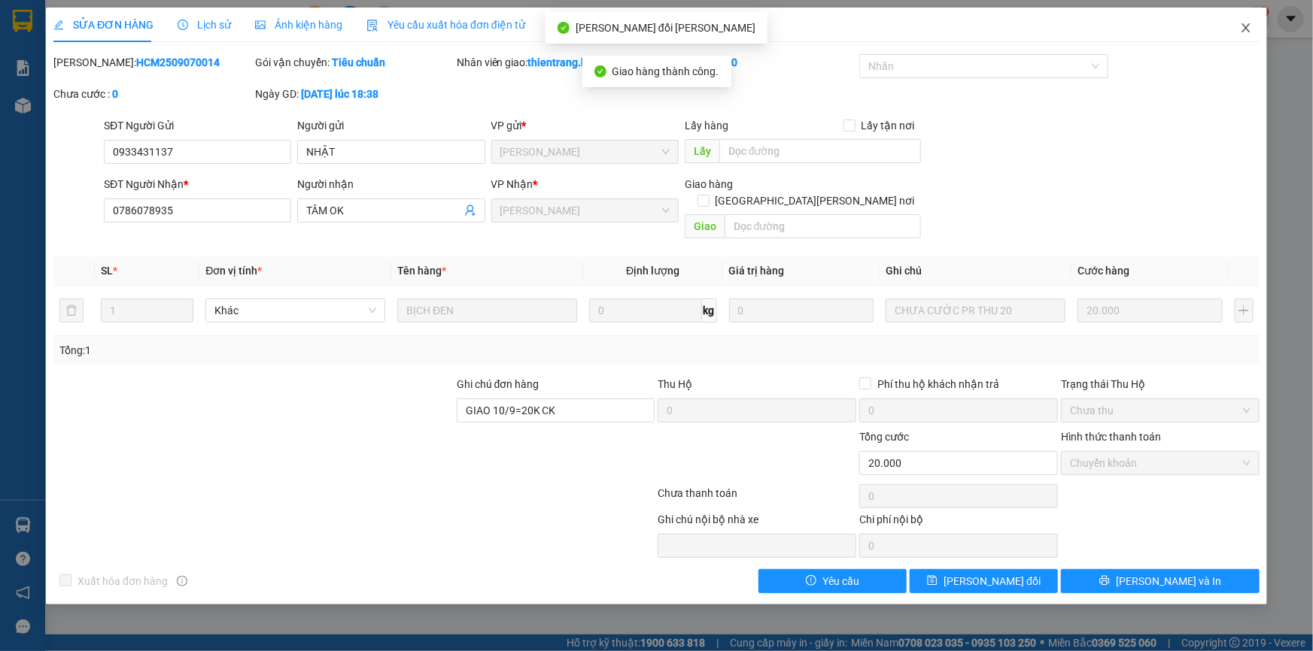
click at [1232, 45] on span "Close" at bounding box center [1246, 29] width 42 height 42
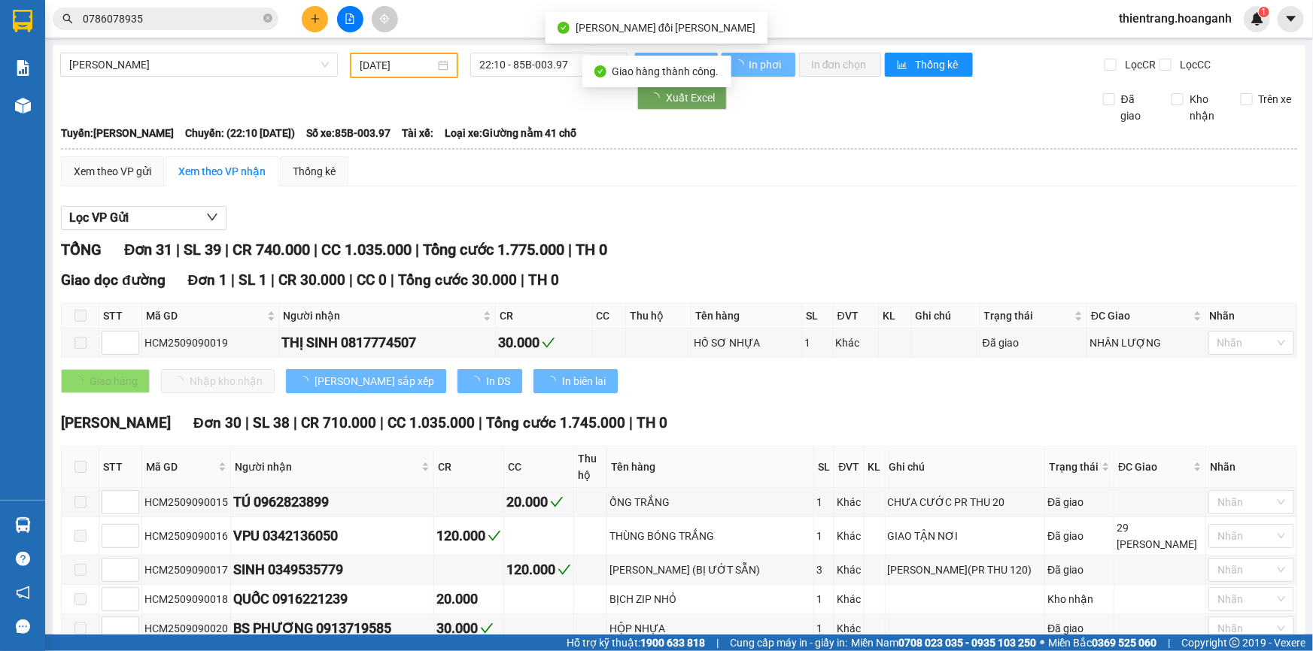
click at [1061, 180] on div "Xem theo VP gửi Xem theo VP nhận Thống kê" at bounding box center [679, 171] width 1236 height 30
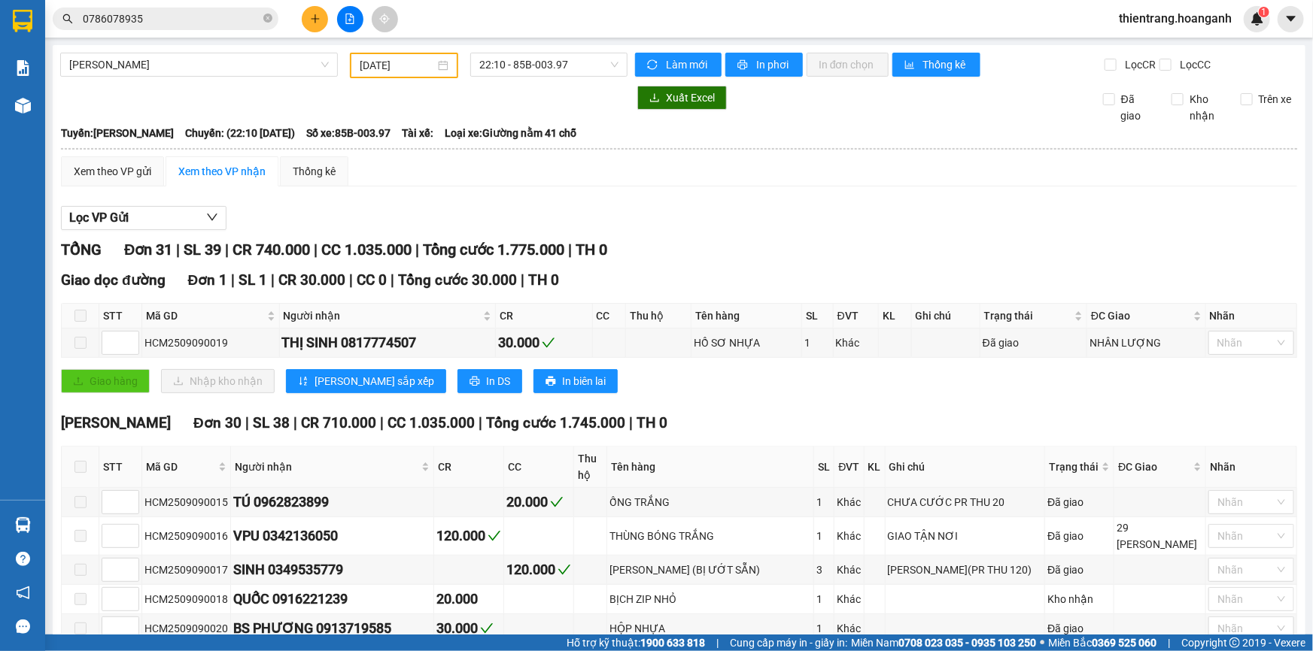
click at [138, 24] on input "0786078935" at bounding box center [172, 19] width 178 height 17
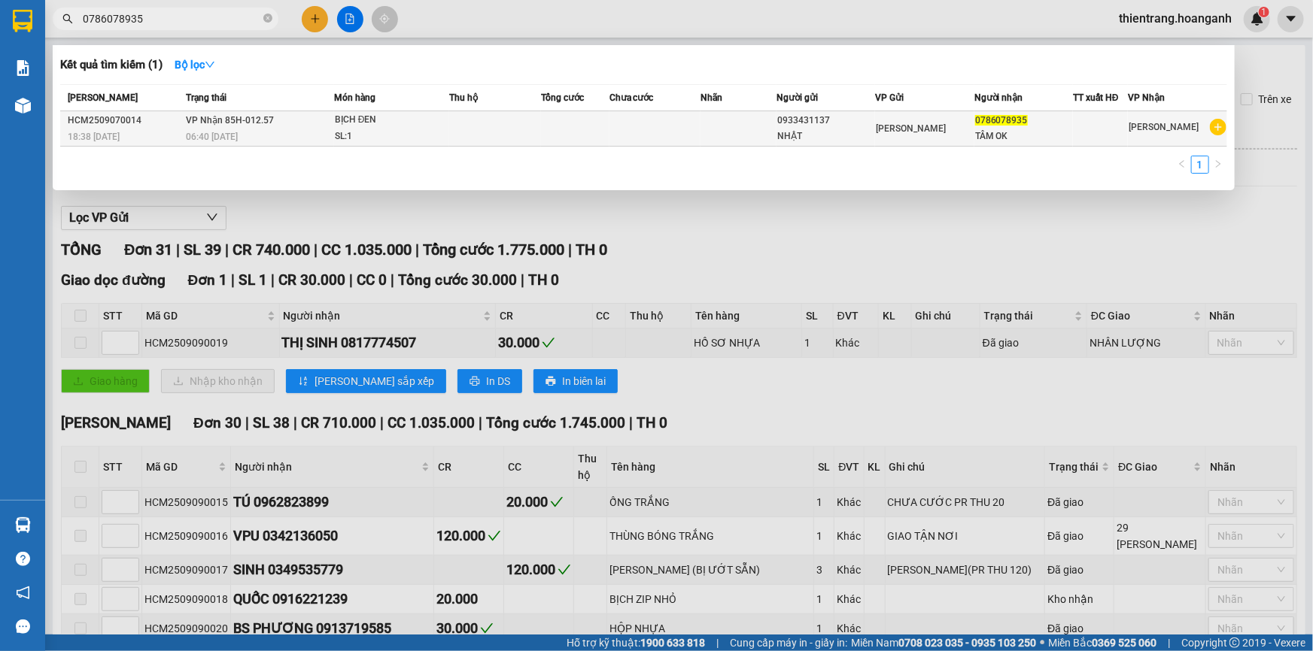
click at [195, 115] on span "[PERSON_NAME] 85H-012.57" at bounding box center [230, 120] width 88 height 11
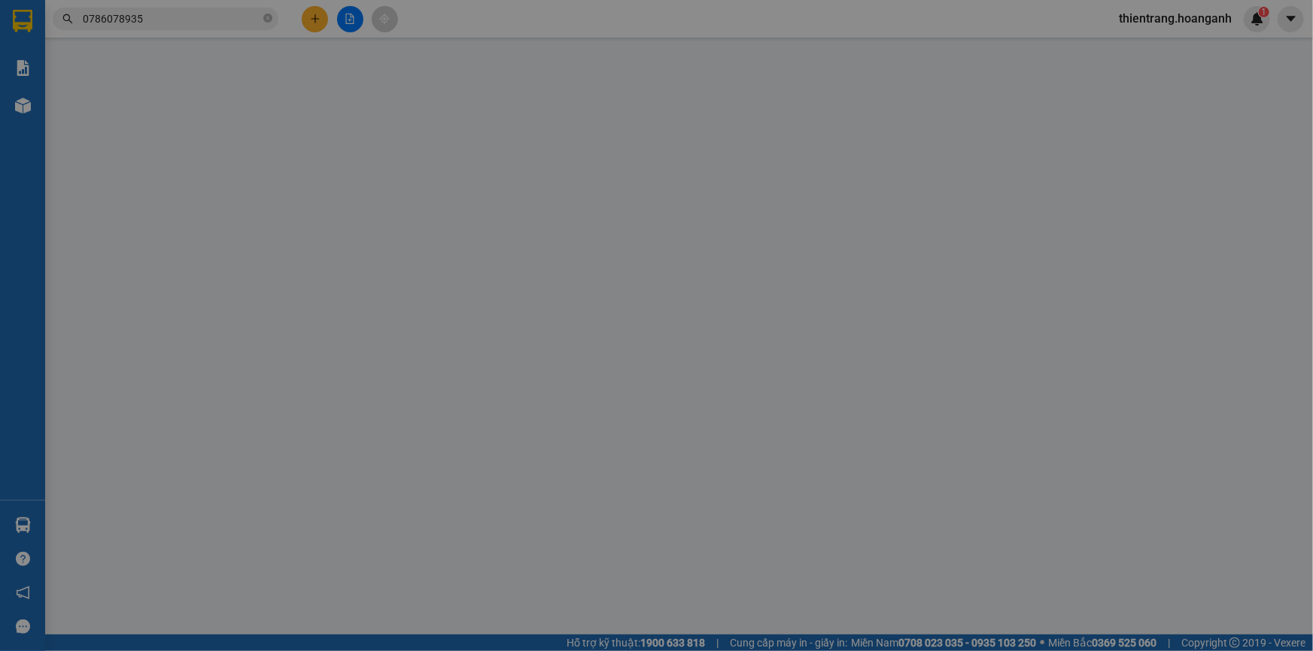
type input "0933431137"
type input "NHẬT"
type input "0786078935"
type input "TÂM OK"
type input "GIAO 10/9=20K CK"
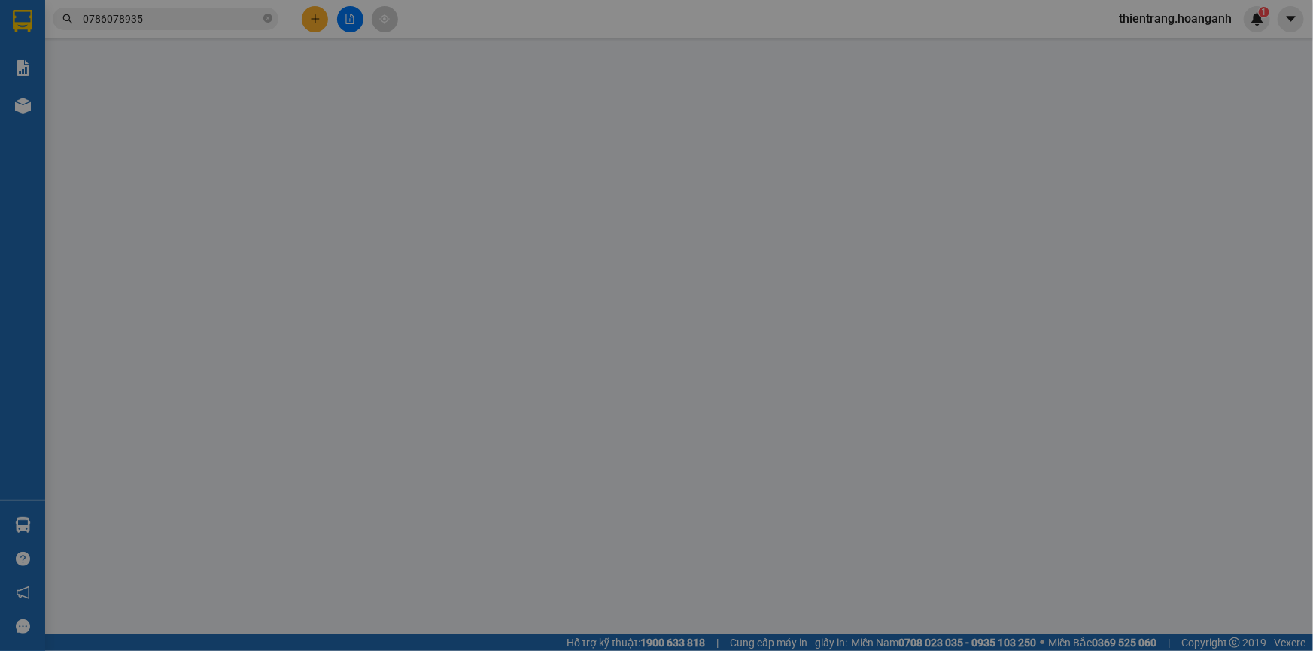
type input "20.000"
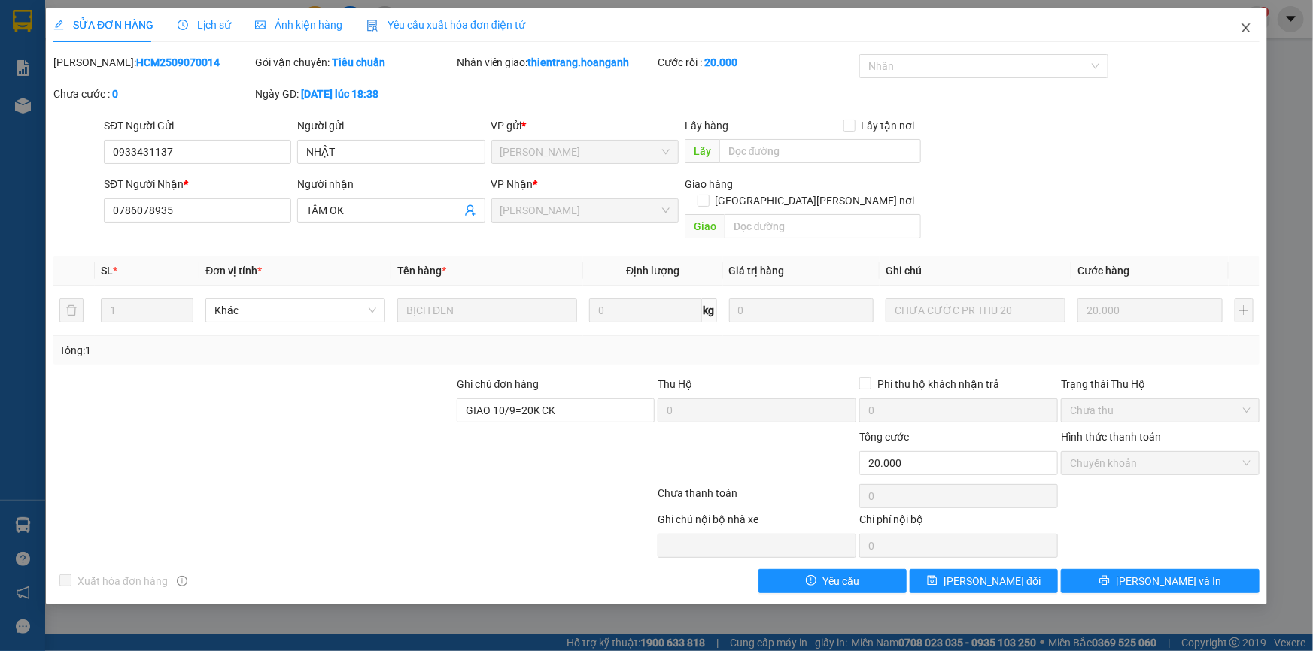
click at [1240, 33] on icon "close" at bounding box center [1246, 28] width 12 height 12
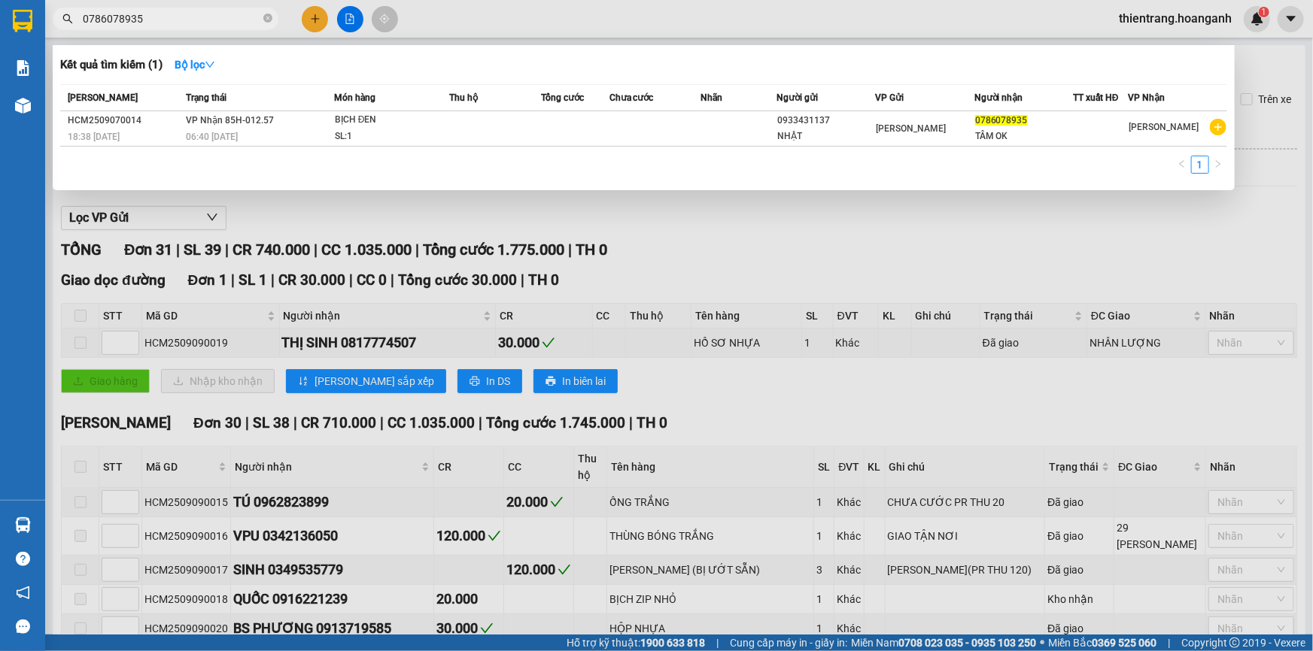
drag, startPoint x: 188, startPoint y: 18, endPoint x: 1022, endPoint y: 181, distance: 849.9
click at [8, 0] on html "Kết quả [PERSON_NAME] ( 1 ) Bộ lọc Mã ĐH Trạng thái Món hàng Thu hộ Tổng [PERSO…" at bounding box center [656, 325] width 1313 height 651
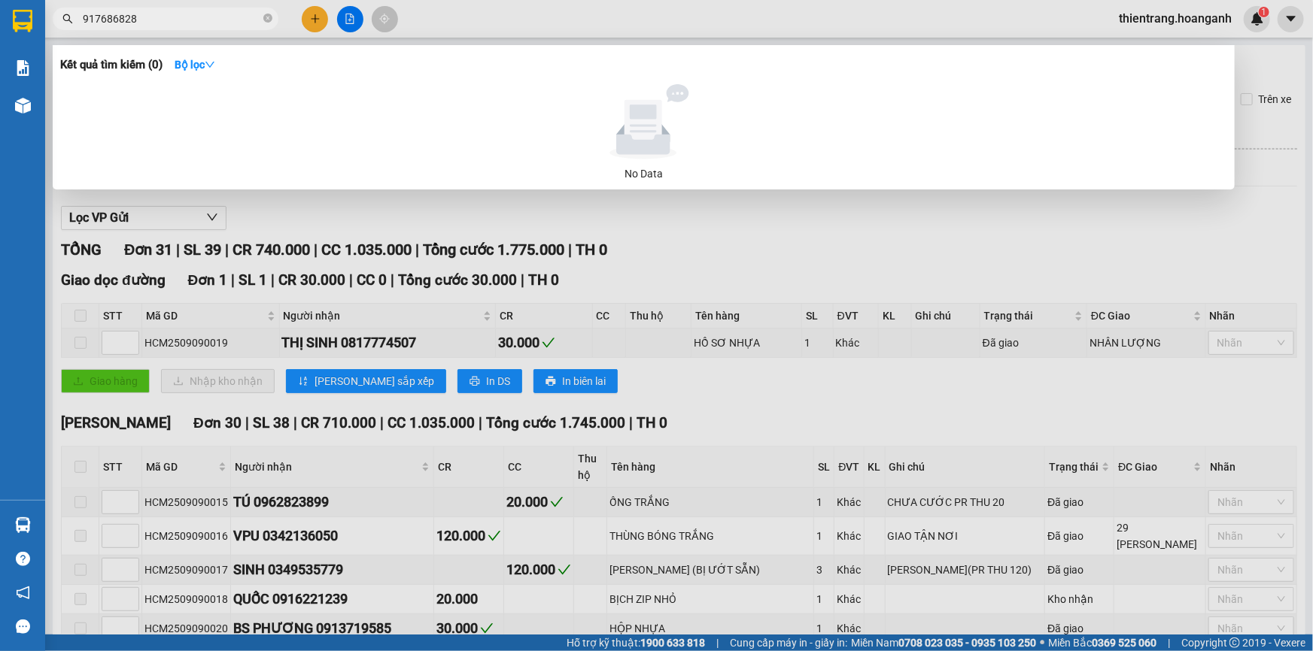
click at [80, 15] on span "917686828" at bounding box center [166, 19] width 226 height 23
click at [80, 22] on span "917686828" at bounding box center [166, 19] width 226 height 23
click at [84, 18] on input "917686828" at bounding box center [172, 19] width 178 height 17
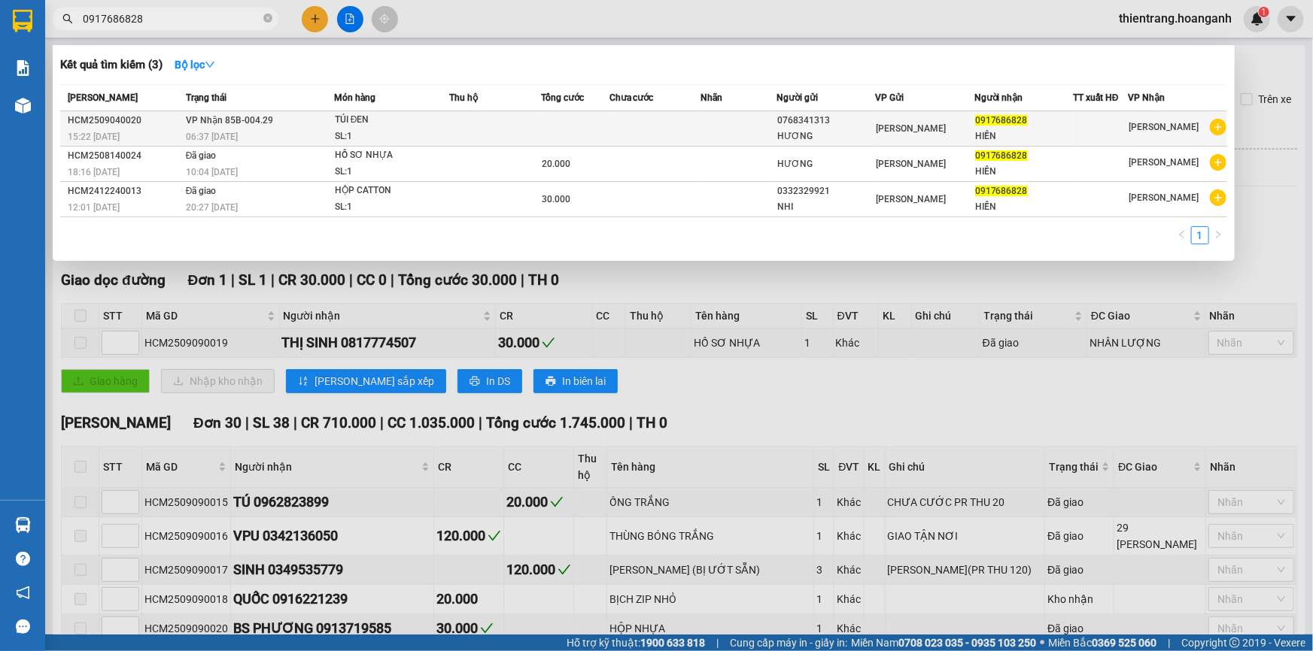
type input "0917686828"
click at [1055, 135] on div "HIỀN" at bounding box center [1023, 137] width 97 height 16
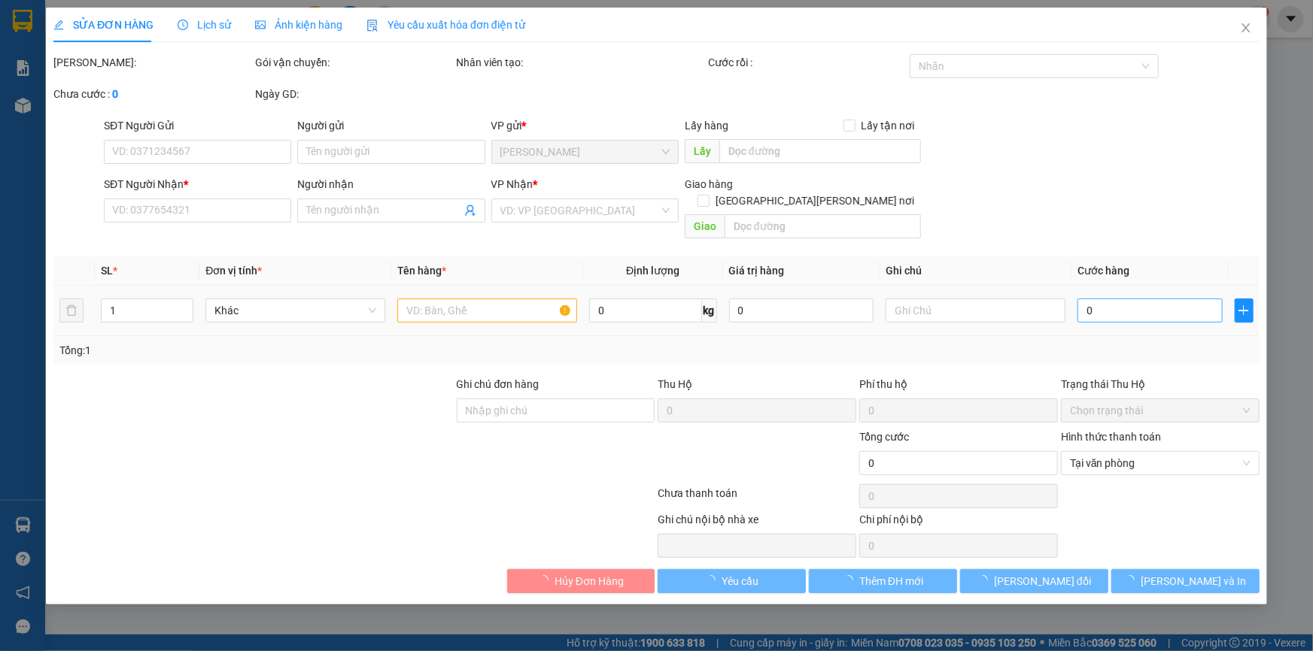
type input "0768341313"
type input "HƯƠNG"
type input "0917686828"
type input "HIỀN"
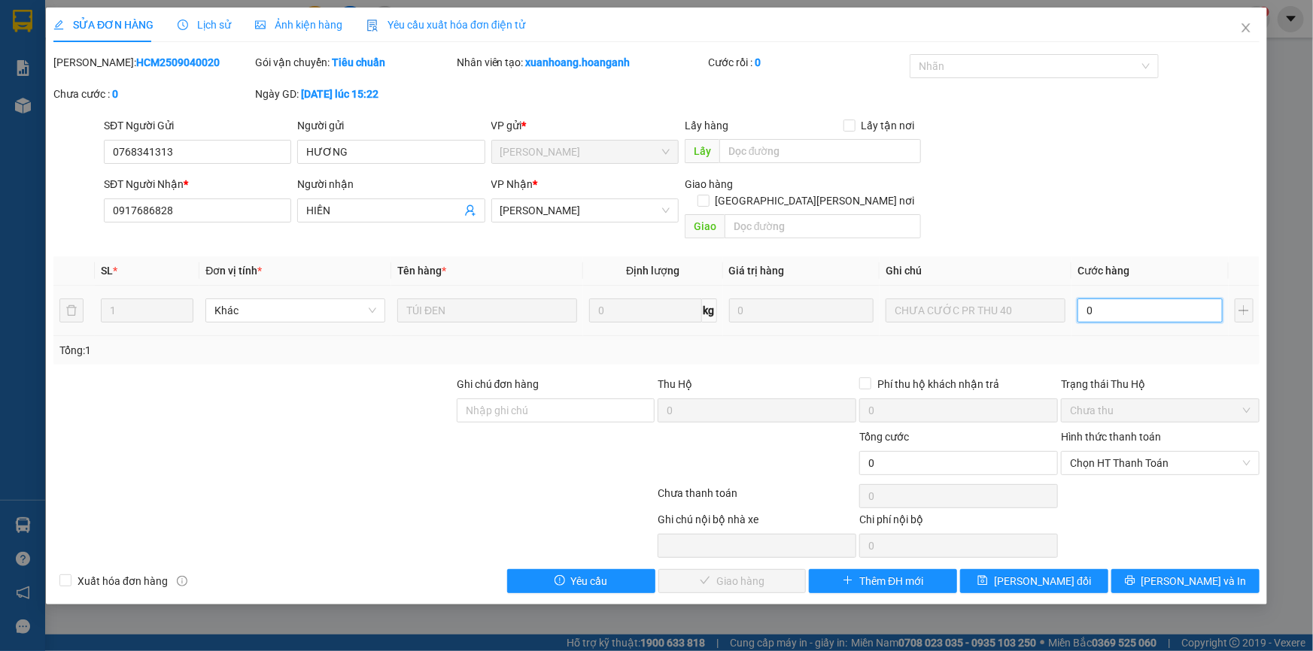
click at [1157, 299] on input "0" at bounding box center [1149, 311] width 145 height 24
type input "4"
type input "40"
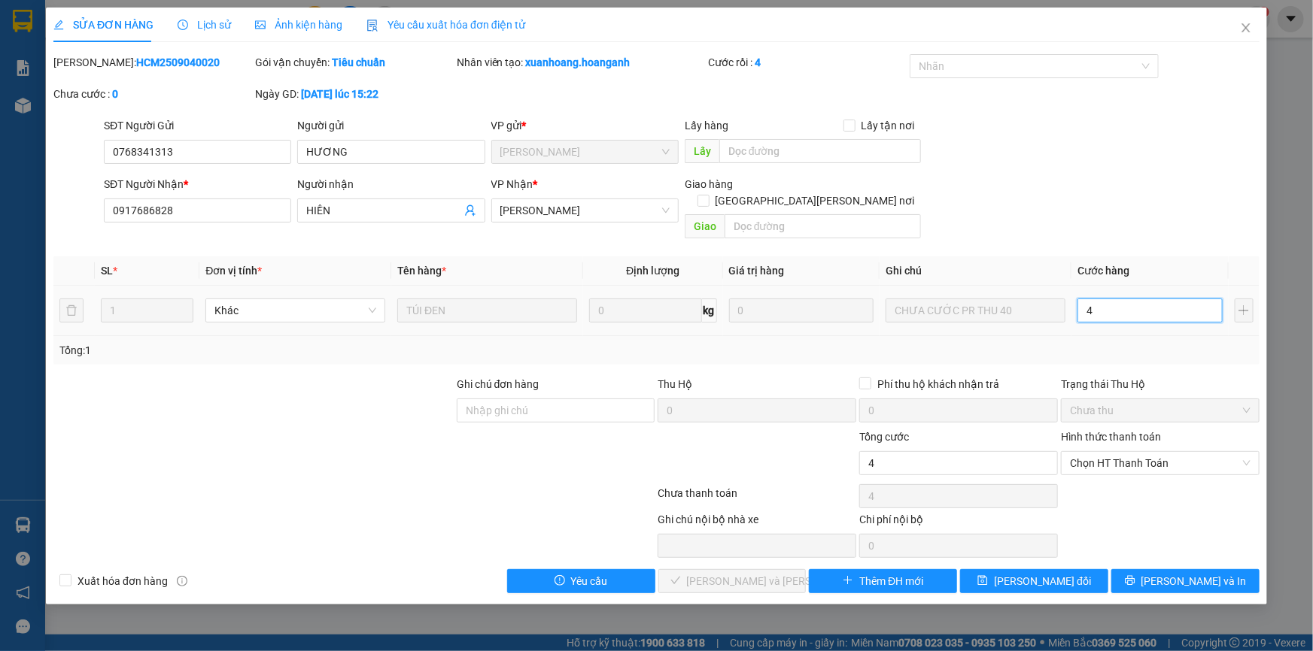
type input "40"
type input "40.000"
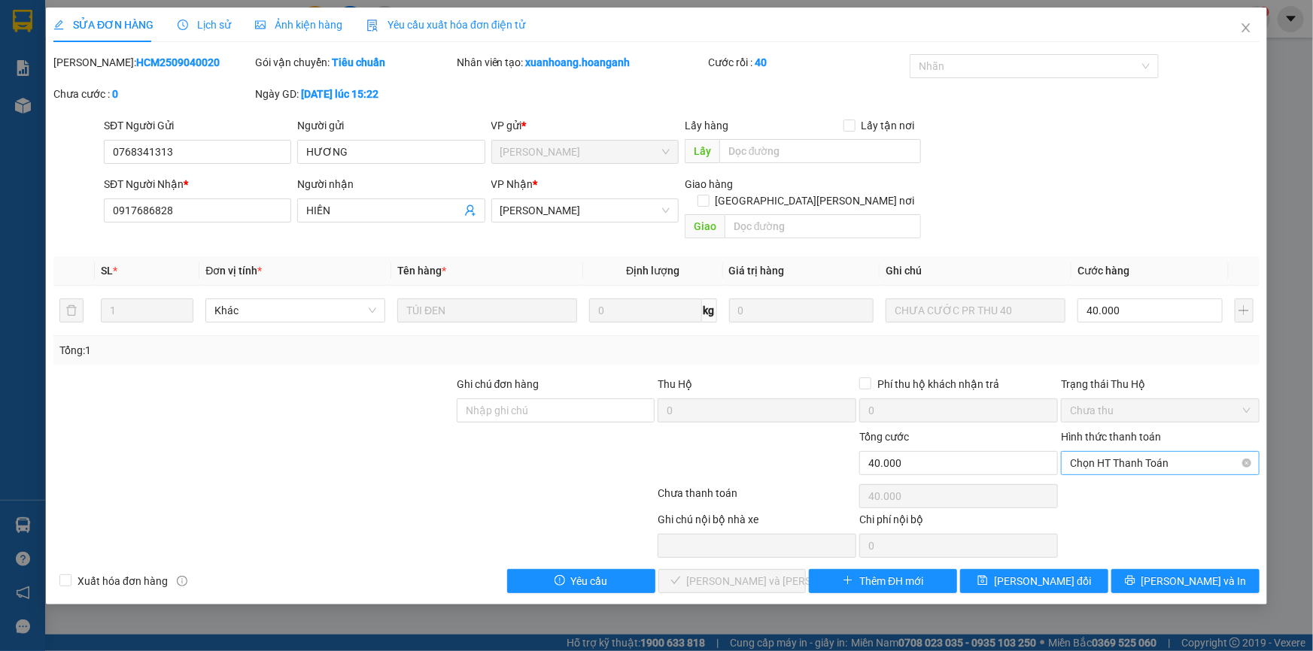
click at [1127, 459] on div "Hình thức thanh toán Chọn HT Thanh Toán" at bounding box center [1160, 455] width 199 height 53
click at [1131, 452] on span "Chọn HT Thanh Toán" at bounding box center [1160, 463] width 181 height 23
click at [1118, 495] on div "Chuyển khoản" at bounding box center [1160, 500] width 181 height 17
type input "0"
click at [742, 573] on span "[PERSON_NAME] và [PERSON_NAME] hàng" at bounding box center [788, 581] width 203 height 17
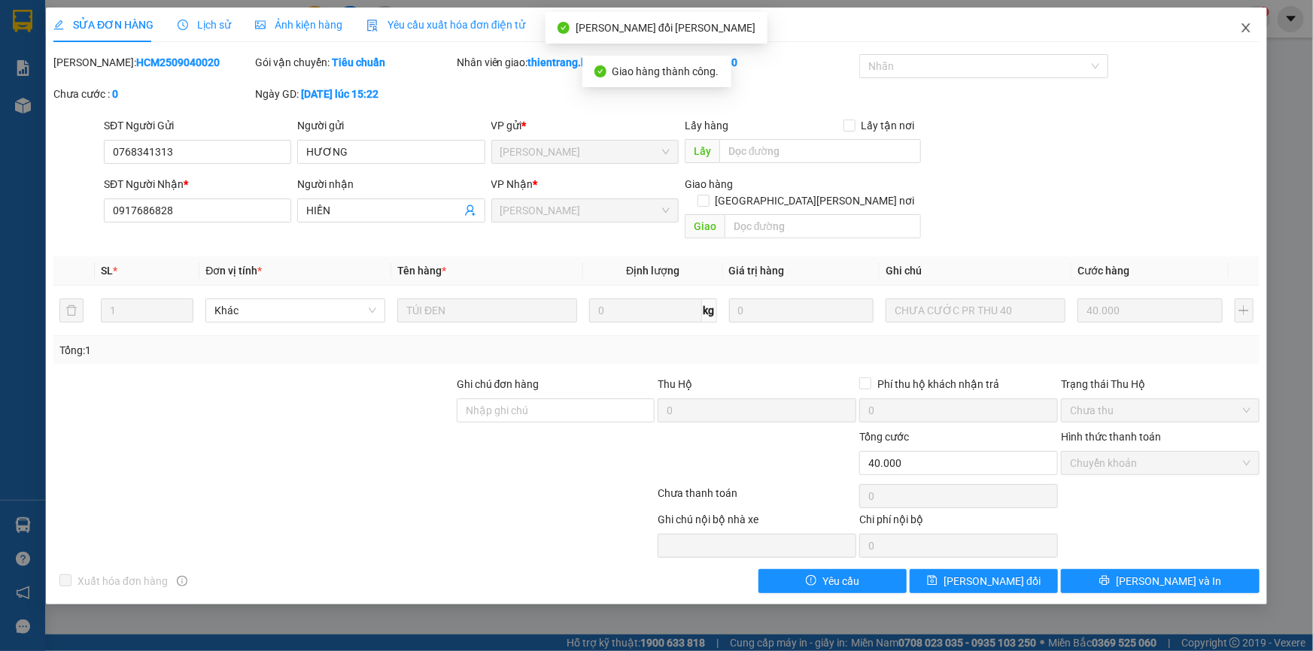
click at [1241, 35] on span "Close" at bounding box center [1246, 29] width 42 height 42
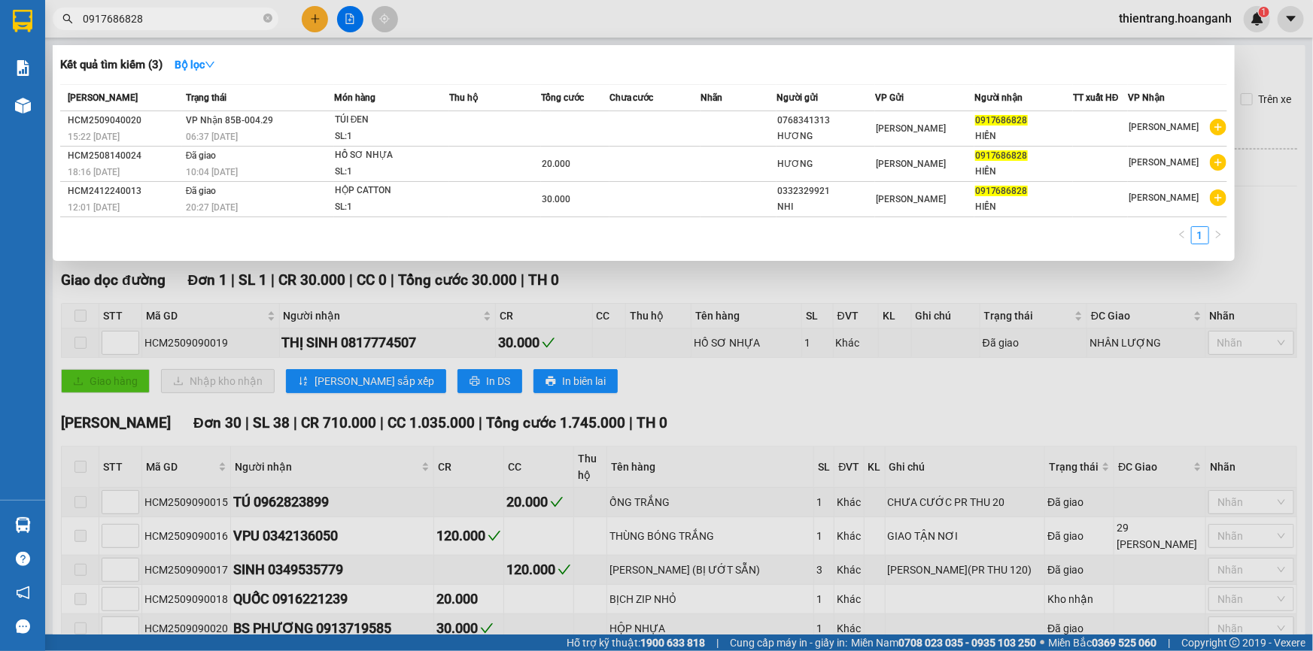
drag, startPoint x: 223, startPoint y: 18, endPoint x: 0, endPoint y: 36, distance: 224.1
click at [0, 36] on section "Kết quả [PERSON_NAME] ( 3 ) Bộ lọc Mã ĐH Trạng thái Món hàng Thu hộ Tổng [PERSO…" at bounding box center [656, 325] width 1313 height 651
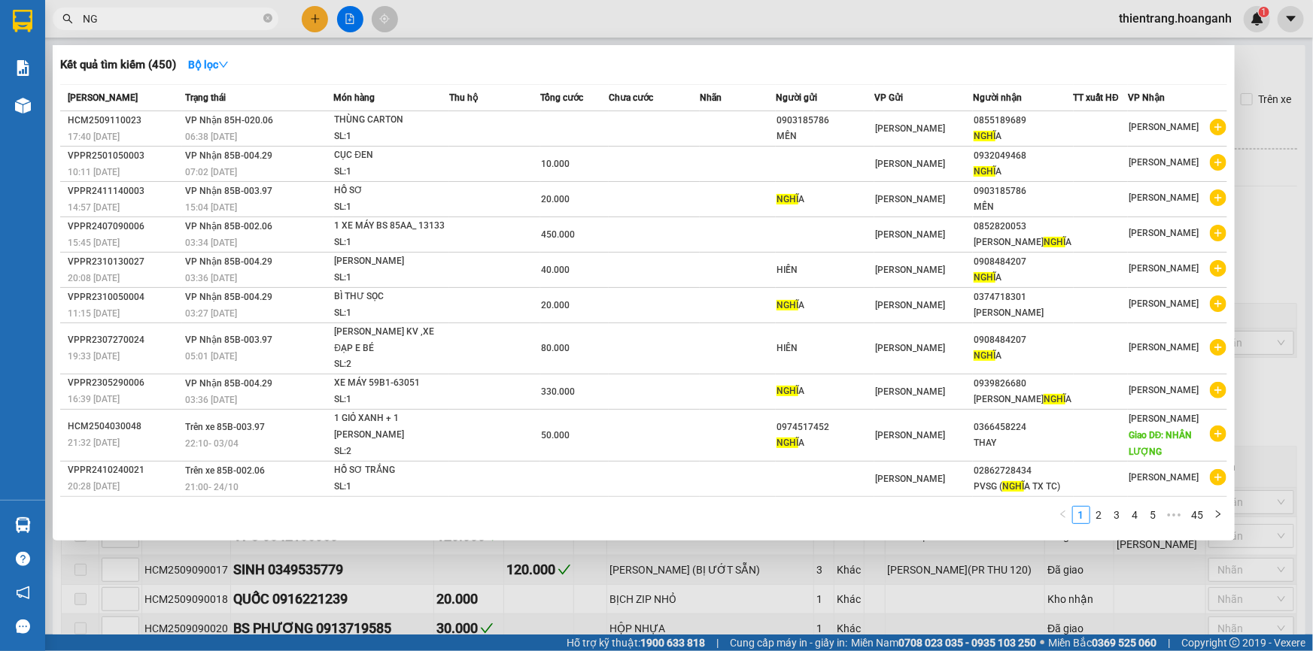
type input "N"
type input "NGHĨA"
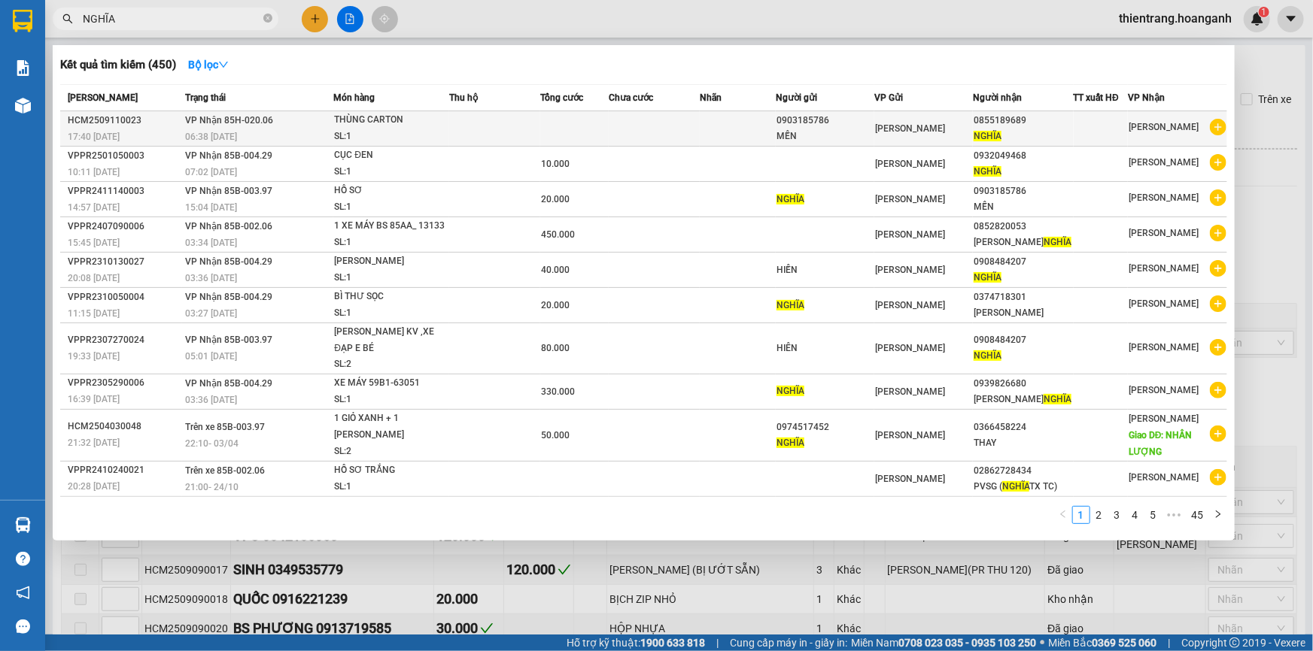
click at [305, 117] on td "[PERSON_NAME] 85H-020.06 06:38 [DATE]" at bounding box center [258, 128] width 152 height 35
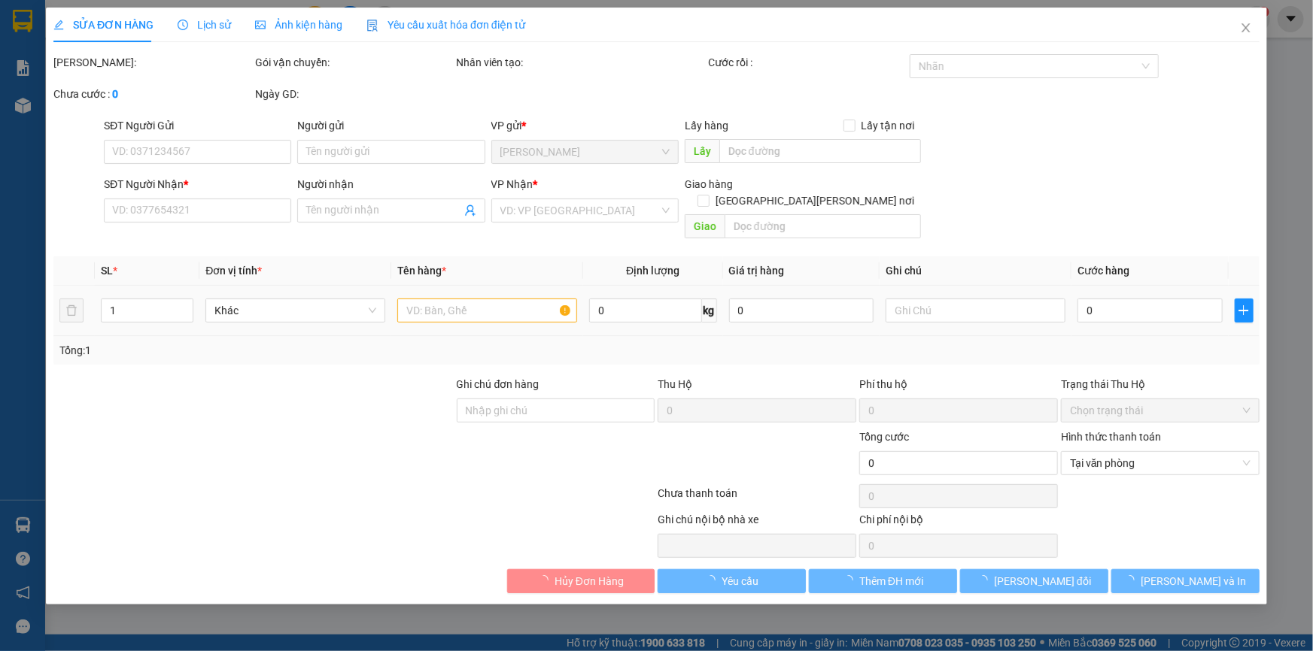
type input "0903185786"
type input "MẾN"
type input "0855189689"
type input "NGHĨA"
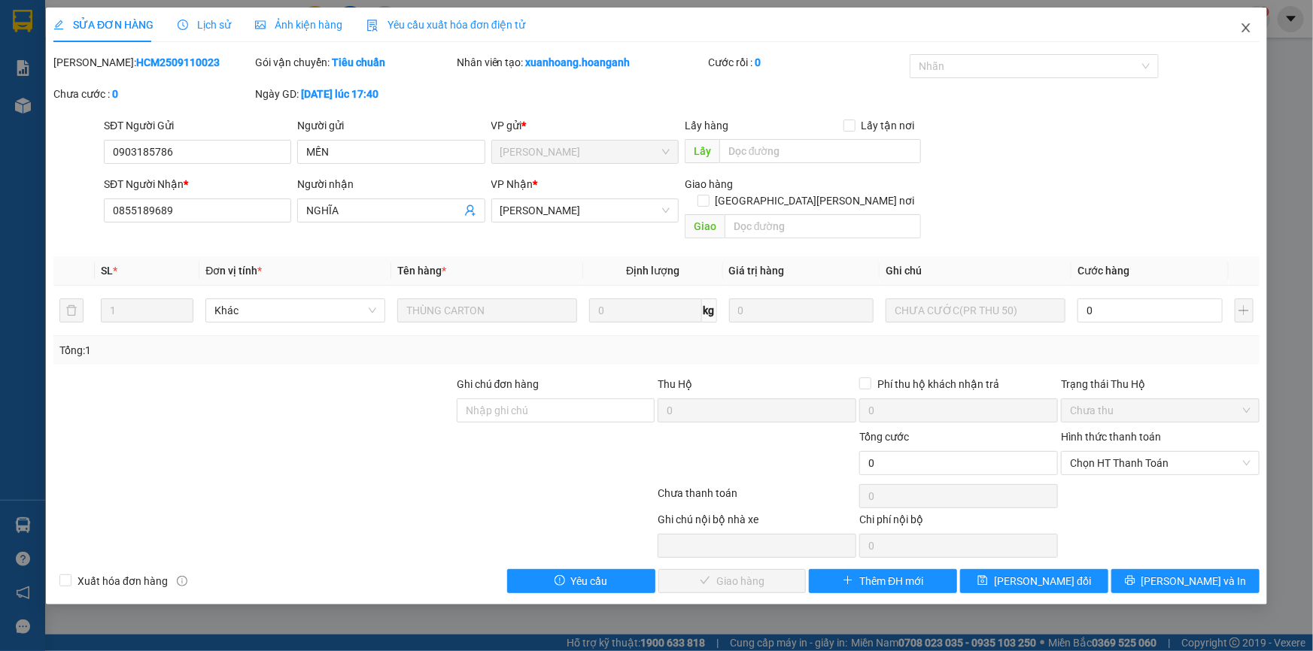
click at [1244, 29] on icon "close" at bounding box center [1246, 28] width 12 height 12
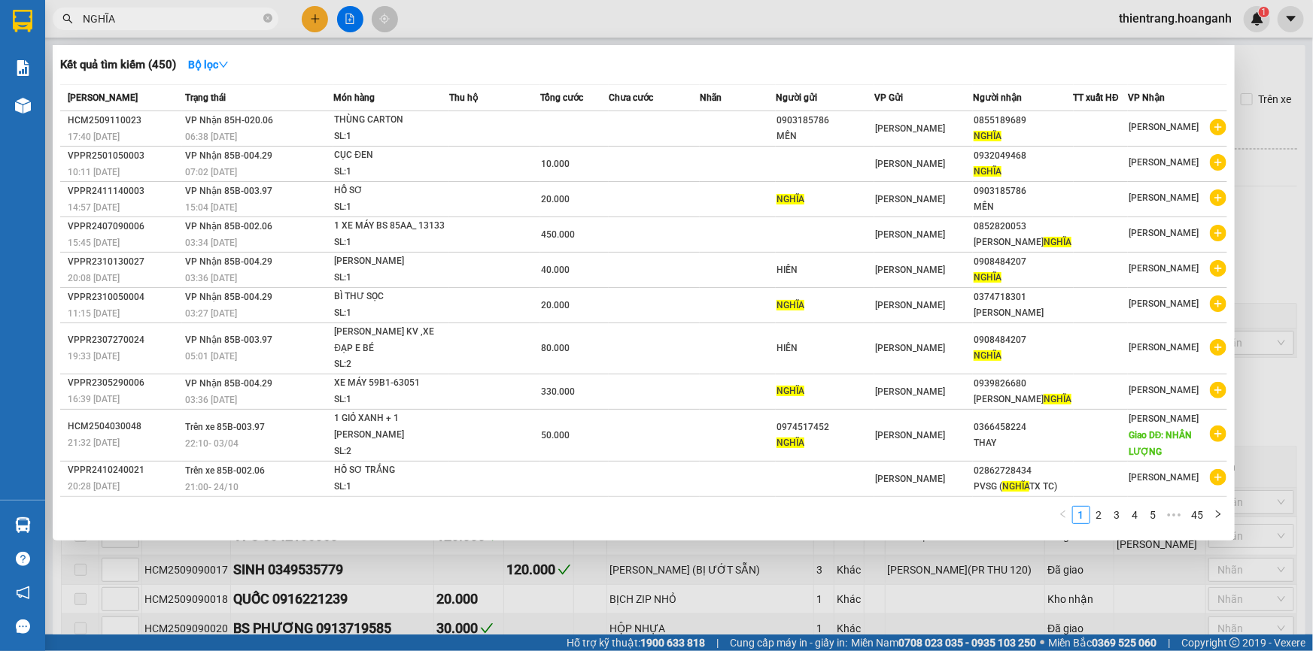
drag, startPoint x: 201, startPoint y: 26, endPoint x: 22, endPoint y: 70, distance: 184.3
click at [22, 70] on section "Kết quả [PERSON_NAME] ( 450 ) Bộ lọc Mã ĐH Trạng thái Món hàng Thu hộ Tổng [PER…" at bounding box center [656, 325] width 1313 height 651
click at [264, 21] on icon "close-circle" at bounding box center [267, 18] width 9 height 9
